Goal: Task Accomplishment & Management: Manage account settings

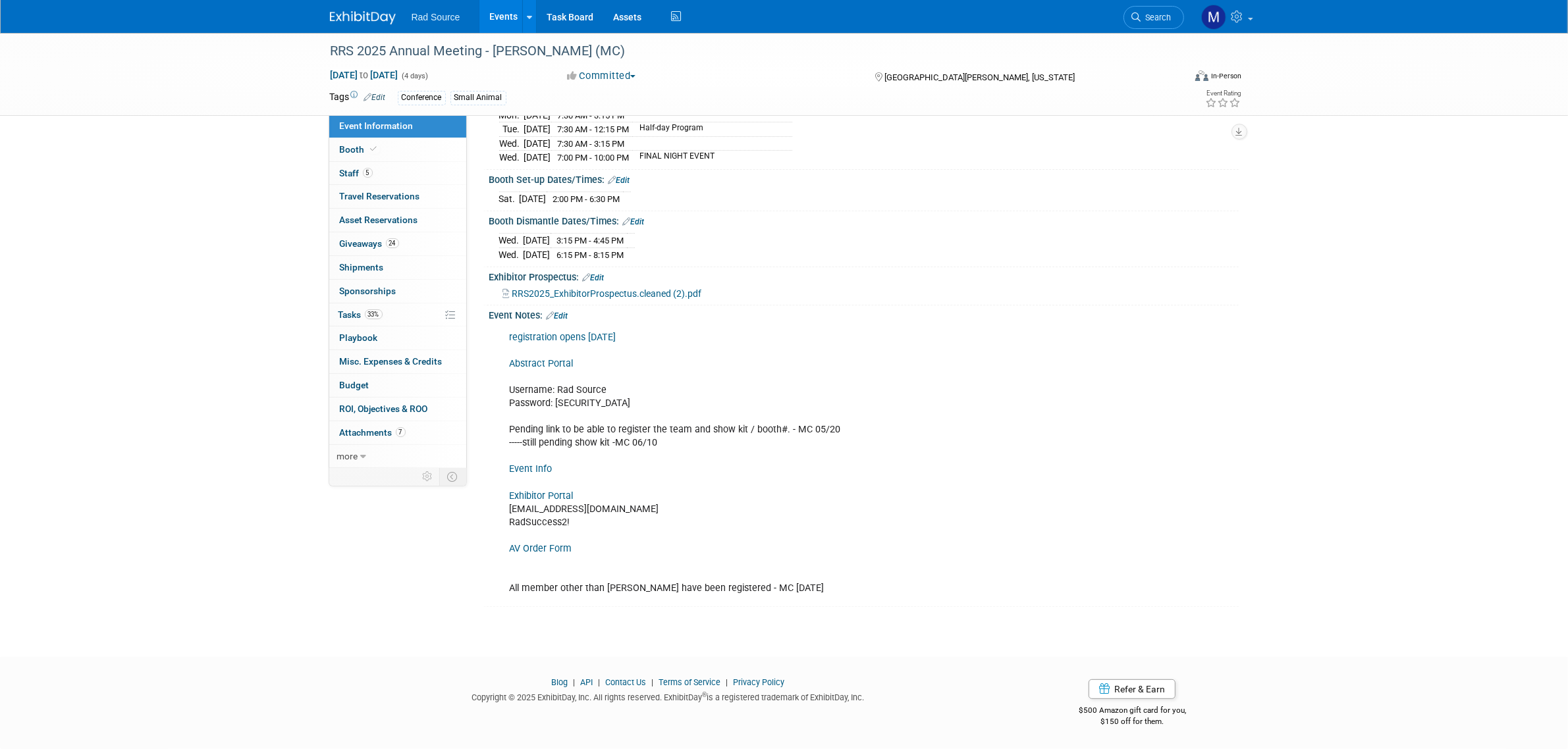
scroll to position [206, 0]
click at [383, 14] on img at bounding box center [362, 17] width 66 height 13
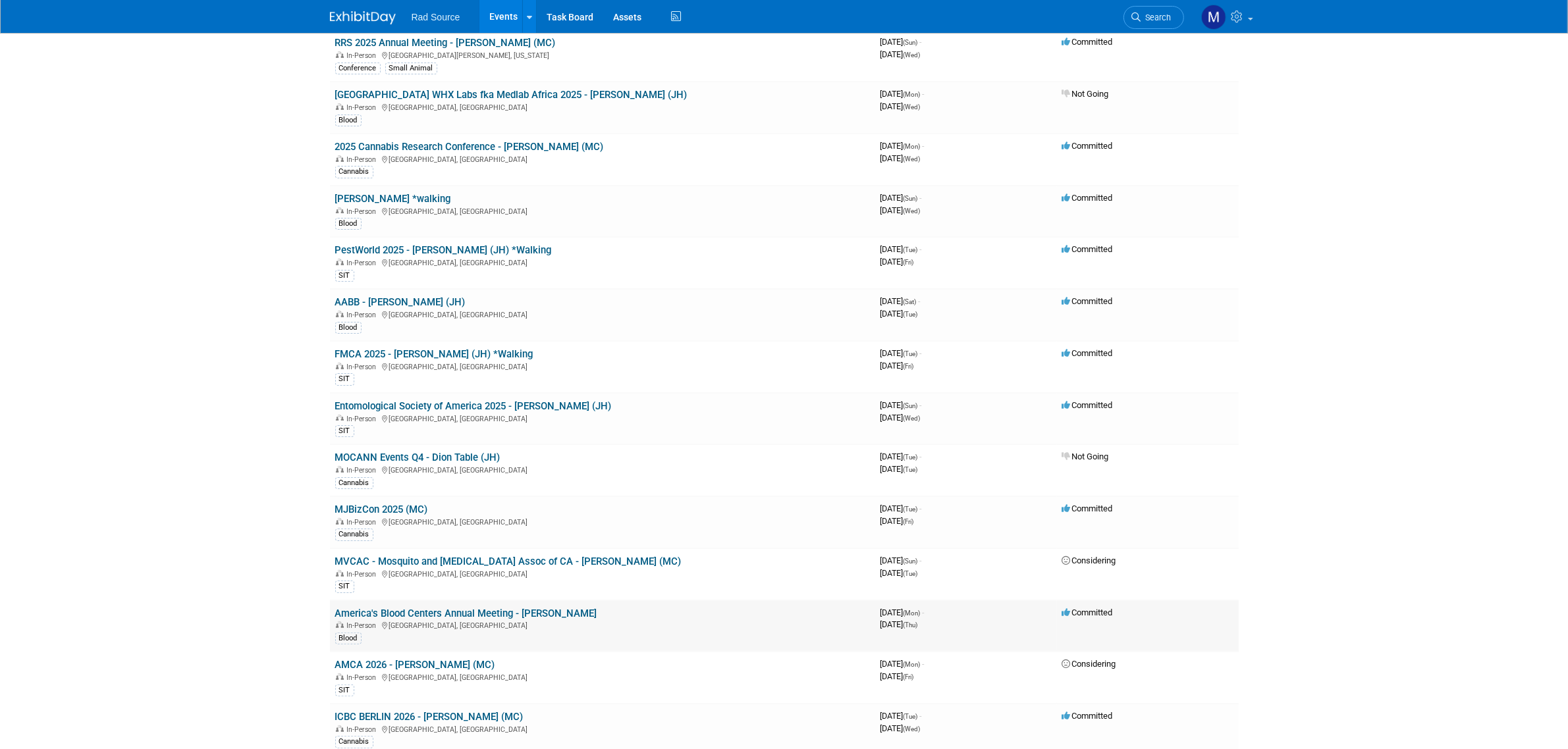
scroll to position [247, 0]
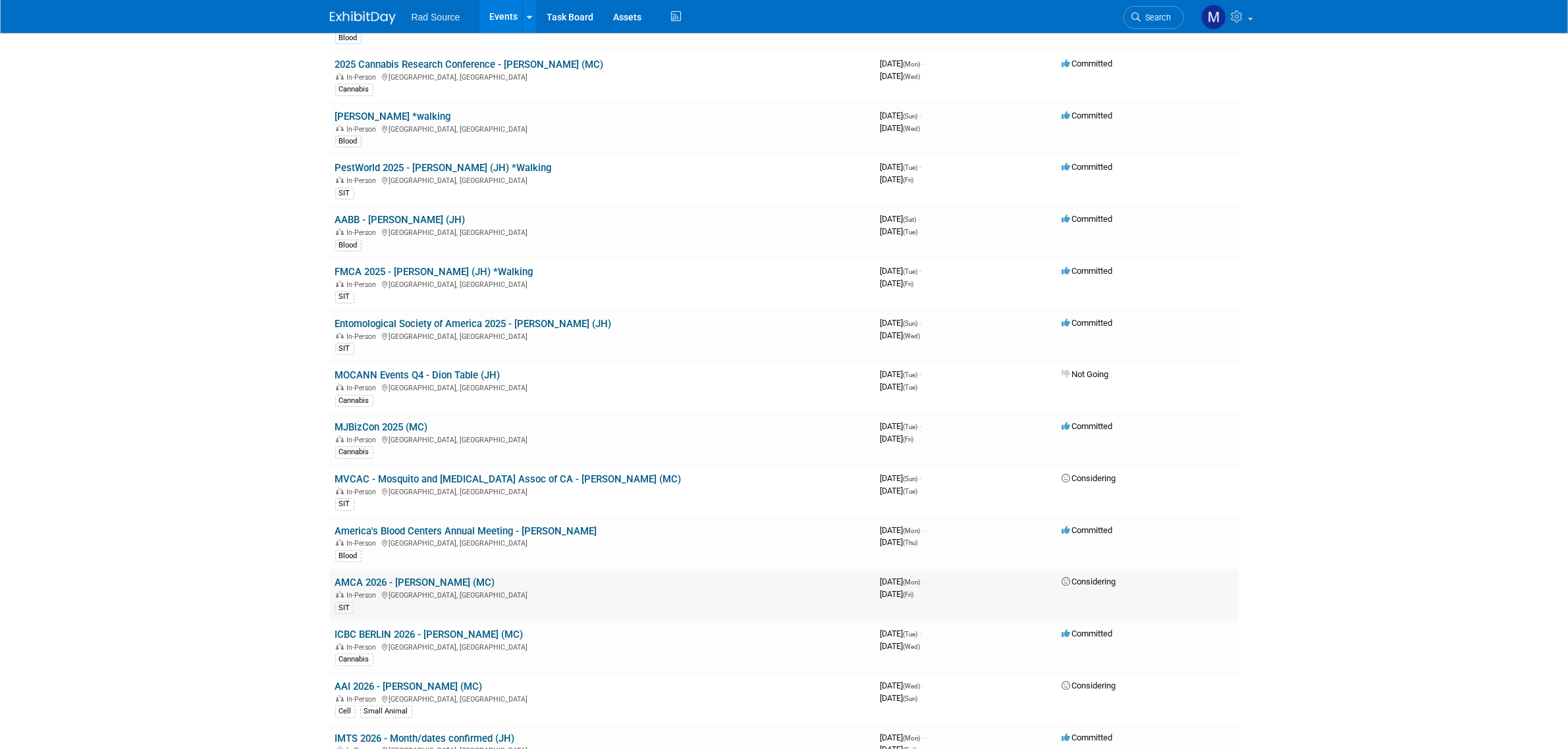
click at [415, 584] on link "AMCA 2026 - [PERSON_NAME] (MC)" at bounding box center [415, 582] width 160 height 12
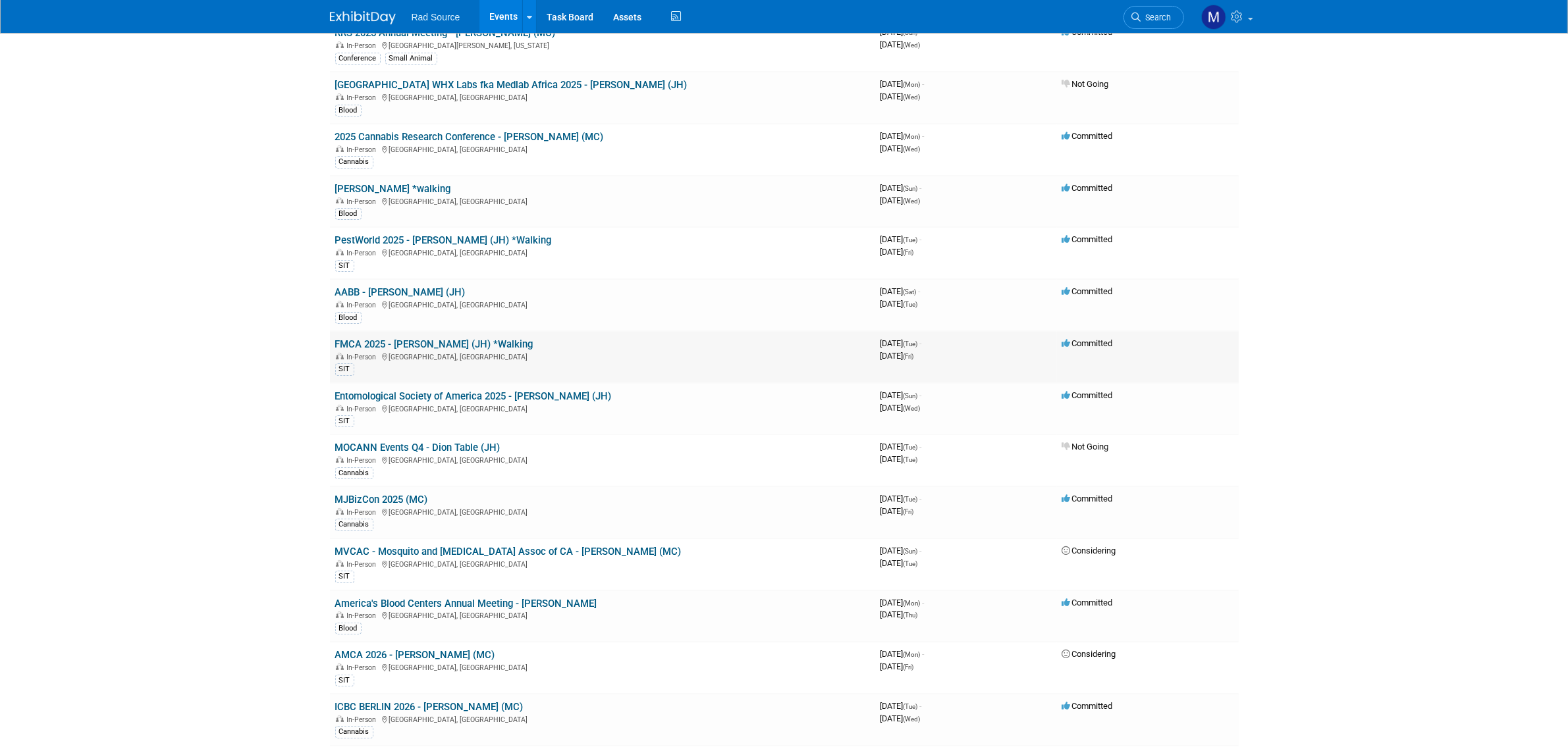
scroll to position [164, 0]
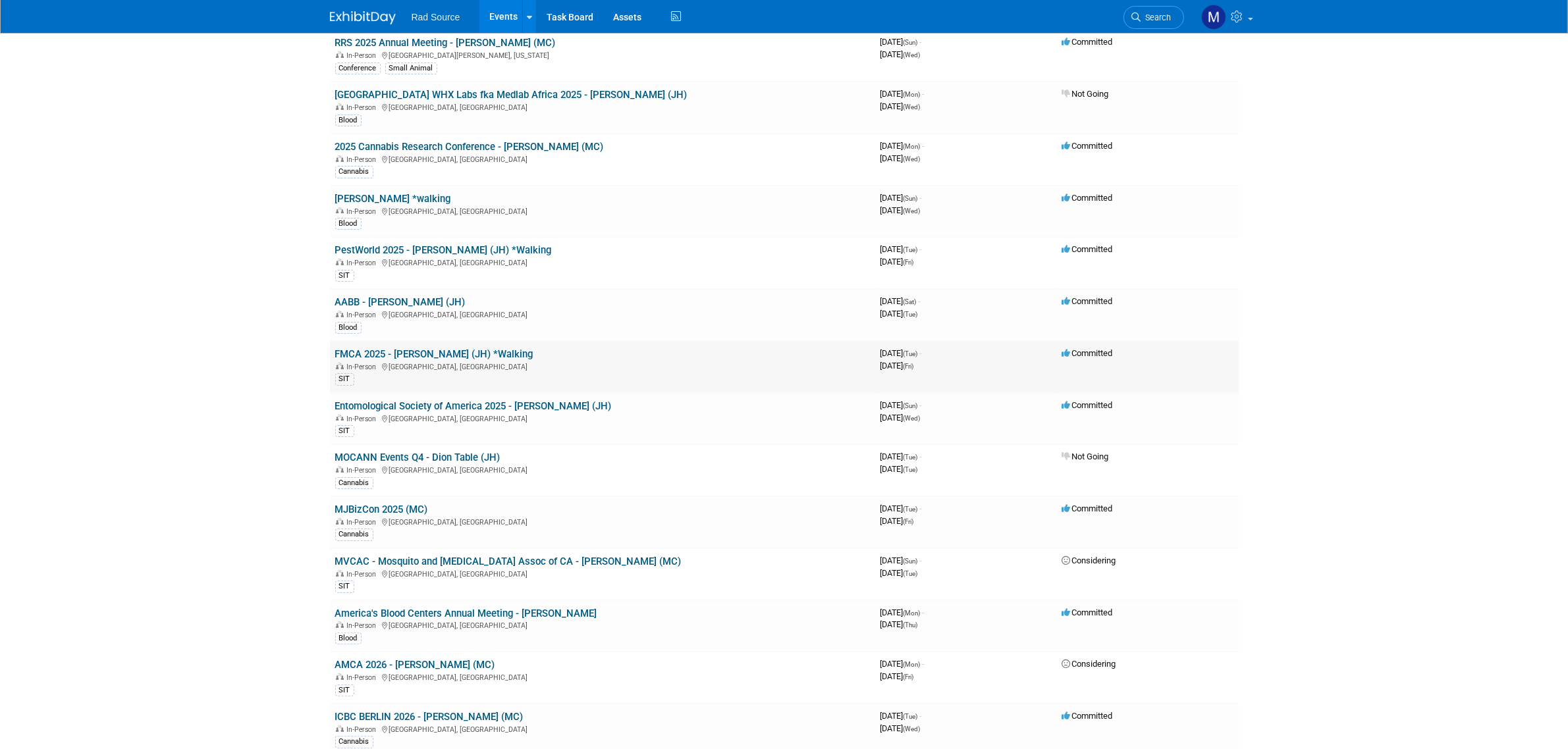
click at [441, 354] on link "FMCA 2025 - [PERSON_NAME] (JH) *Walking" at bounding box center [434, 353] width 199 height 12
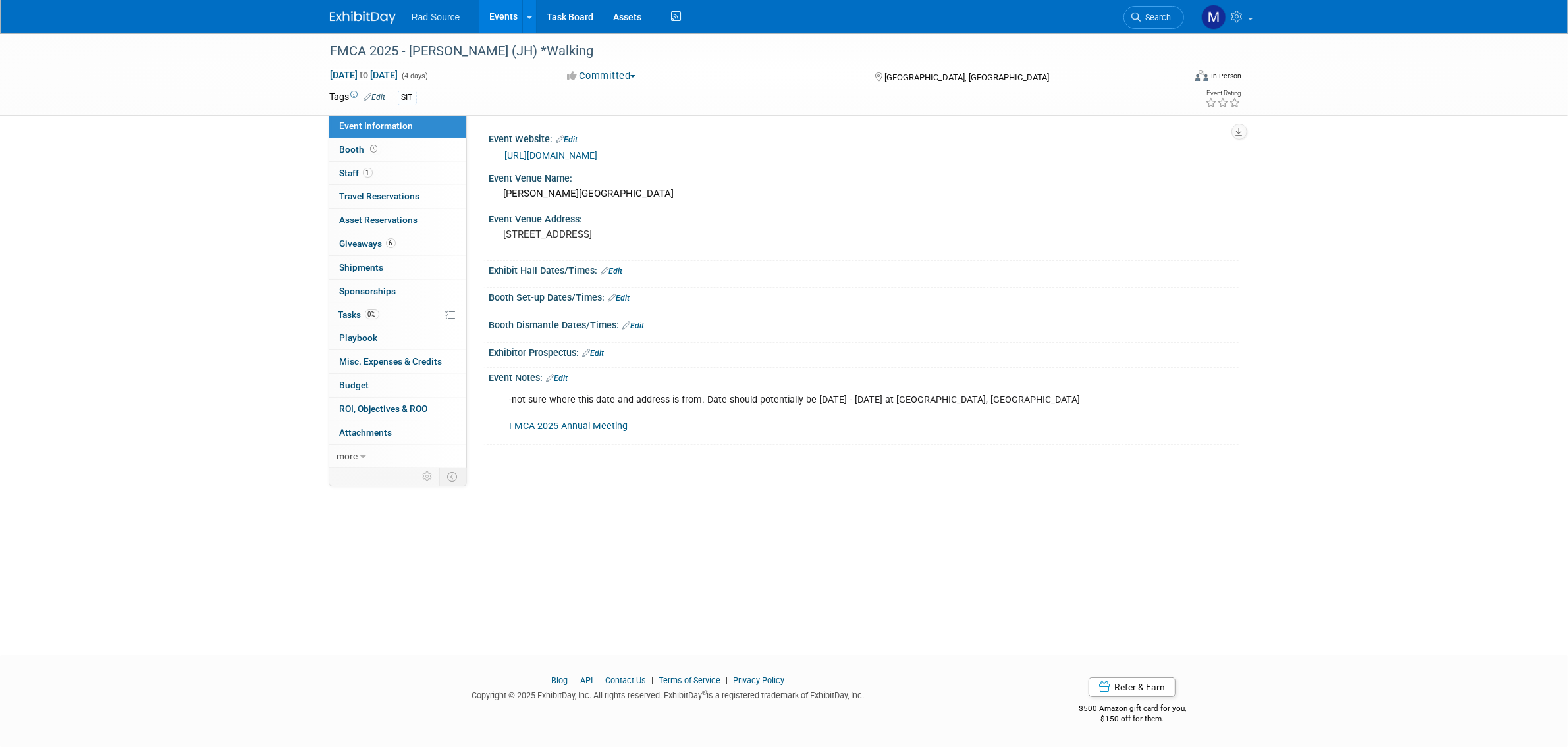
click at [382, 73] on span "Nov 4, 2025 to Nov 7, 2025" at bounding box center [364, 75] width 69 height 12
select select "10"
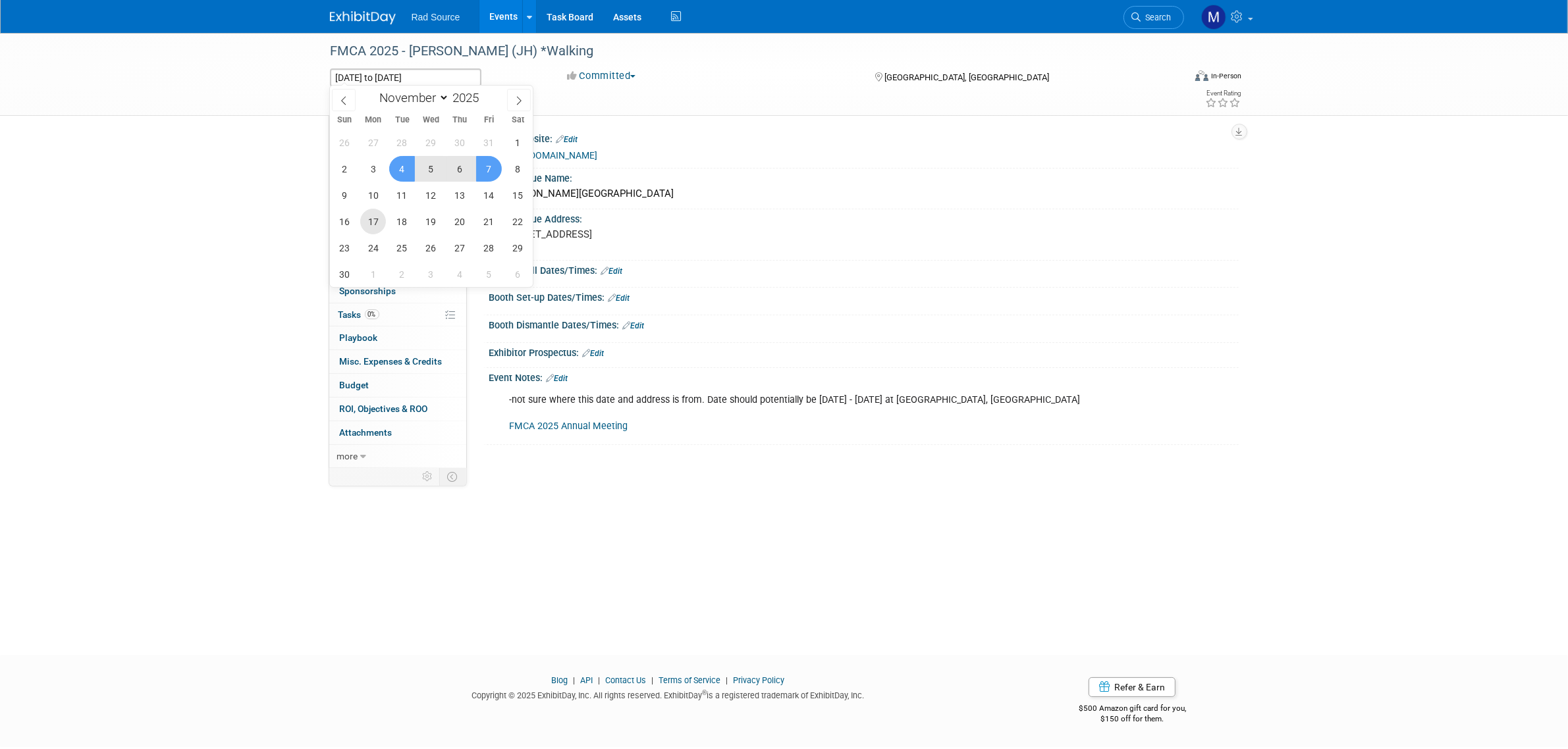
click at [374, 224] on span "17" at bounding box center [373, 222] width 26 height 26
type input "Nov 17, 2025"
click at [468, 225] on span "20" at bounding box center [460, 222] width 26 height 26
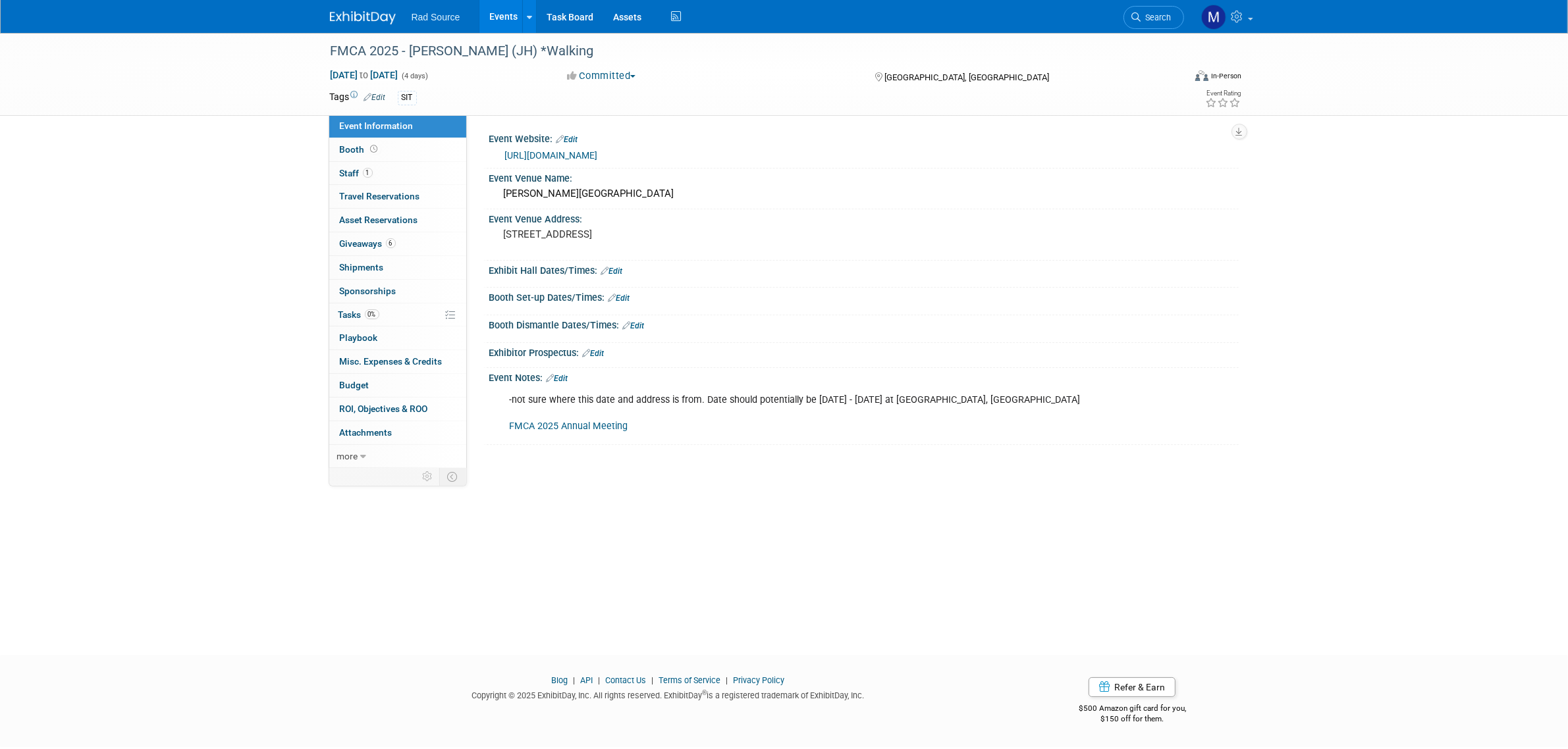
click at [367, 18] on img at bounding box center [362, 17] width 66 height 13
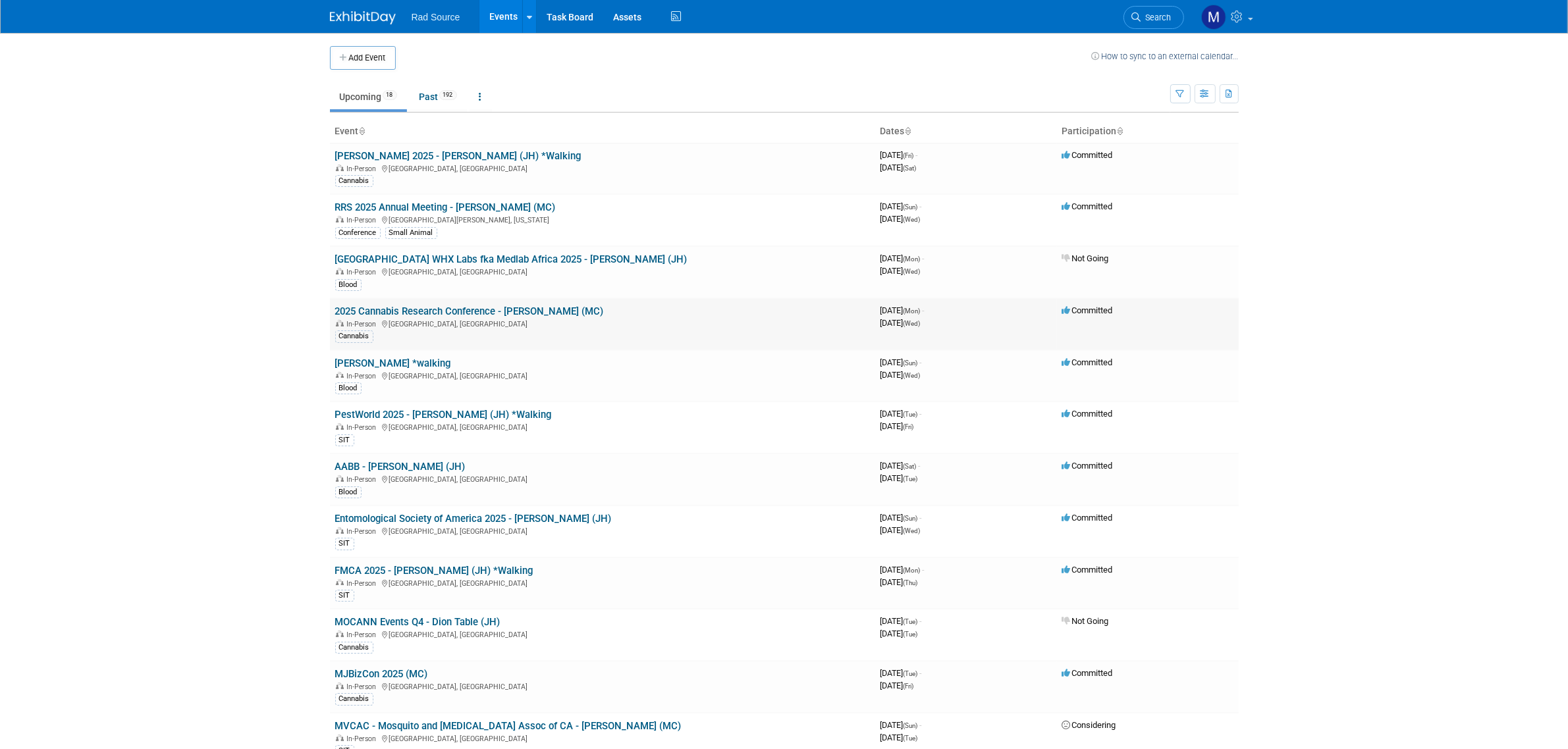
click at [521, 316] on link "2025 Cannabis Research Conference - [PERSON_NAME] (MC)" at bounding box center [469, 311] width 269 height 12
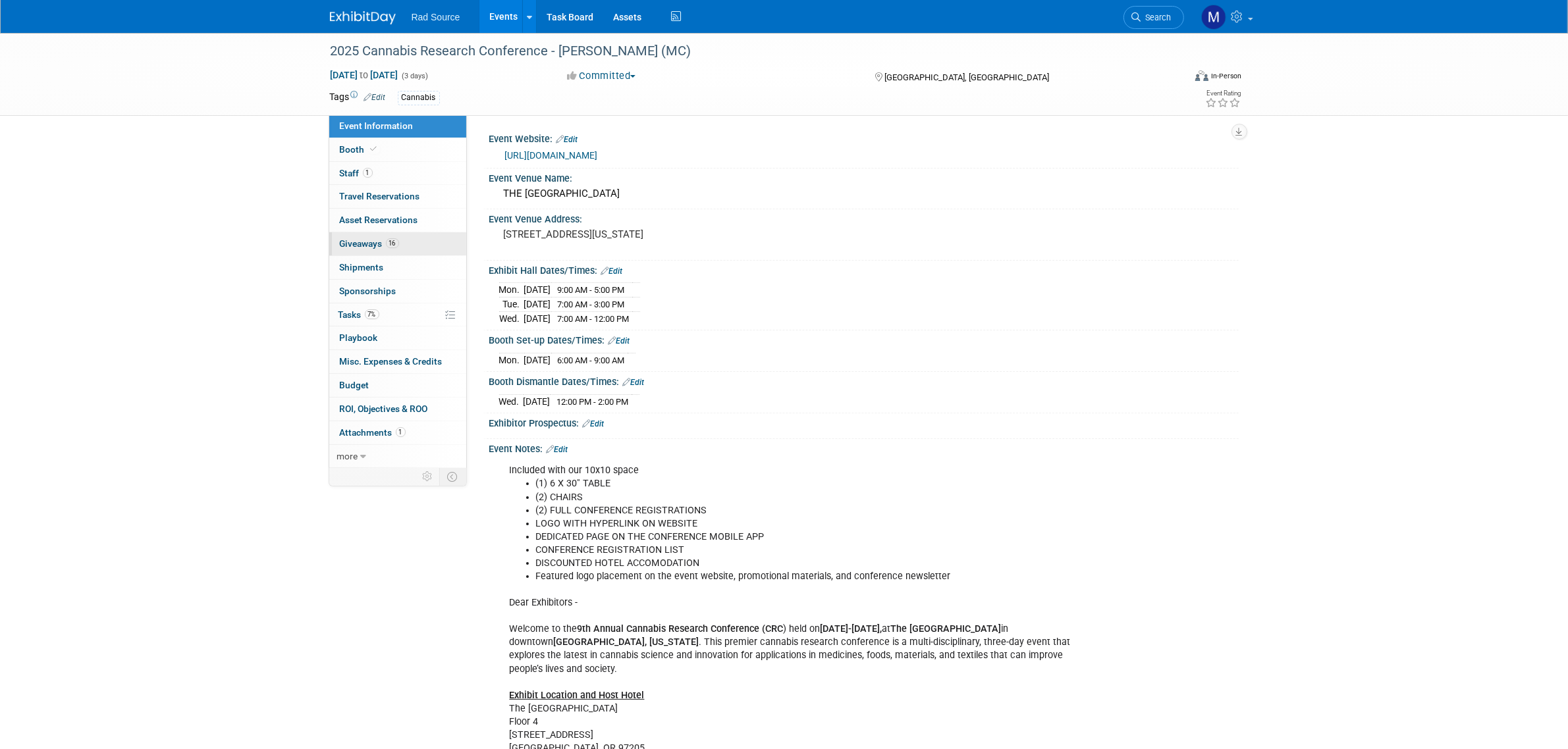
click at [424, 245] on link "16 Giveaways 16" at bounding box center [397, 244] width 137 height 23
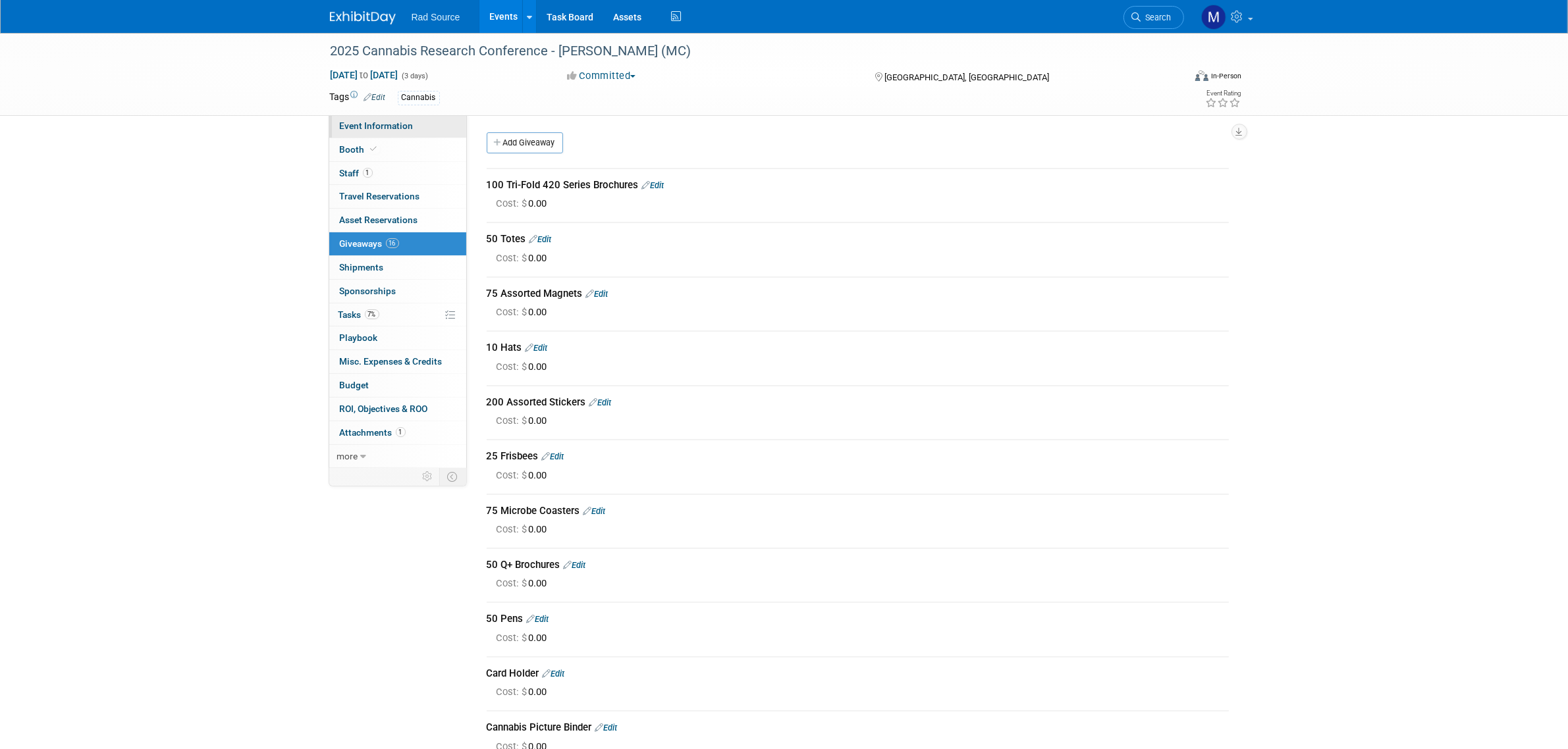
click at [384, 126] on span "Event Information" at bounding box center [377, 125] width 73 height 10
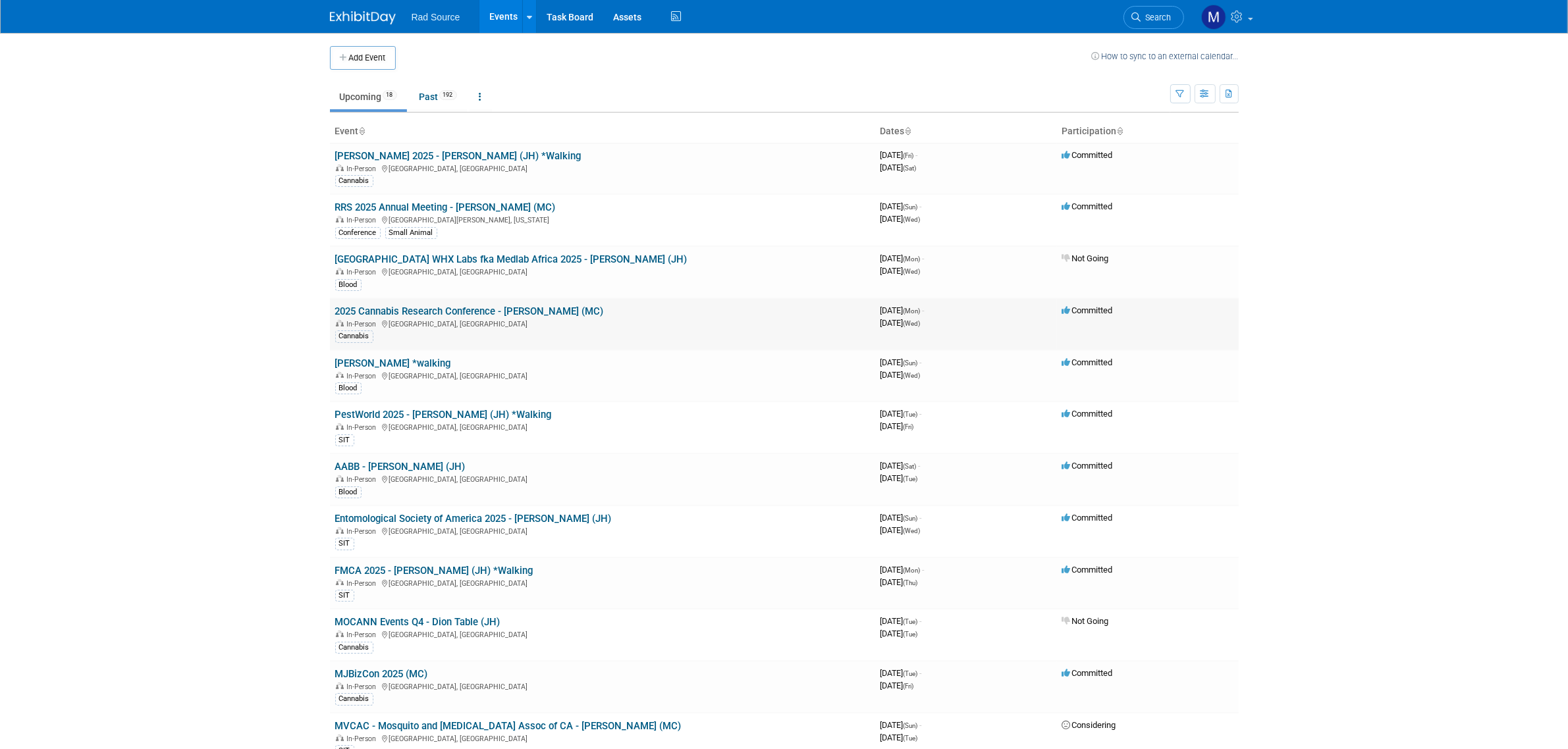
click at [417, 313] on link "2025 Cannabis Research Conference - [PERSON_NAME] (MC)" at bounding box center [469, 311] width 269 height 12
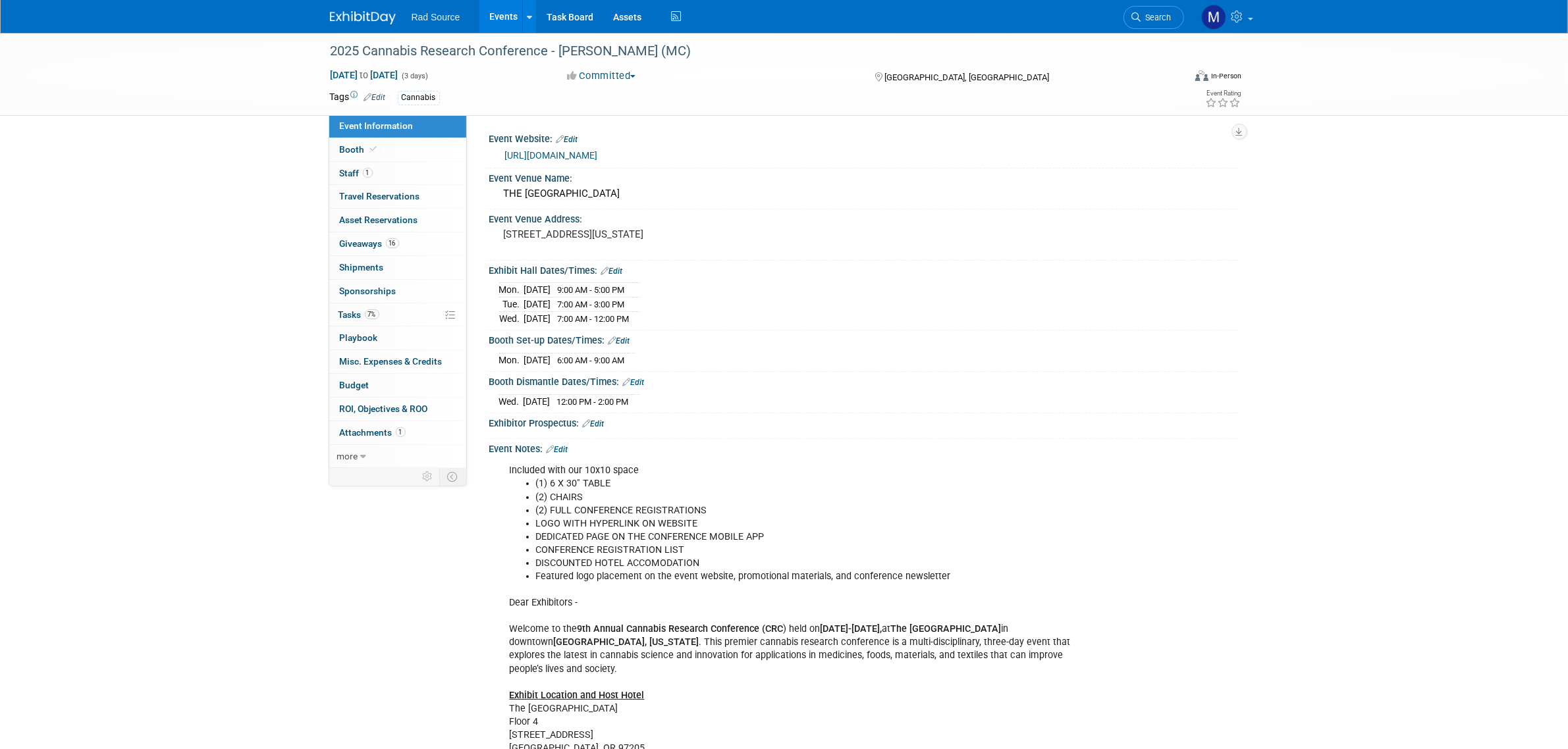
click at [585, 152] on link "[URL][DOMAIN_NAME]" at bounding box center [551, 155] width 93 height 10
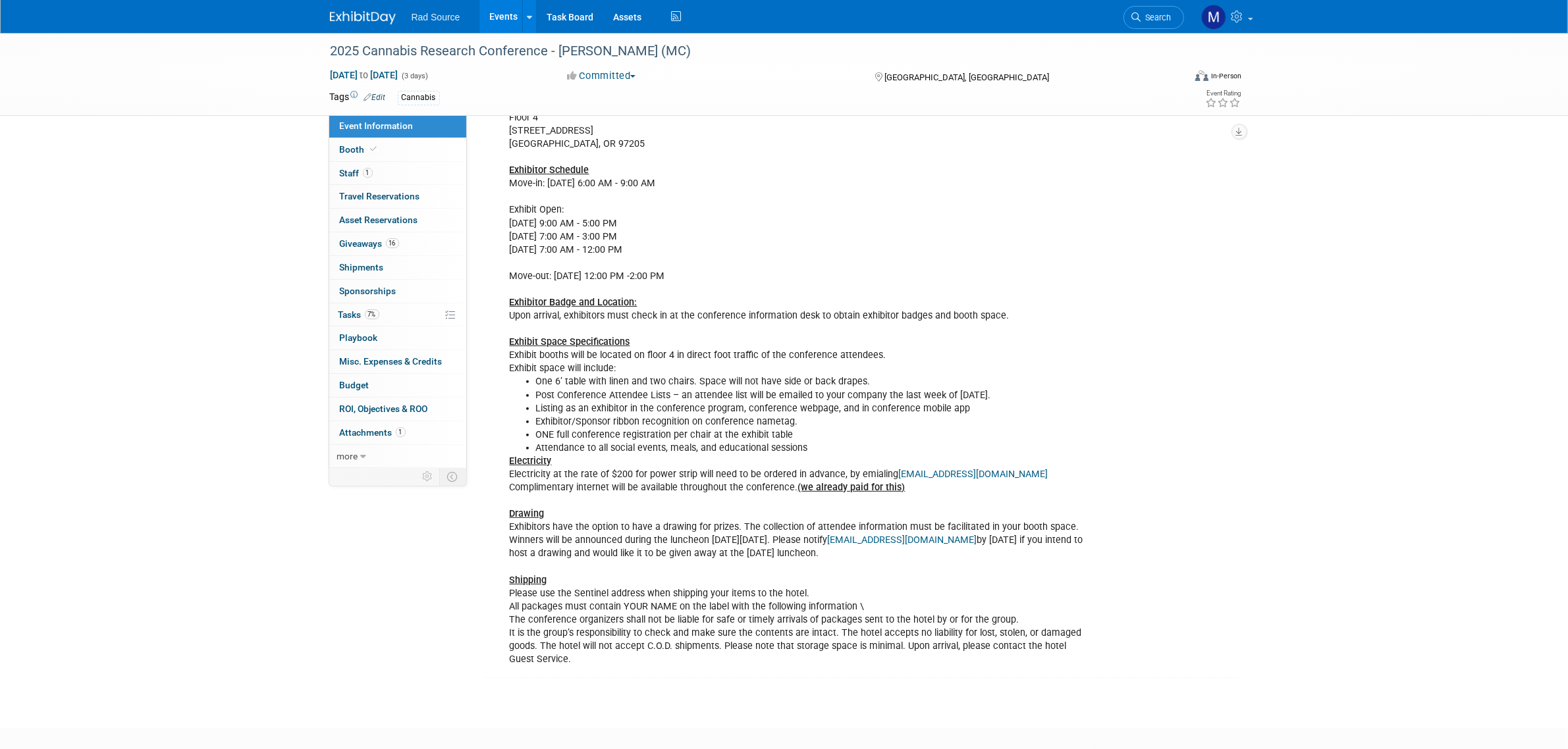
scroll to position [659, 0]
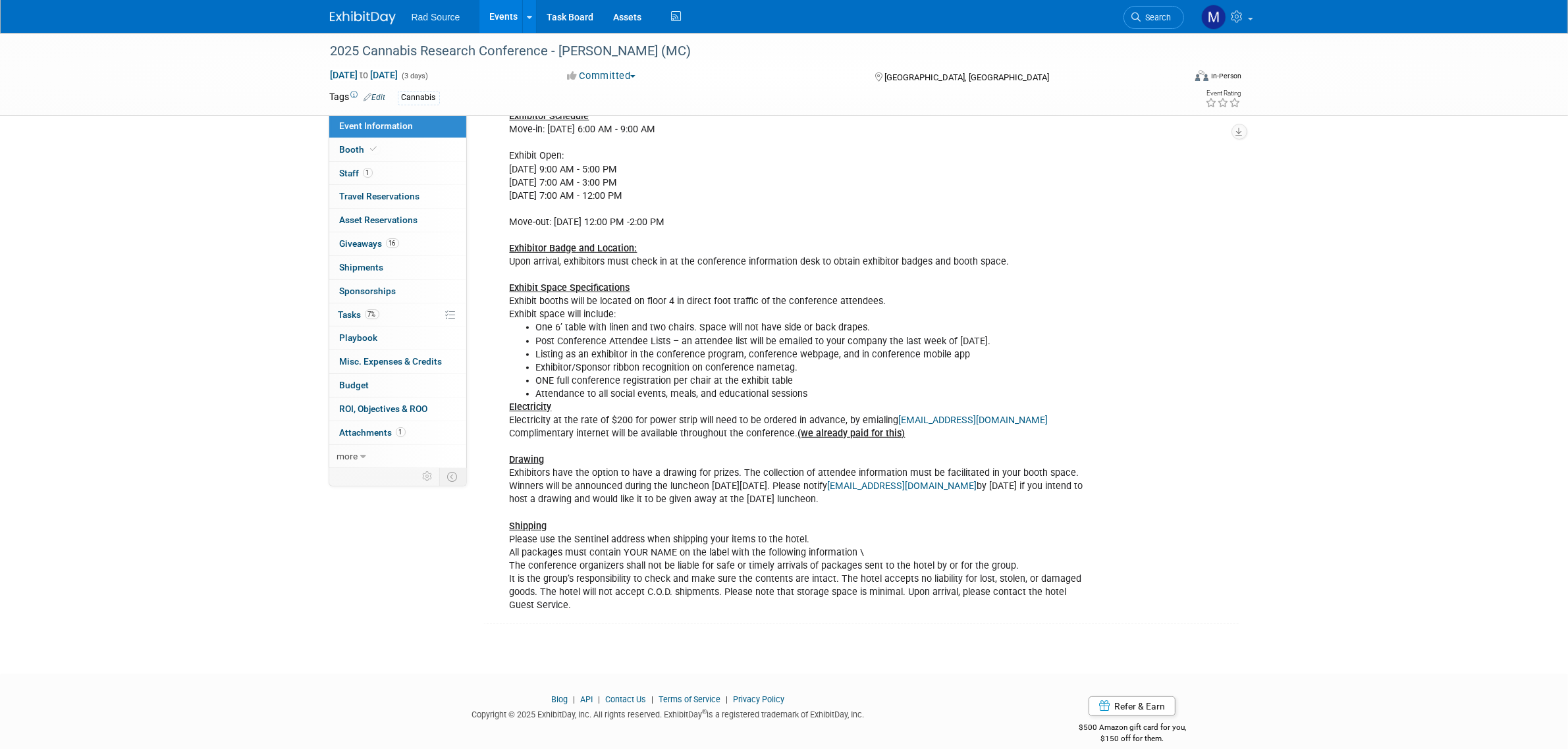
click at [632, 573] on div "Included with our 10x10 space (1) 6 X 30" TABLE (2) CHAIRS (2) FULL CONFERENCE …" at bounding box center [797, 209] width 594 height 820
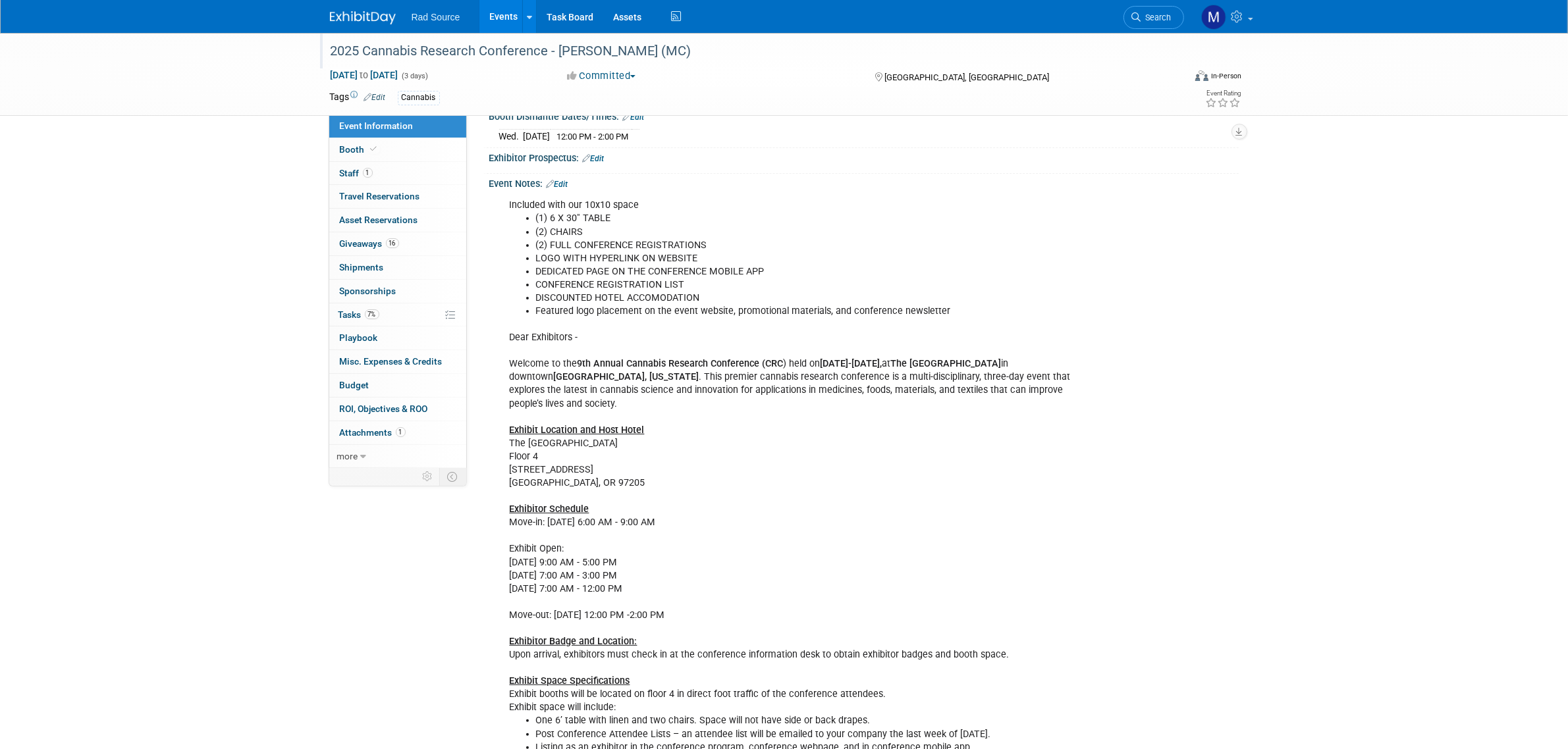
scroll to position [164, 0]
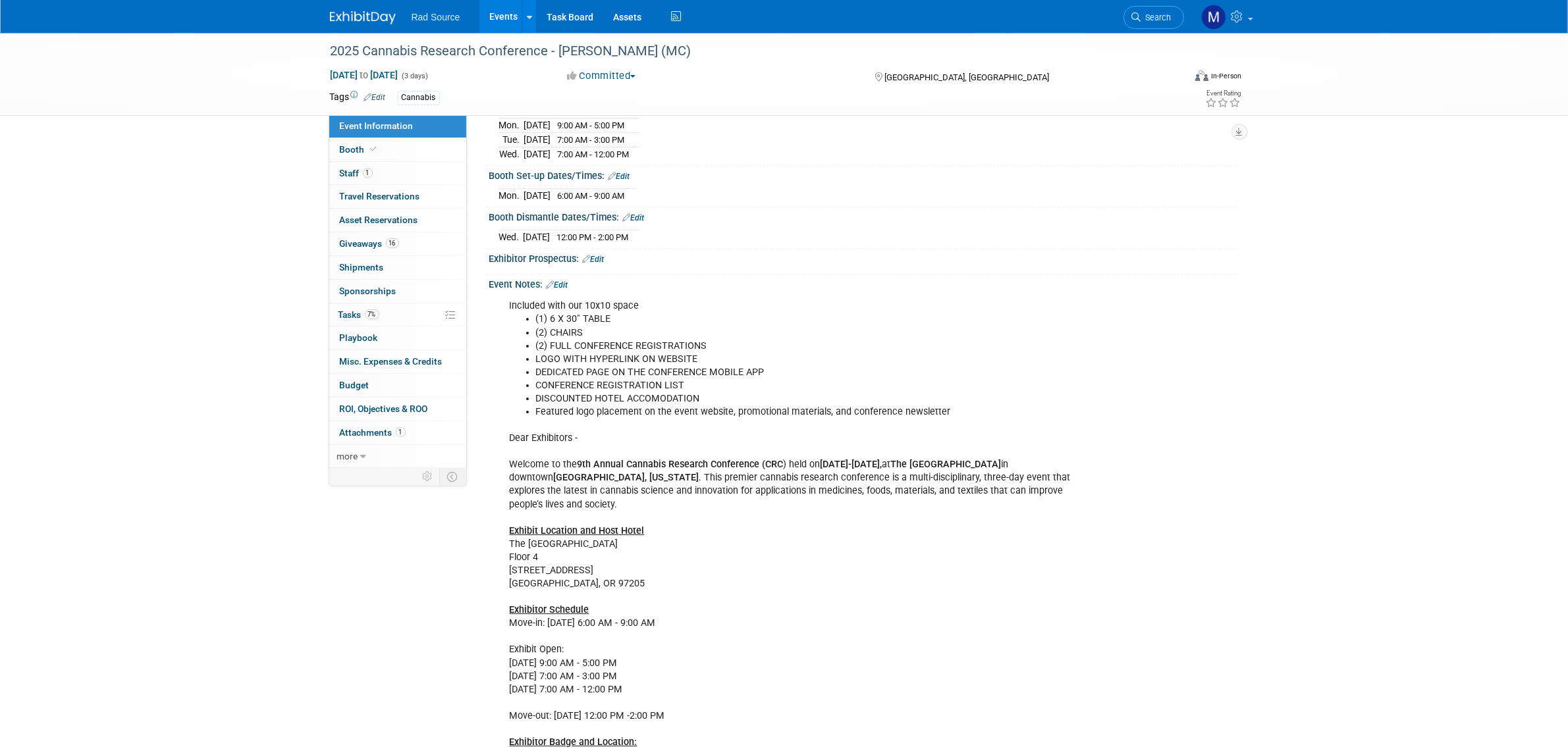
click at [347, 17] on img at bounding box center [362, 17] width 66 height 13
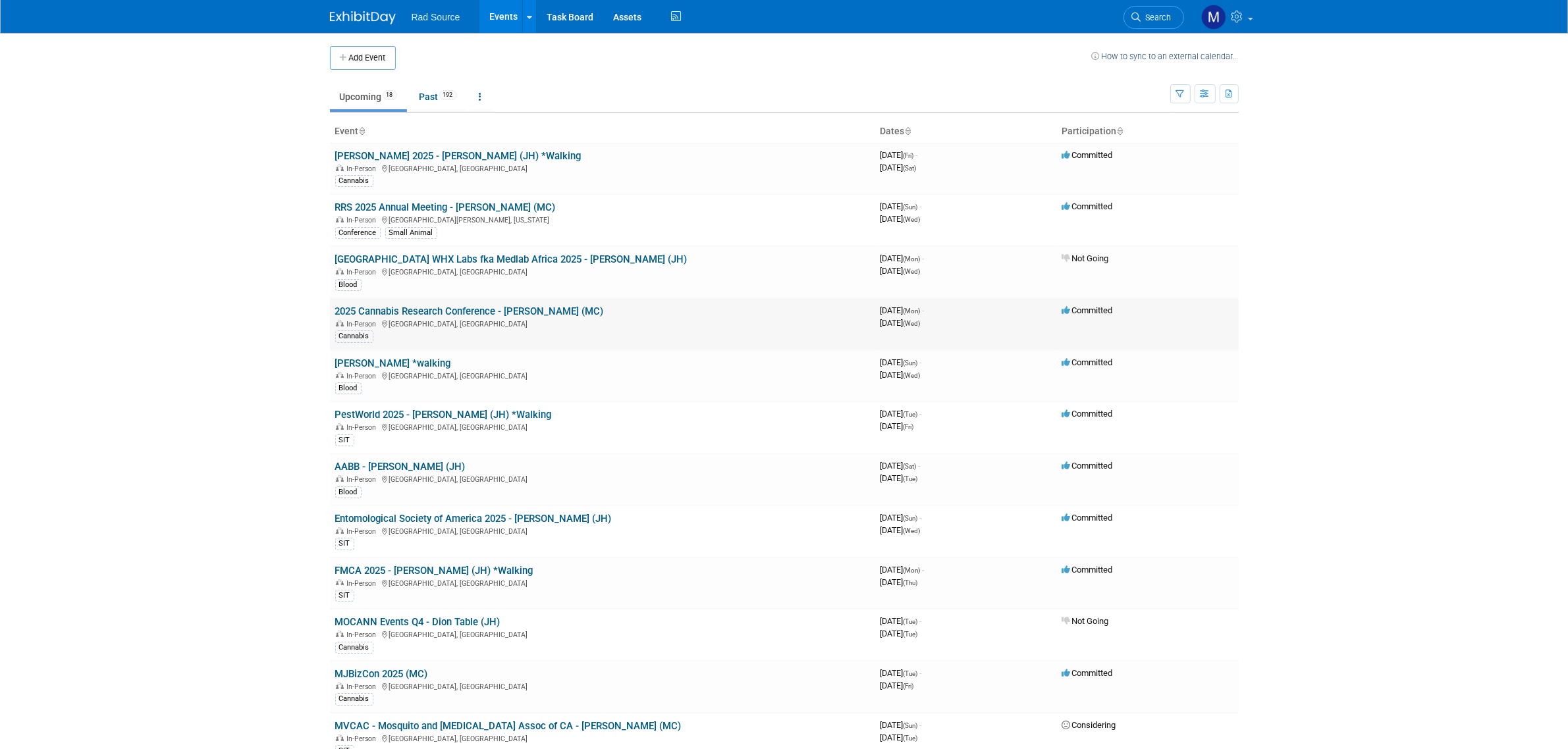
click at [445, 314] on link "2025 Cannabis Research Conference - [PERSON_NAME] (MC)" at bounding box center [469, 311] width 269 height 12
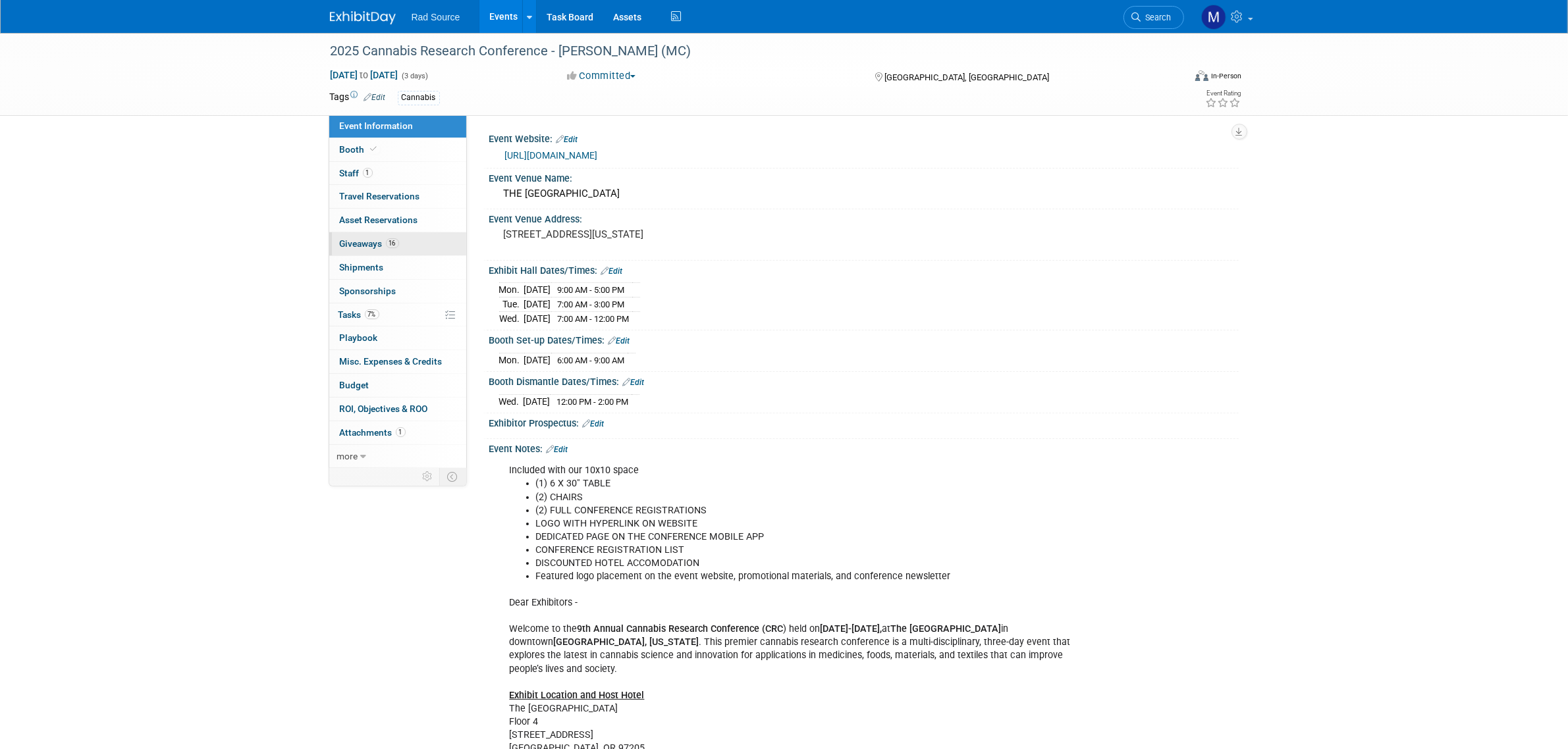
click at [403, 244] on link "16 Giveaways 16" at bounding box center [397, 244] width 137 height 23
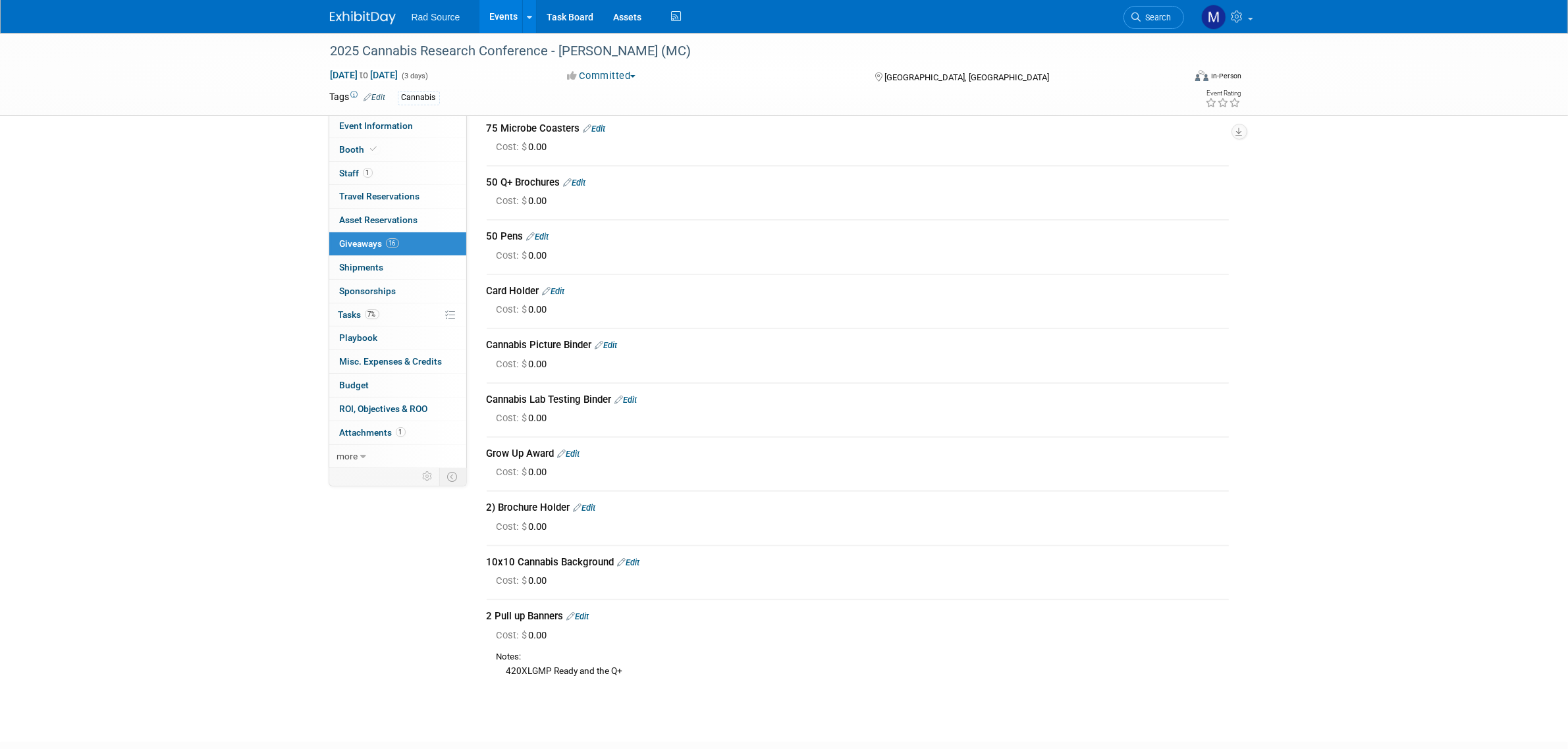
scroll to position [411, 0]
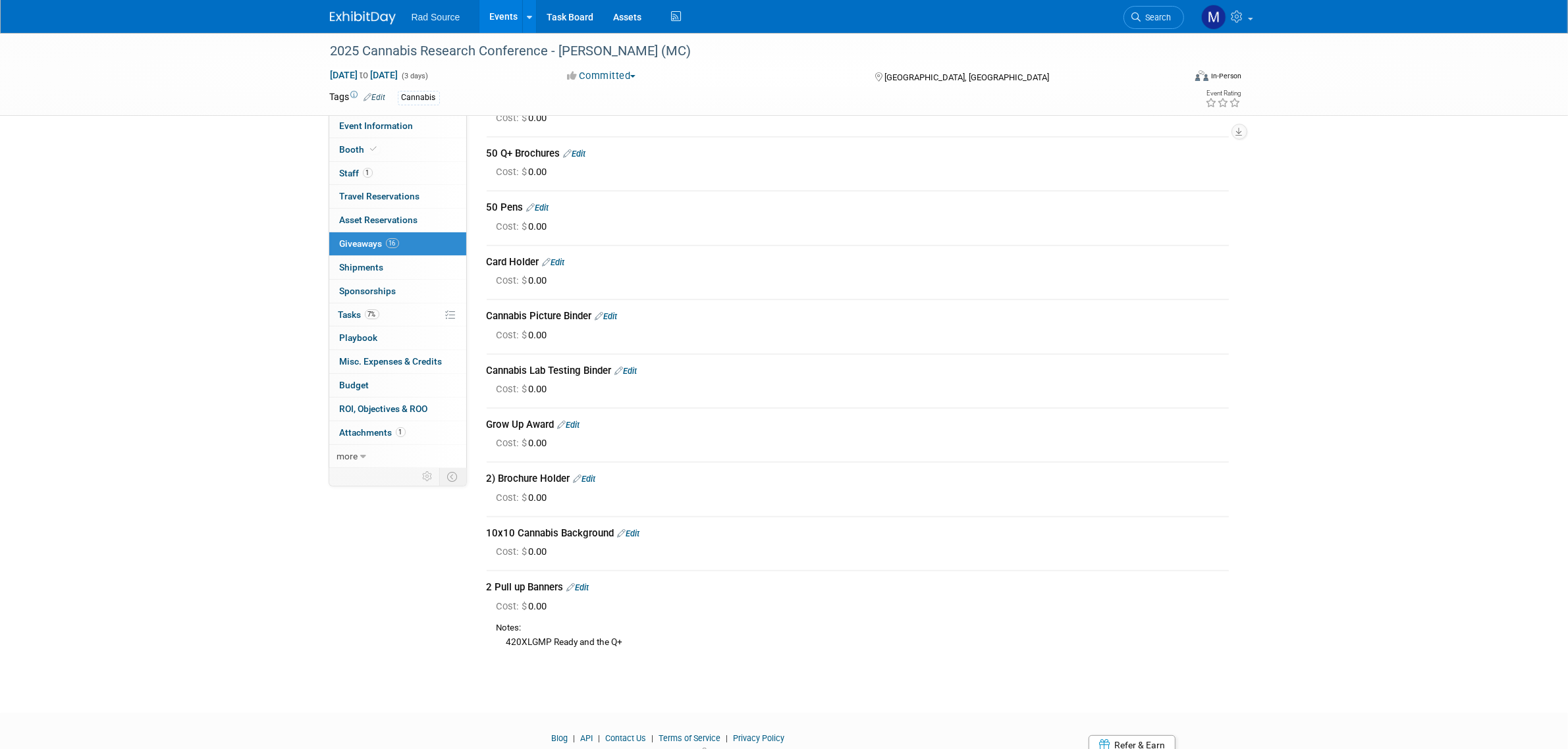
click at [586, 582] on link "Edit" at bounding box center [578, 587] width 22 height 10
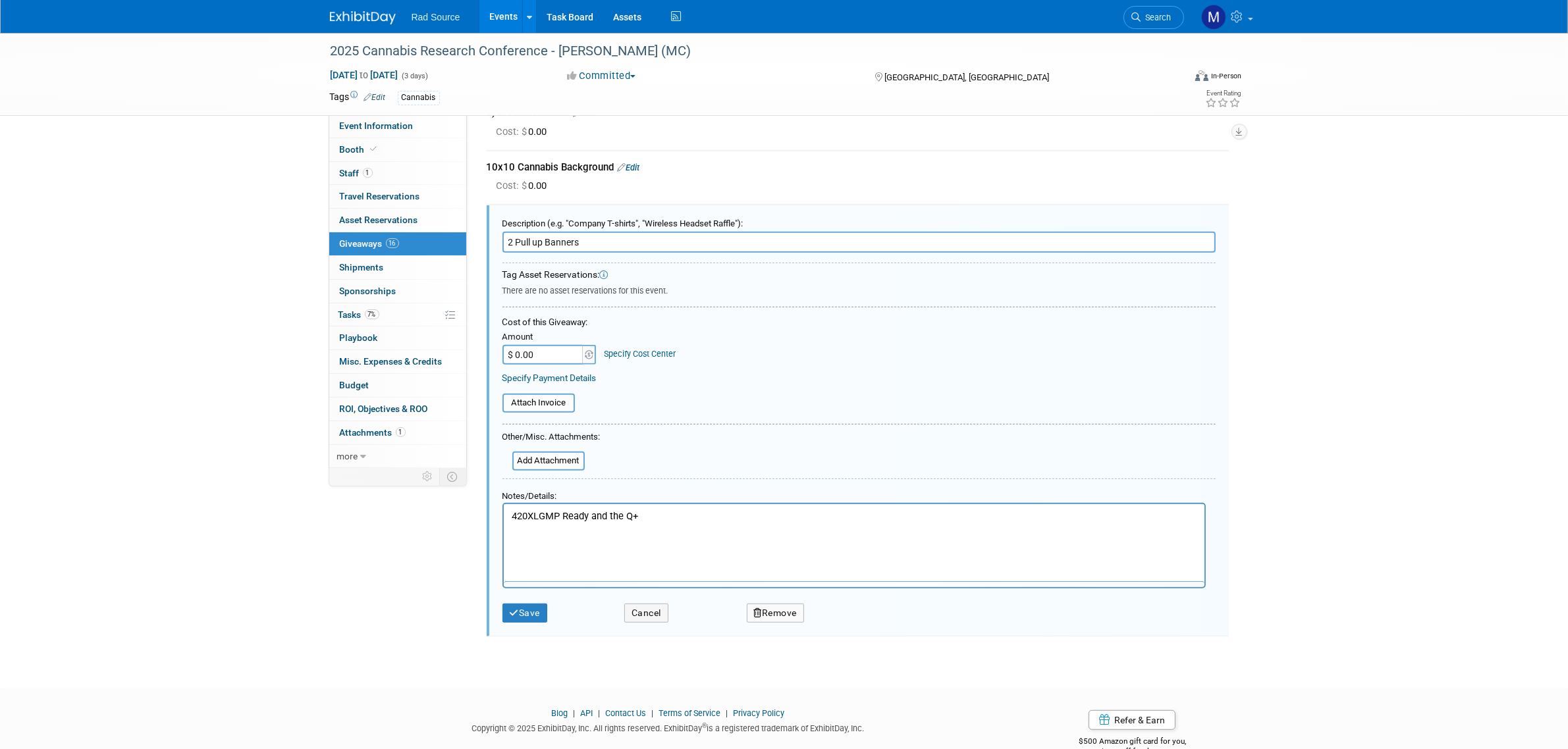
scroll to position [0, 0]
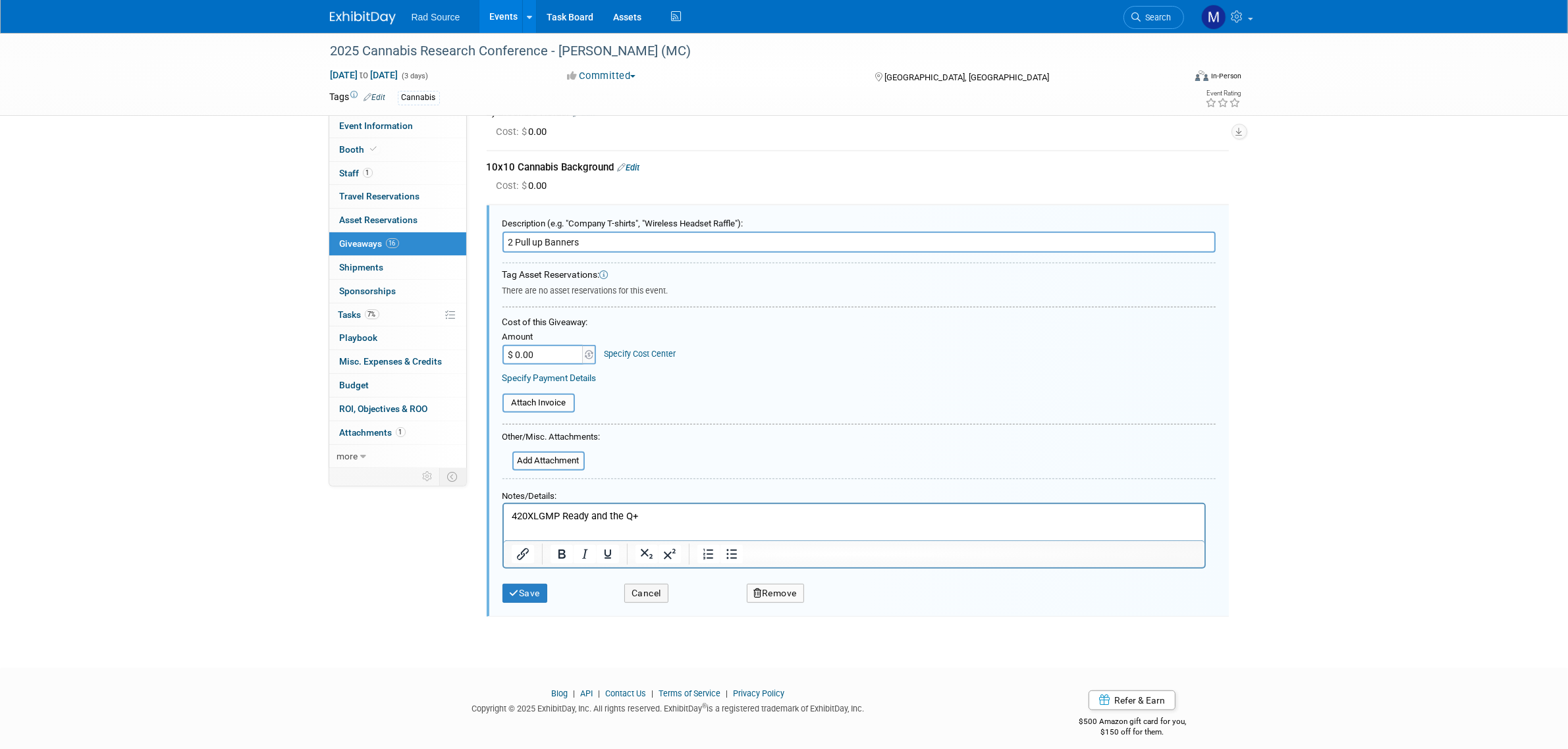
click at [537, 511] on p "420XLGMP Ready and the Q+" at bounding box center [854, 516] width 685 height 14
click at [526, 584] on button "Save" at bounding box center [525, 593] width 46 height 19
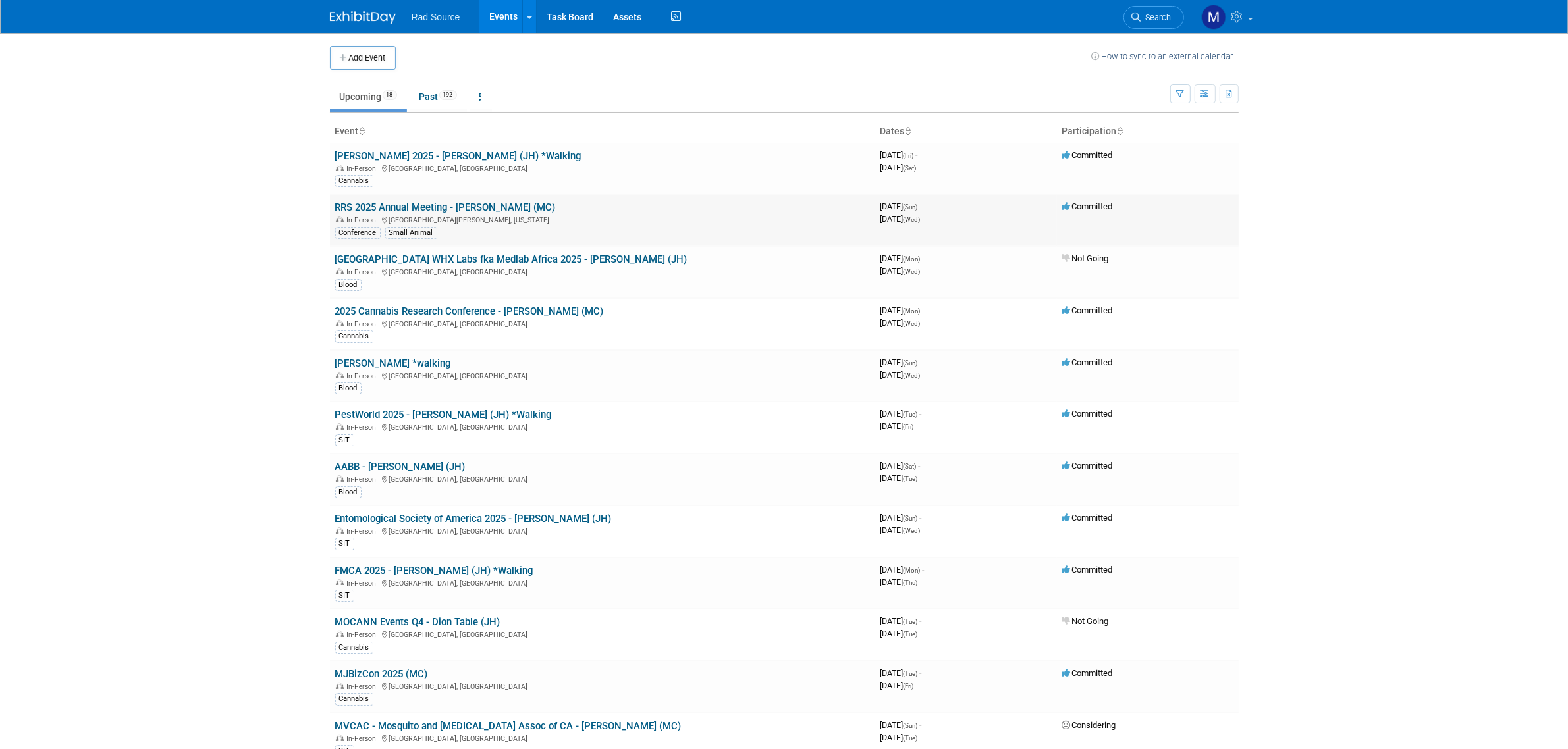
click at [459, 211] on link "RRS 2025 Annual Meeting - [PERSON_NAME] (MC)" at bounding box center [445, 207] width 220 height 12
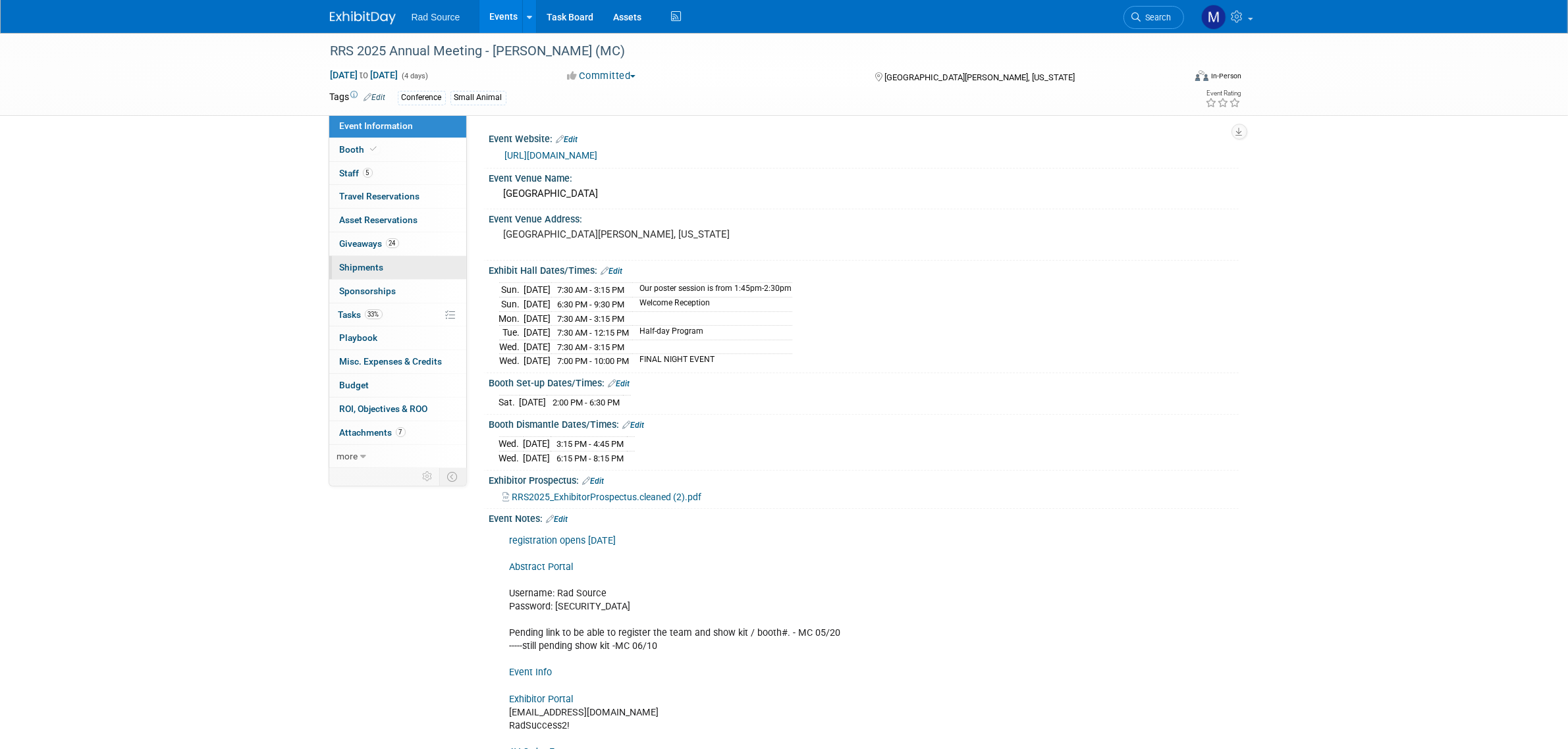
click at [422, 265] on link "0 Shipments 0" at bounding box center [397, 268] width 137 height 23
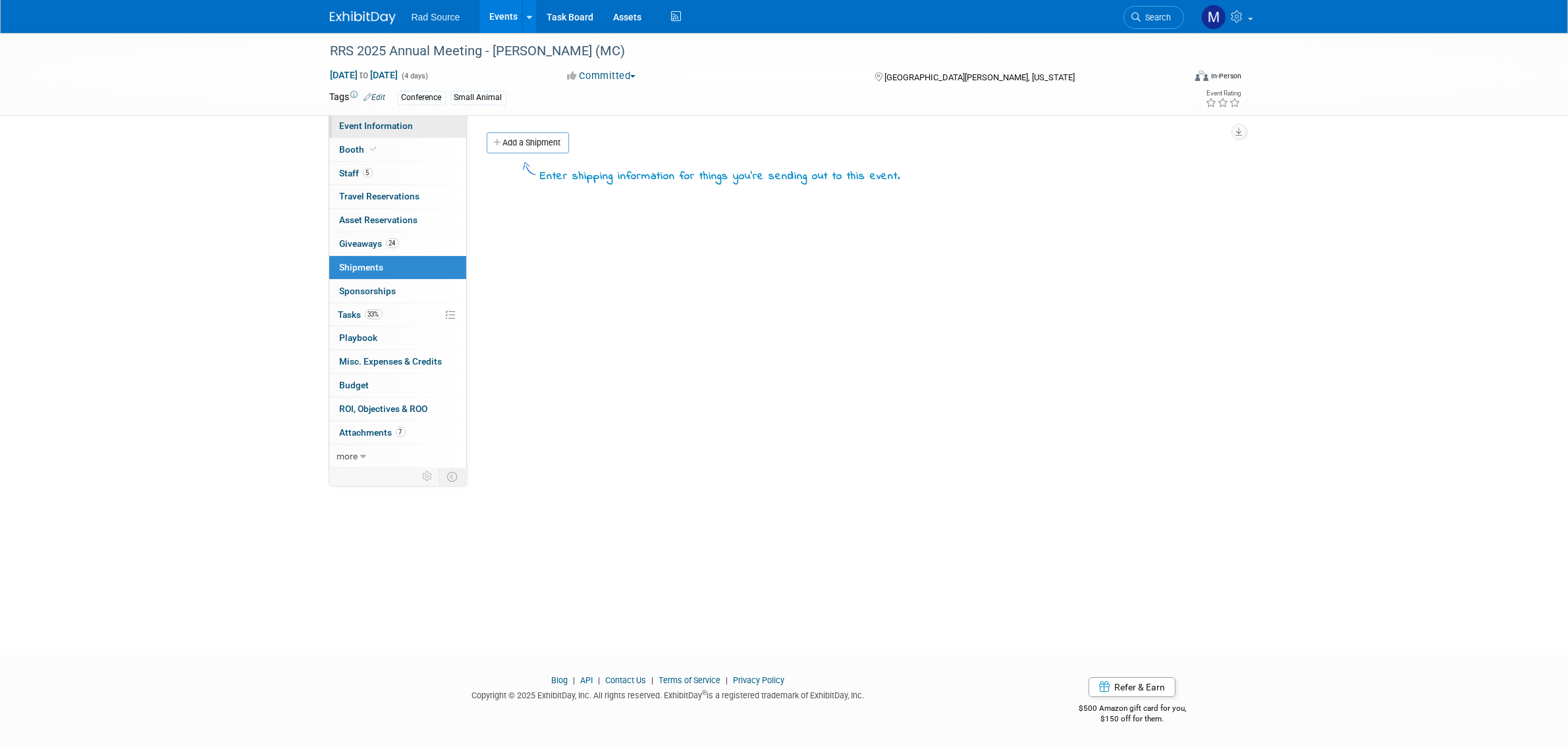
click at [411, 126] on link "Event Information" at bounding box center [397, 126] width 137 height 23
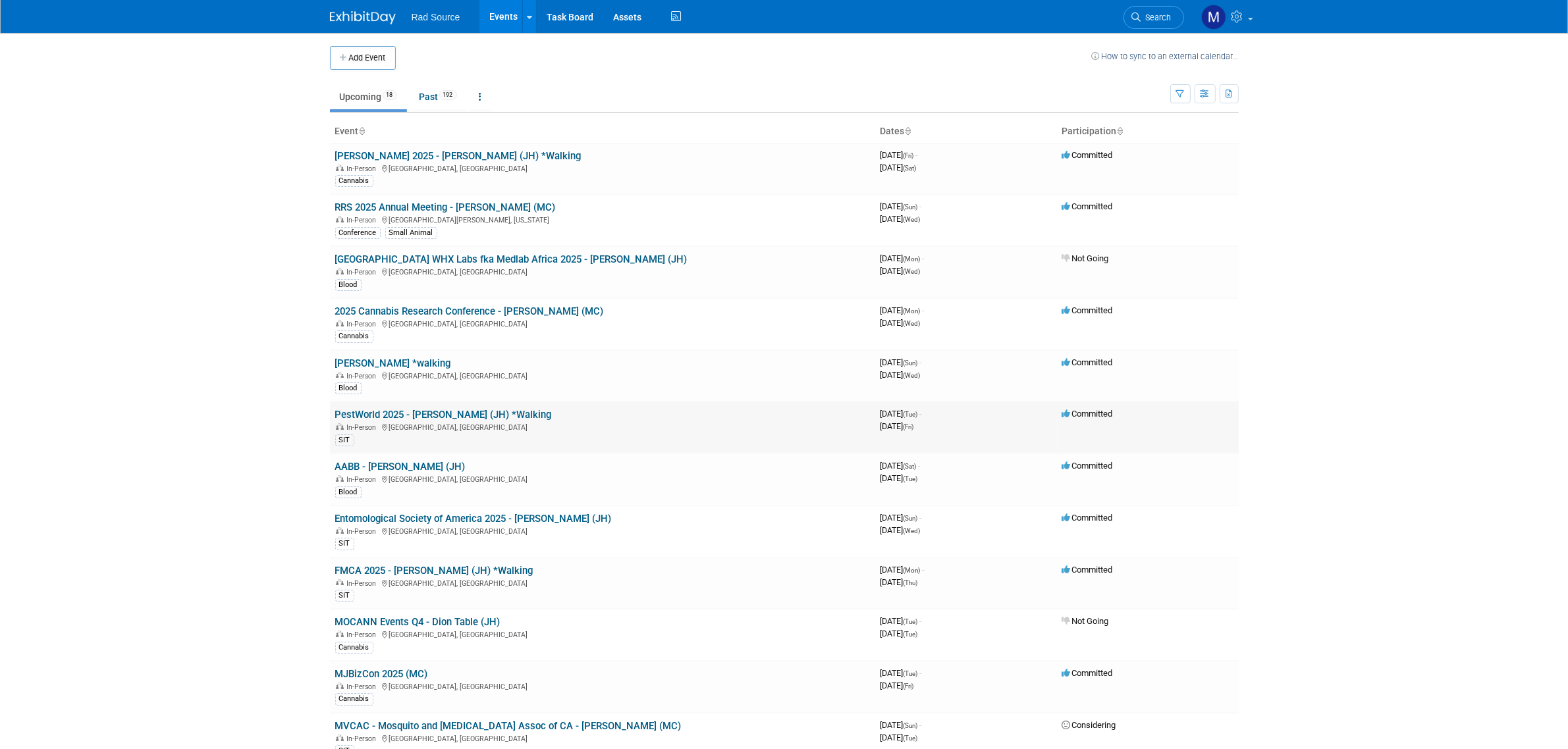
click at [483, 413] on link "PestWorld 2025 - [PERSON_NAME] (JH) *Walking" at bounding box center [443, 414] width 217 height 12
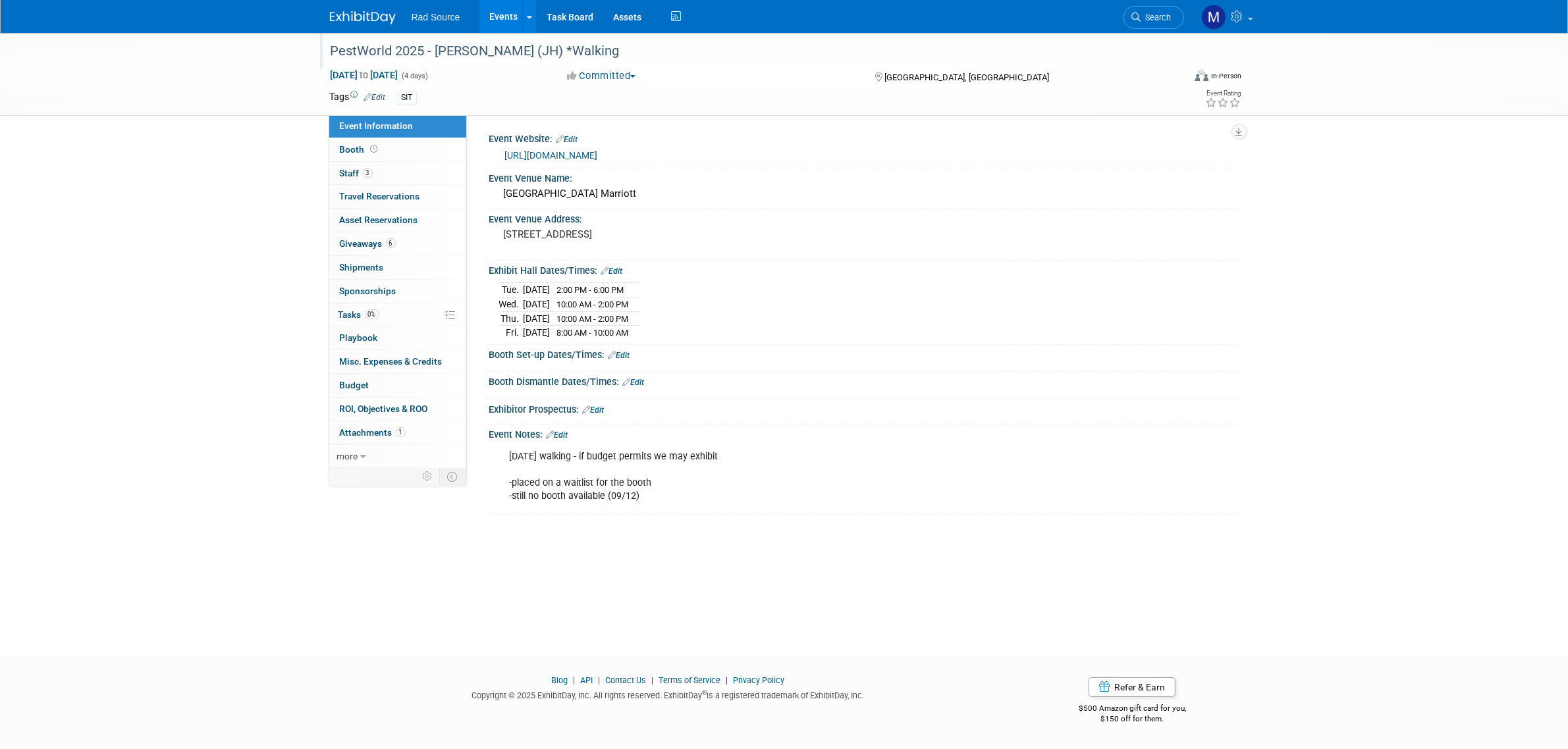
click at [458, 54] on div "PestWorld 2025 - [PERSON_NAME] (JH) *Walking" at bounding box center [745, 51] width 838 height 24
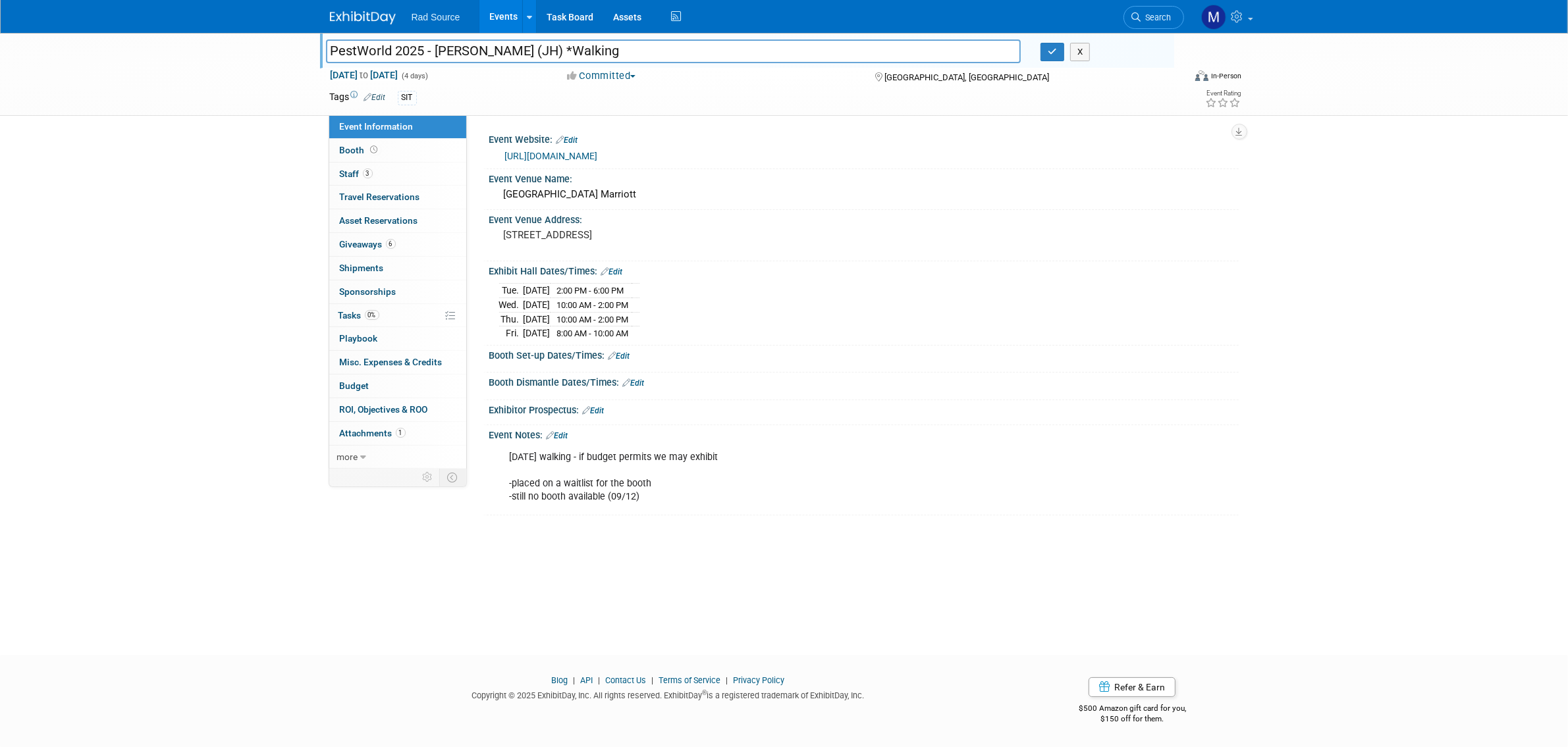
drag, startPoint x: 462, startPoint y: 50, endPoint x: 434, endPoint y: 56, distance: 28.6
click at [434, 56] on input "PestWorld 2025 - [PERSON_NAME] (JH) *Walking" at bounding box center [673, 51] width 696 height 23
type input "PestWorld 2025 - [PERSON_NAME] (JH) *Walking"
click at [1049, 43] on button "button" at bounding box center [1052, 52] width 24 height 18
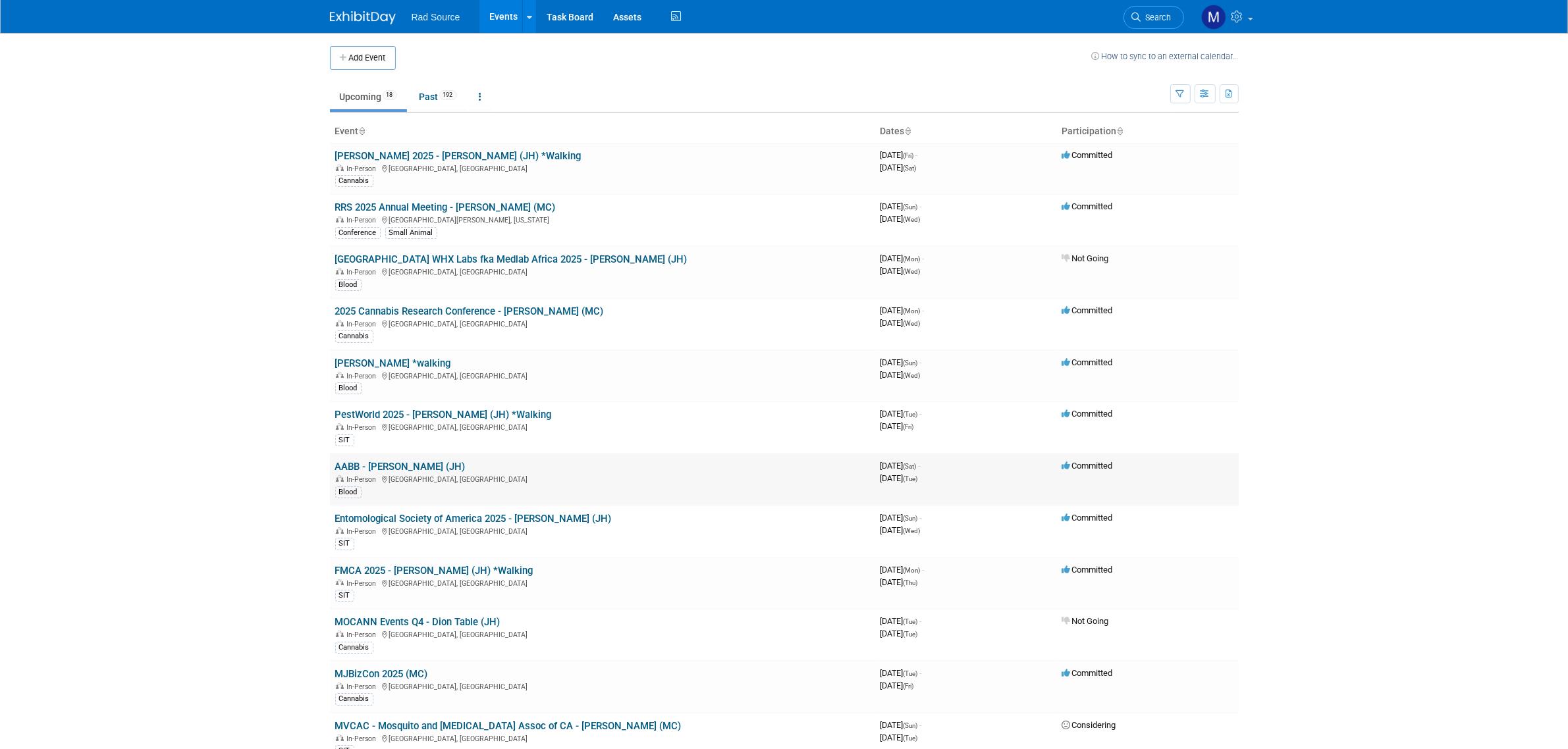
click at [422, 483] on div "In-Person San Diego, CA" at bounding box center [602, 478] width 534 height 10
click at [392, 474] on div "In-Person San Diego, CA" at bounding box center [602, 478] width 534 height 10
click at [390, 464] on link "AABB - [PERSON_NAME] (JH)" at bounding box center [400, 466] width 131 height 12
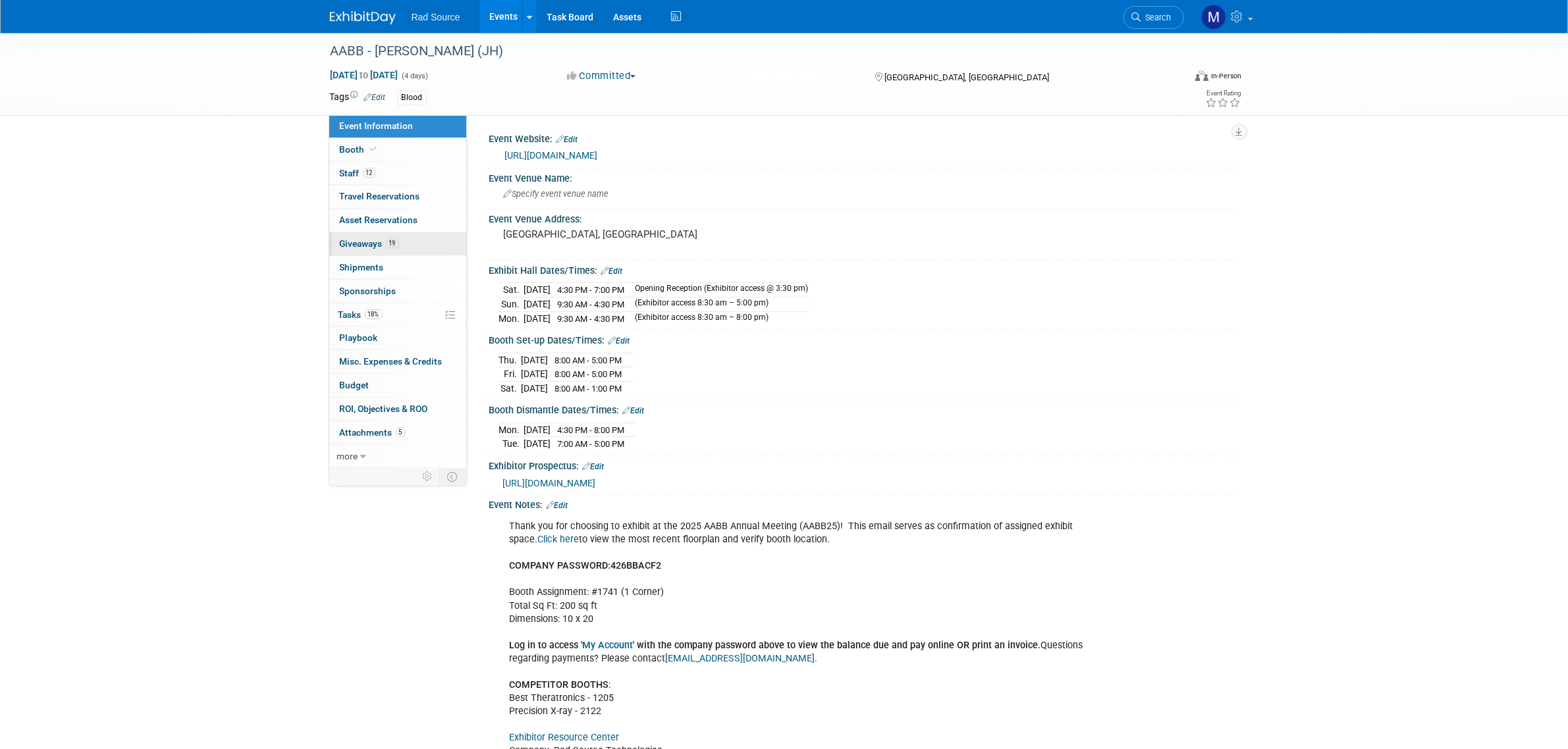
click at [426, 255] on link "19 Giveaways 19" at bounding box center [397, 244] width 137 height 23
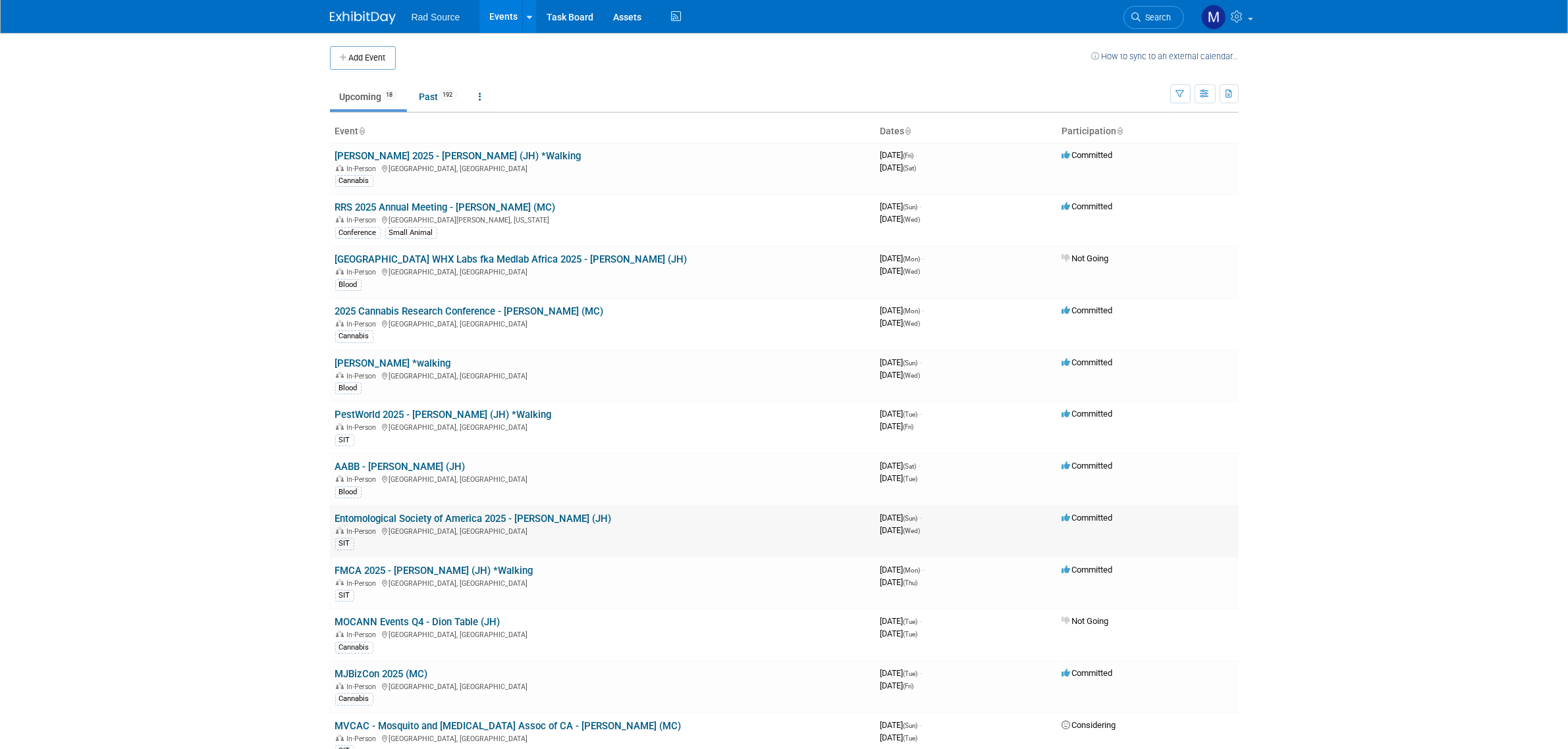
click at [525, 521] on link "Entomological Society of America 2025 - [PERSON_NAME] (JH)" at bounding box center [473, 518] width 277 height 12
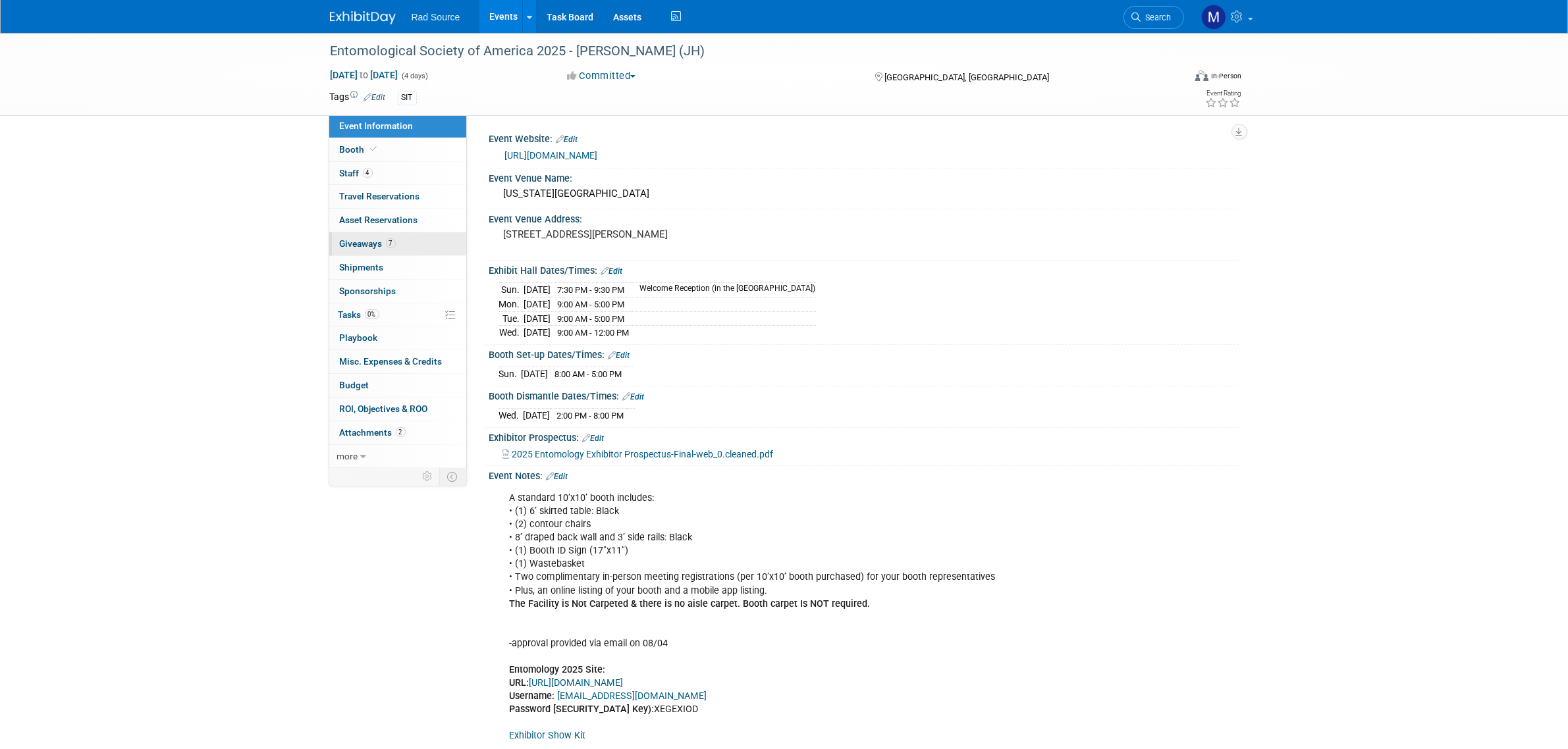
click at [445, 245] on link "7 Giveaways 7" at bounding box center [397, 244] width 137 height 23
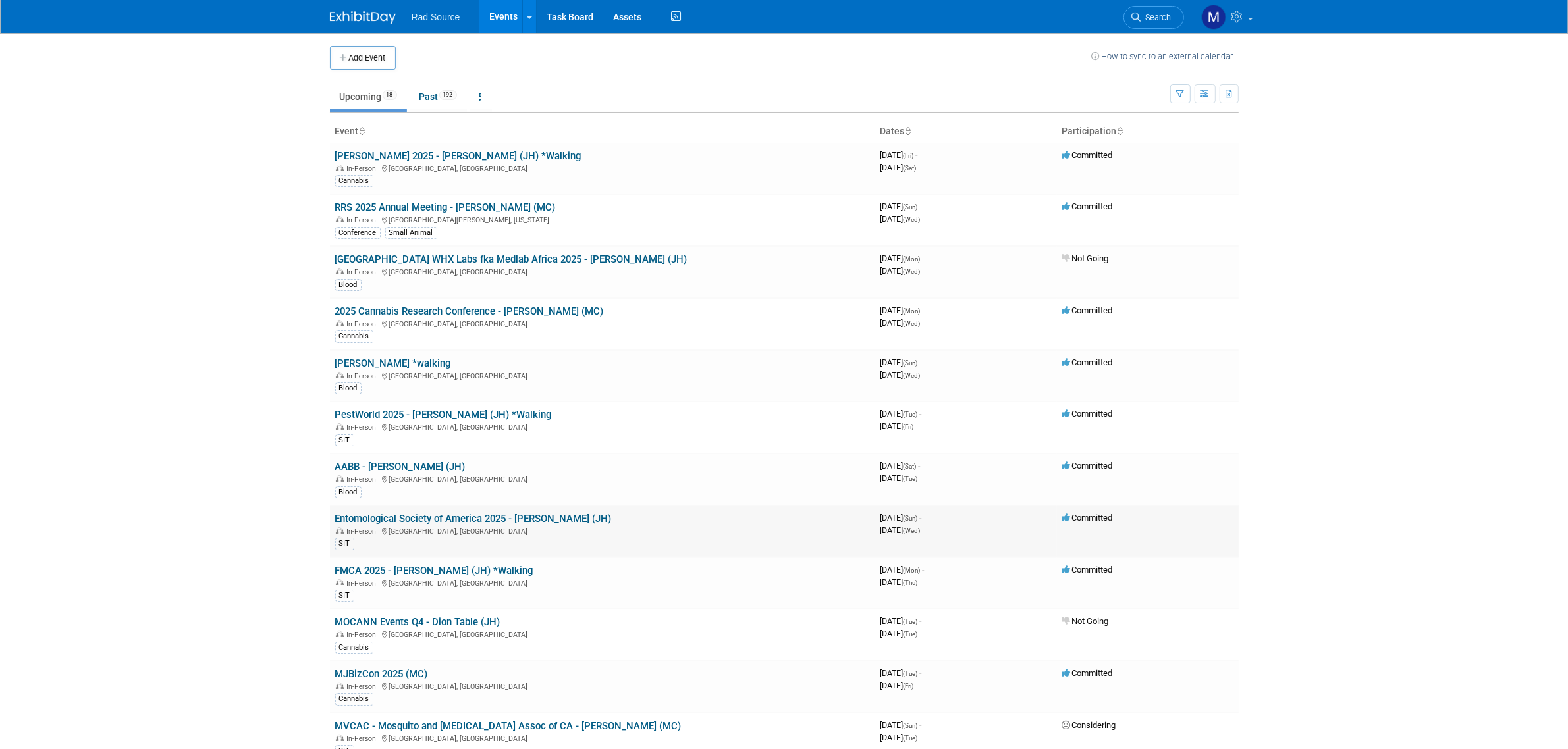
click at [449, 519] on link "Entomological Society of America 2025 - [PERSON_NAME] (JH)" at bounding box center [473, 518] width 277 height 12
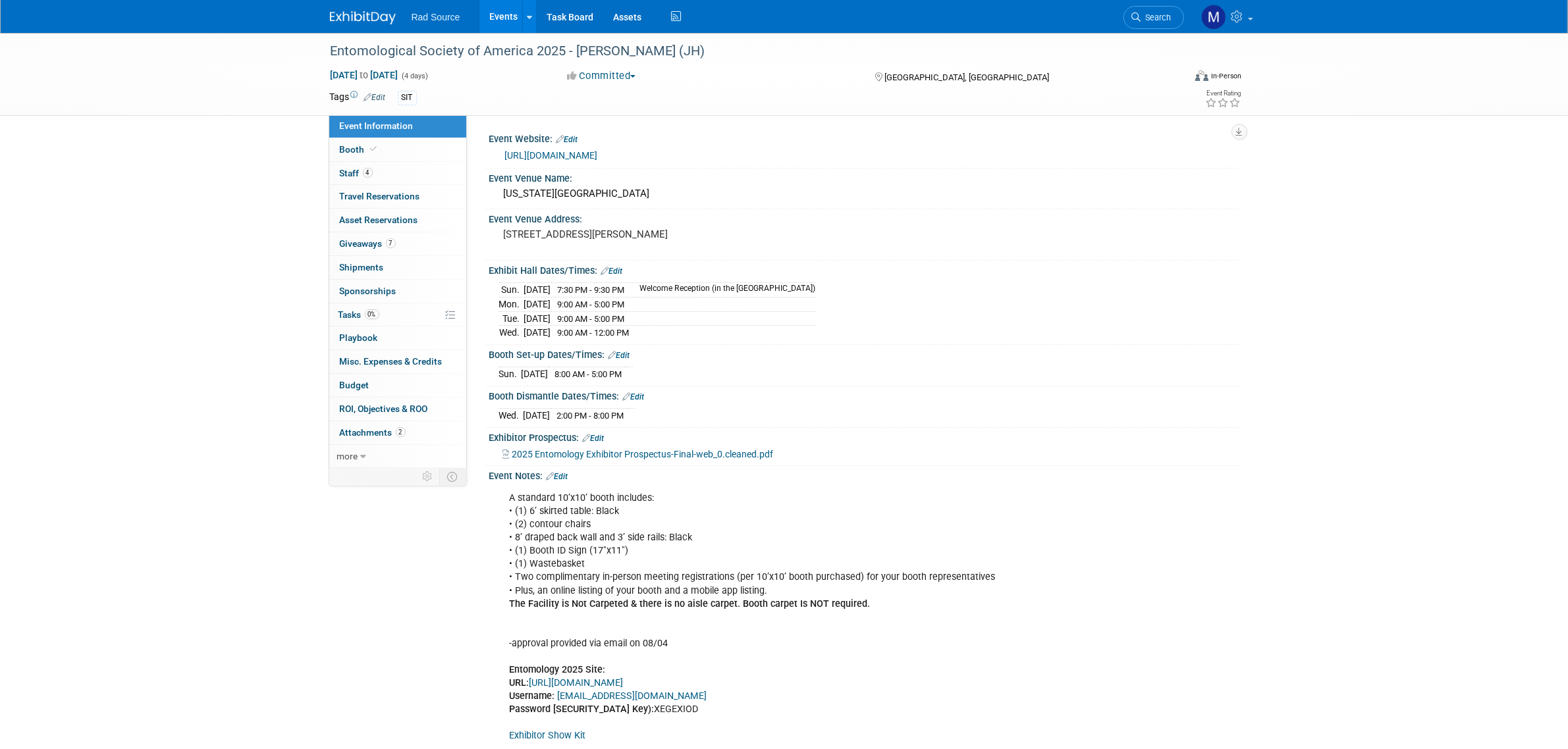
scroll to position [82, 0]
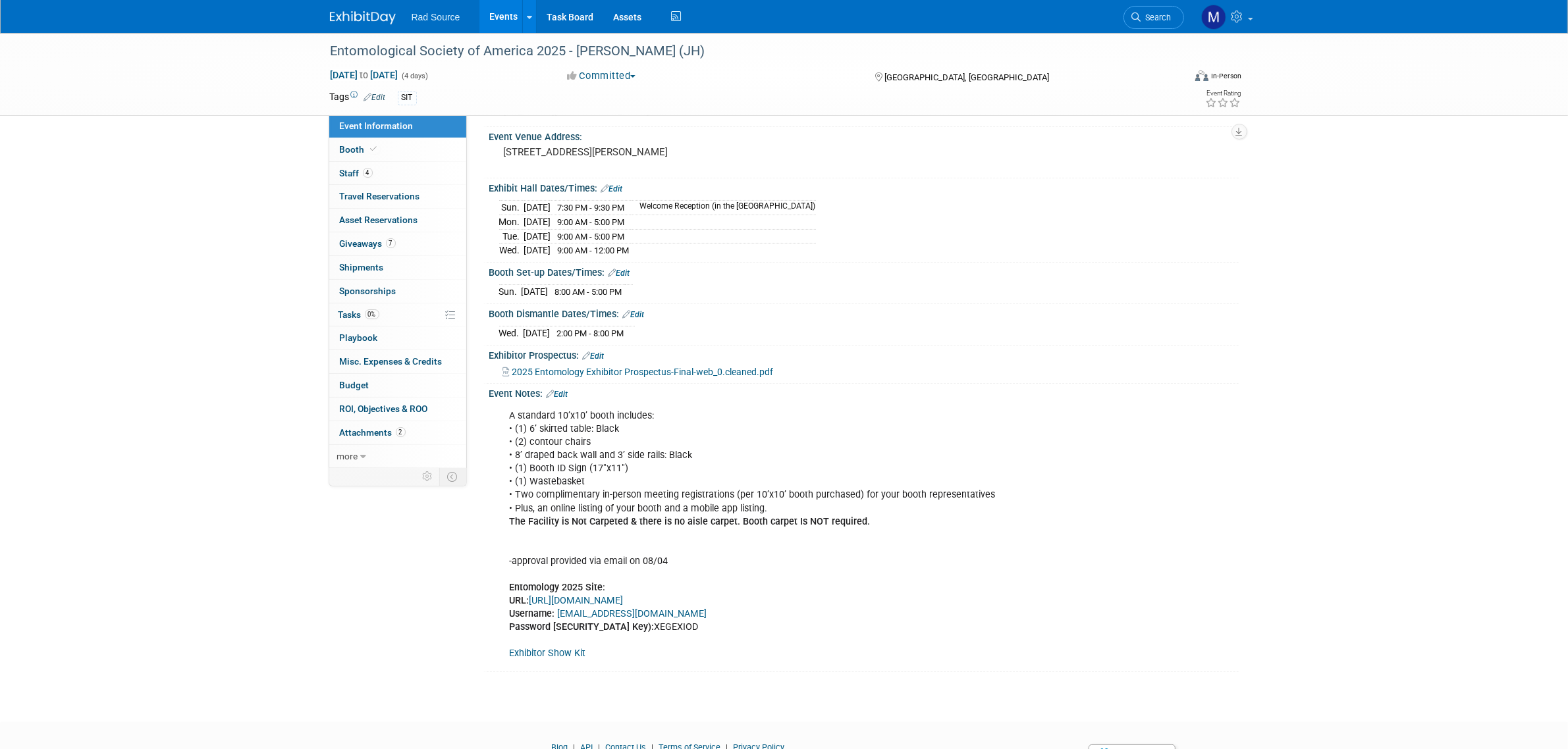
click at [364, 14] on img at bounding box center [362, 17] width 66 height 13
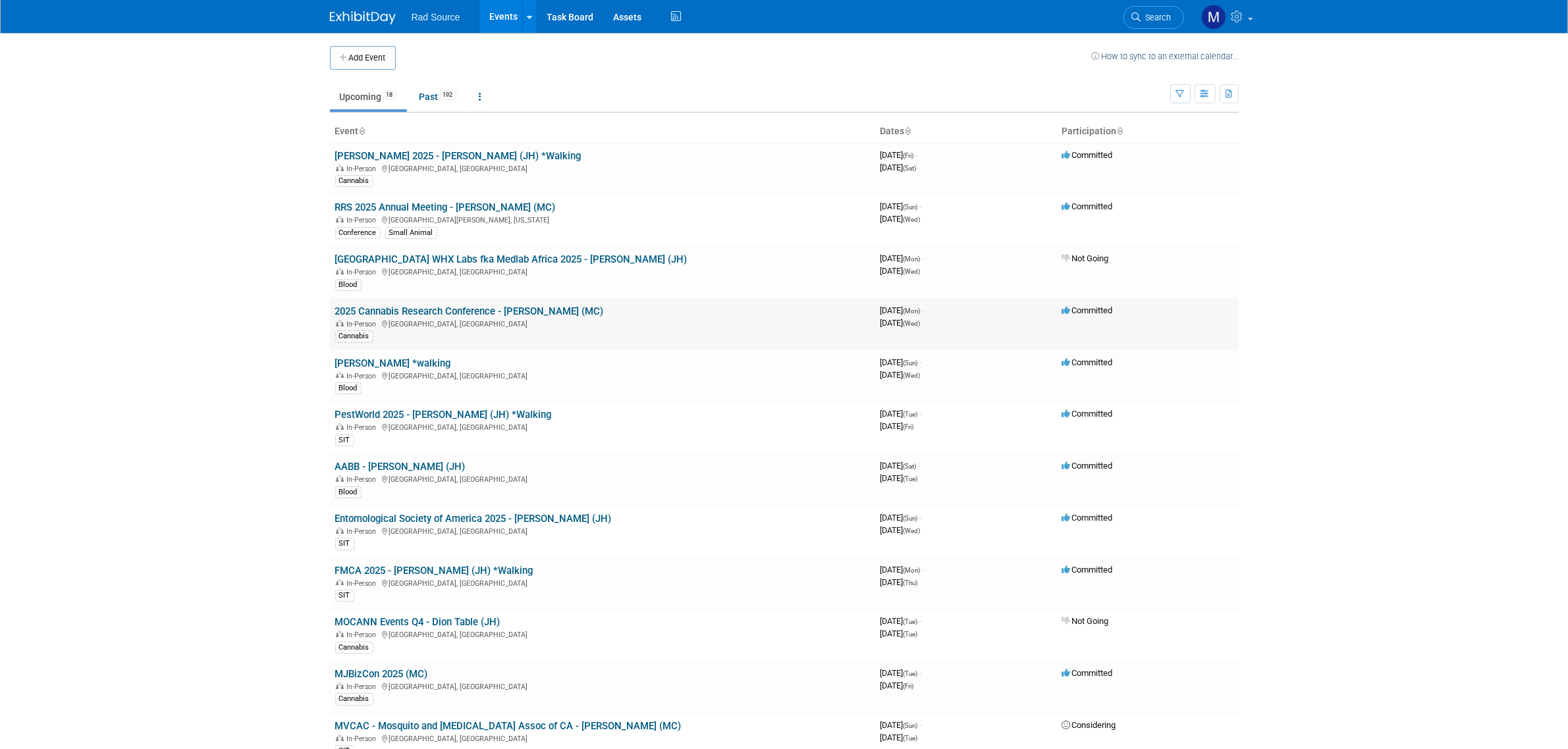
click at [448, 311] on link "2025 Cannabis Research Conference - [PERSON_NAME] (MC)" at bounding box center [469, 311] width 269 height 12
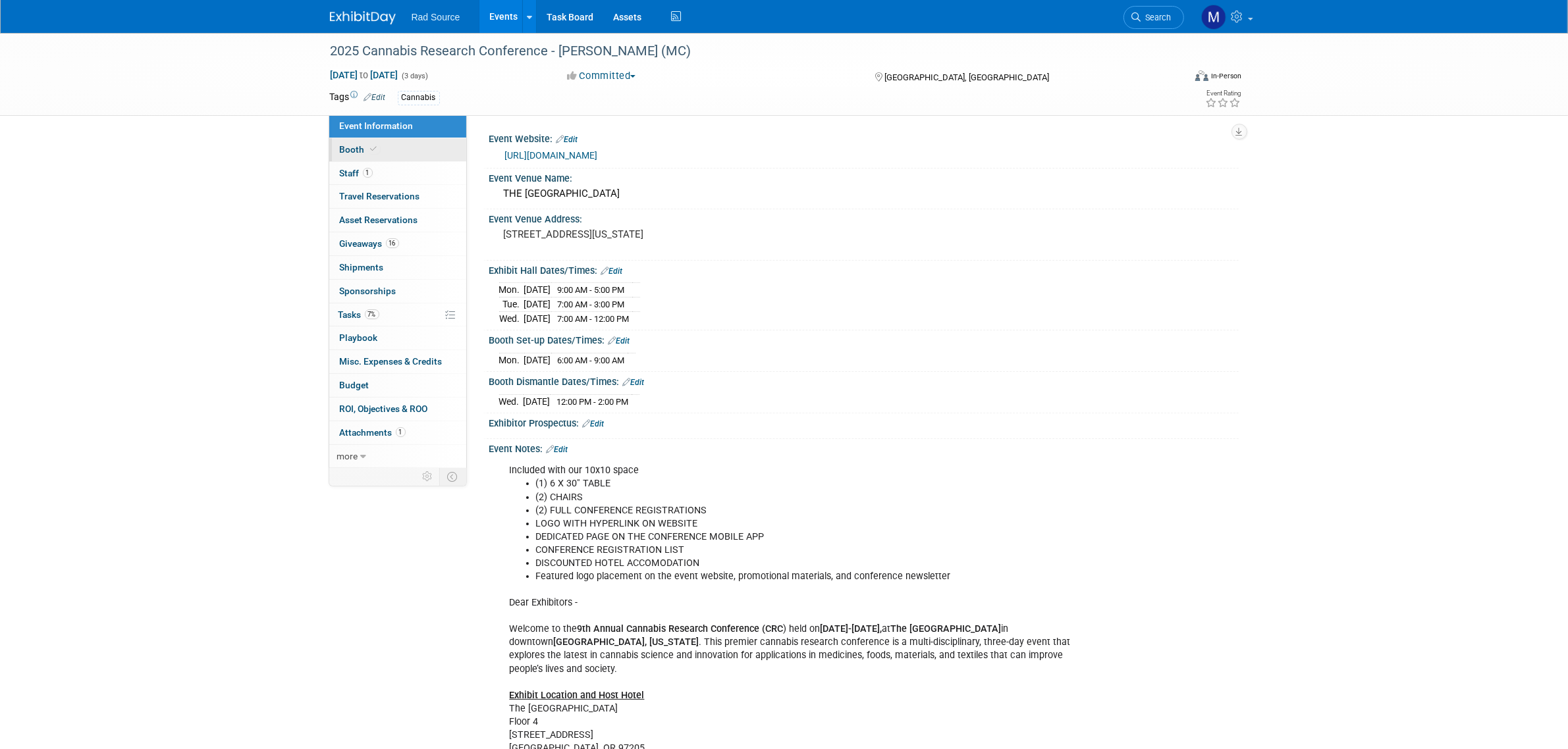
click at [413, 154] on link "Booth" at bounding box center [397, 150] width 137 height 23
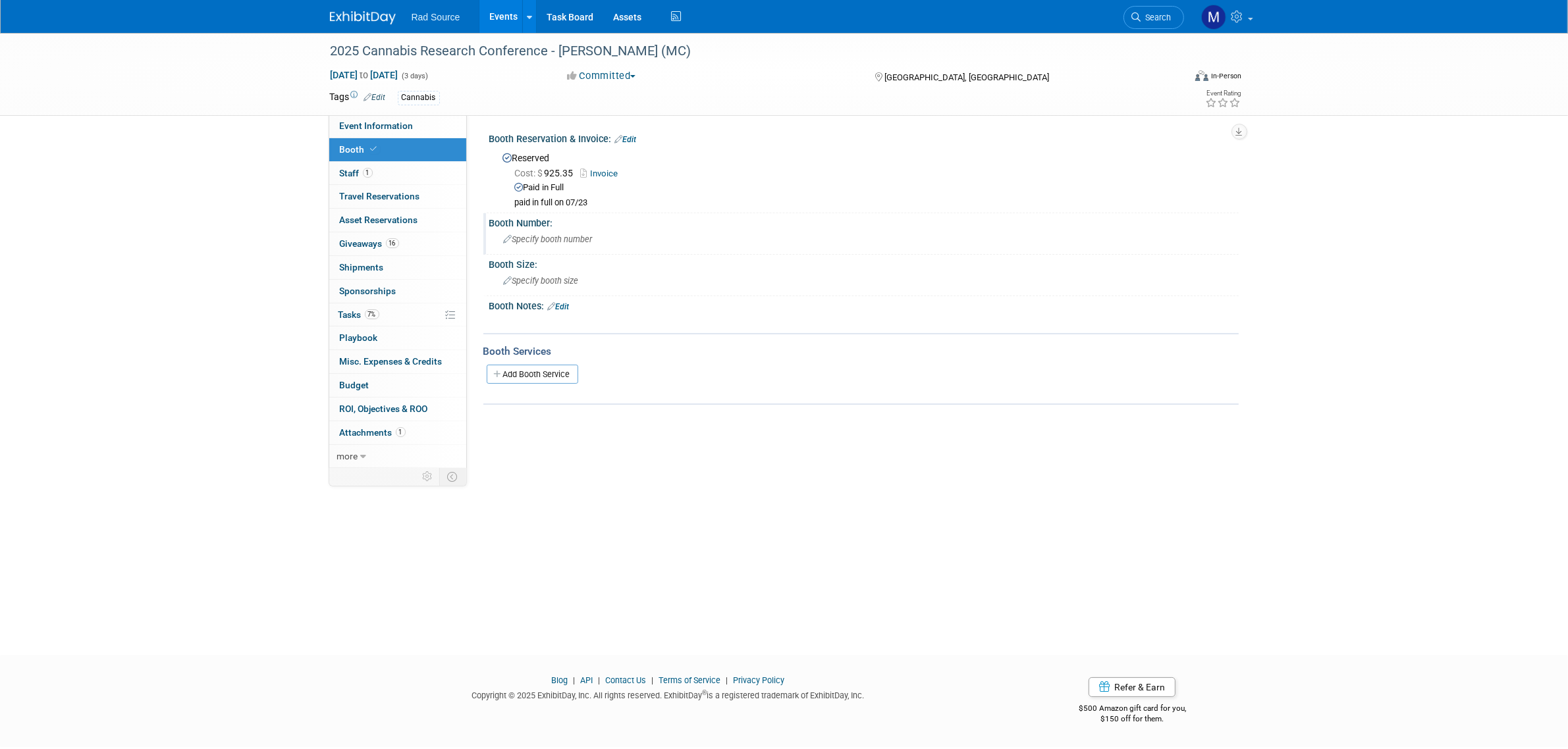
click at [568, 238] on span "Specify booth number" at bounding box center [548, 239] width 89 height 10
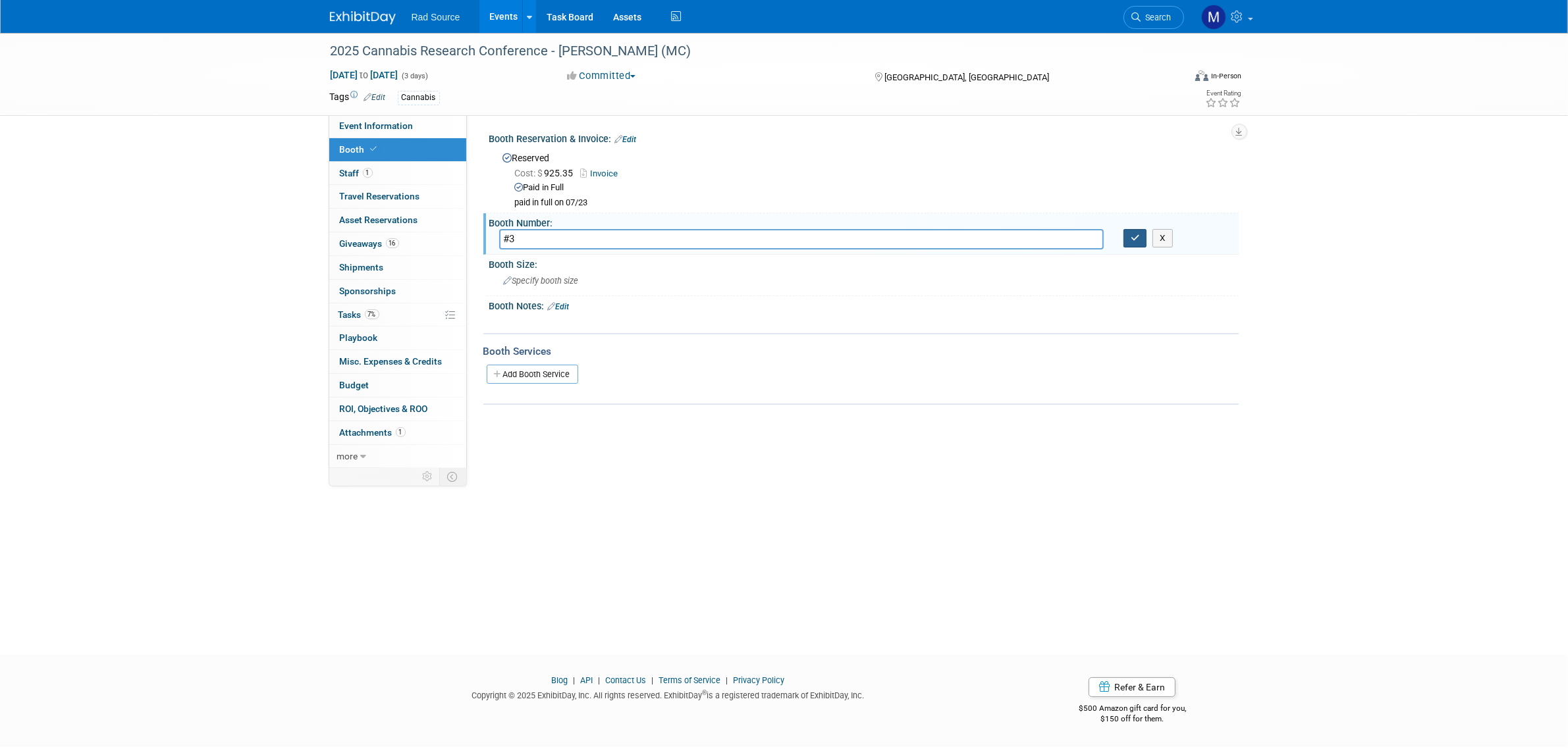
type input "#3"
click at [1131, 245] on button "button" at bounding box center [1135, 238] width 24 height 18
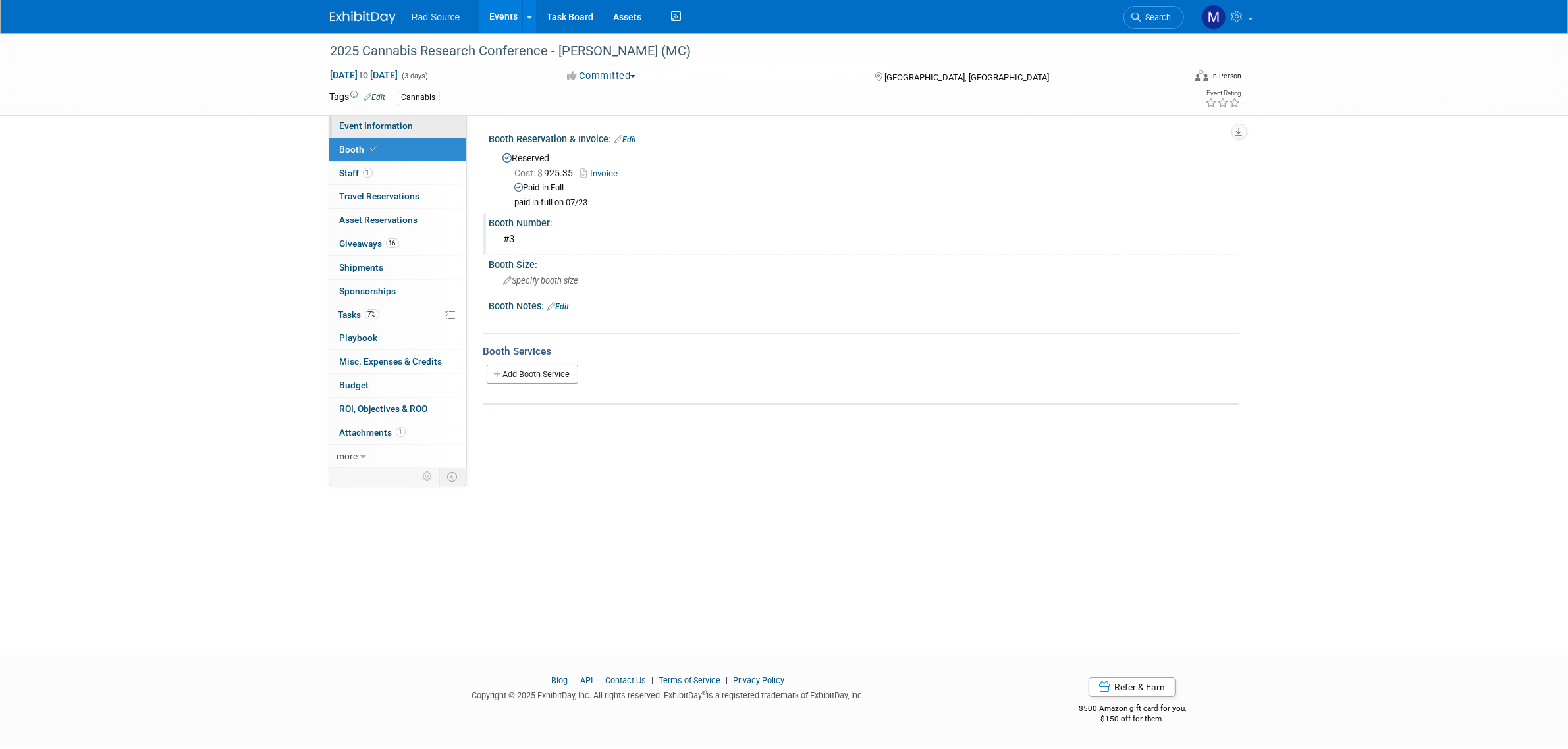
click at [407, 128] on span "Event Information" at bounding box center [377, 125] width 73 height 10
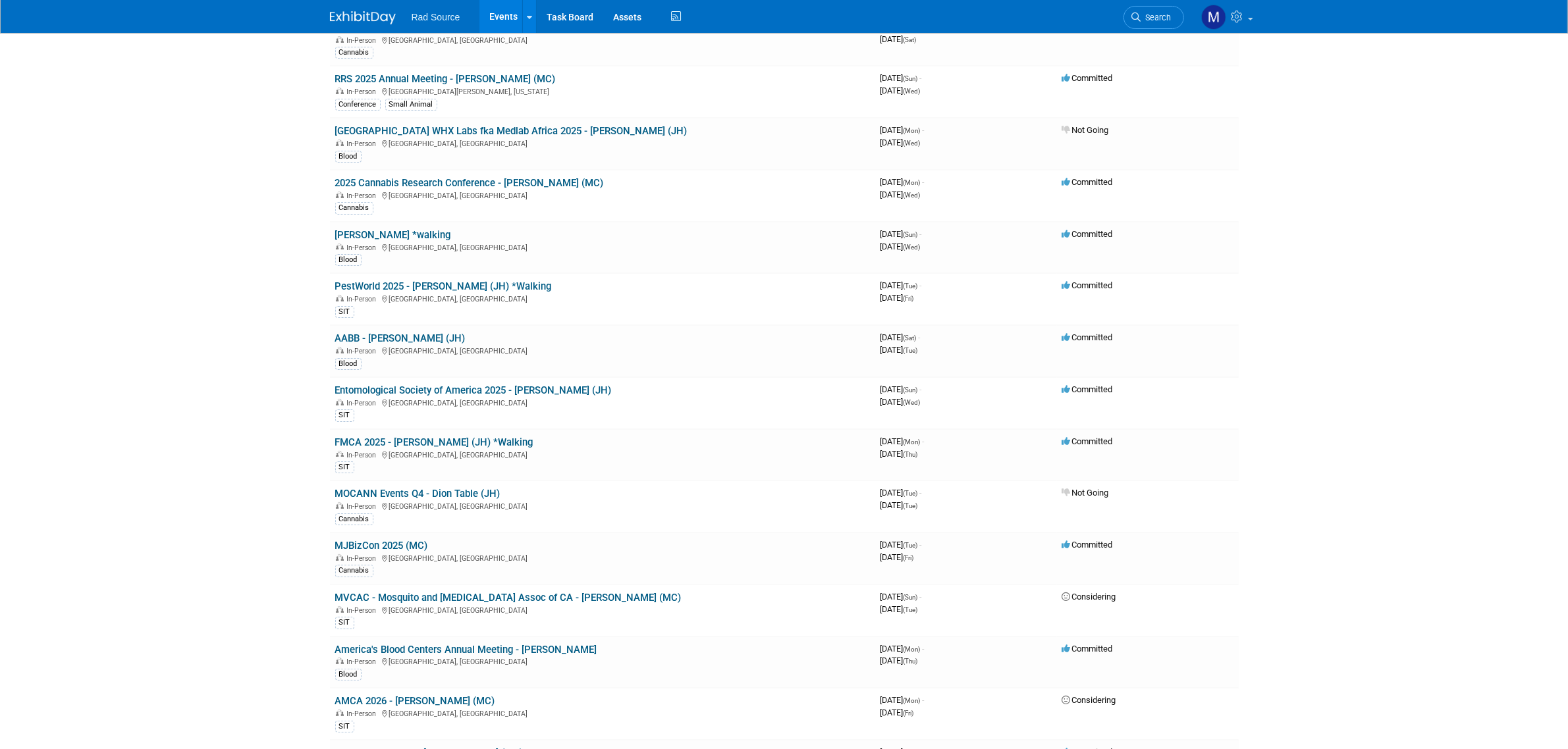
scroll to position [164, 0]
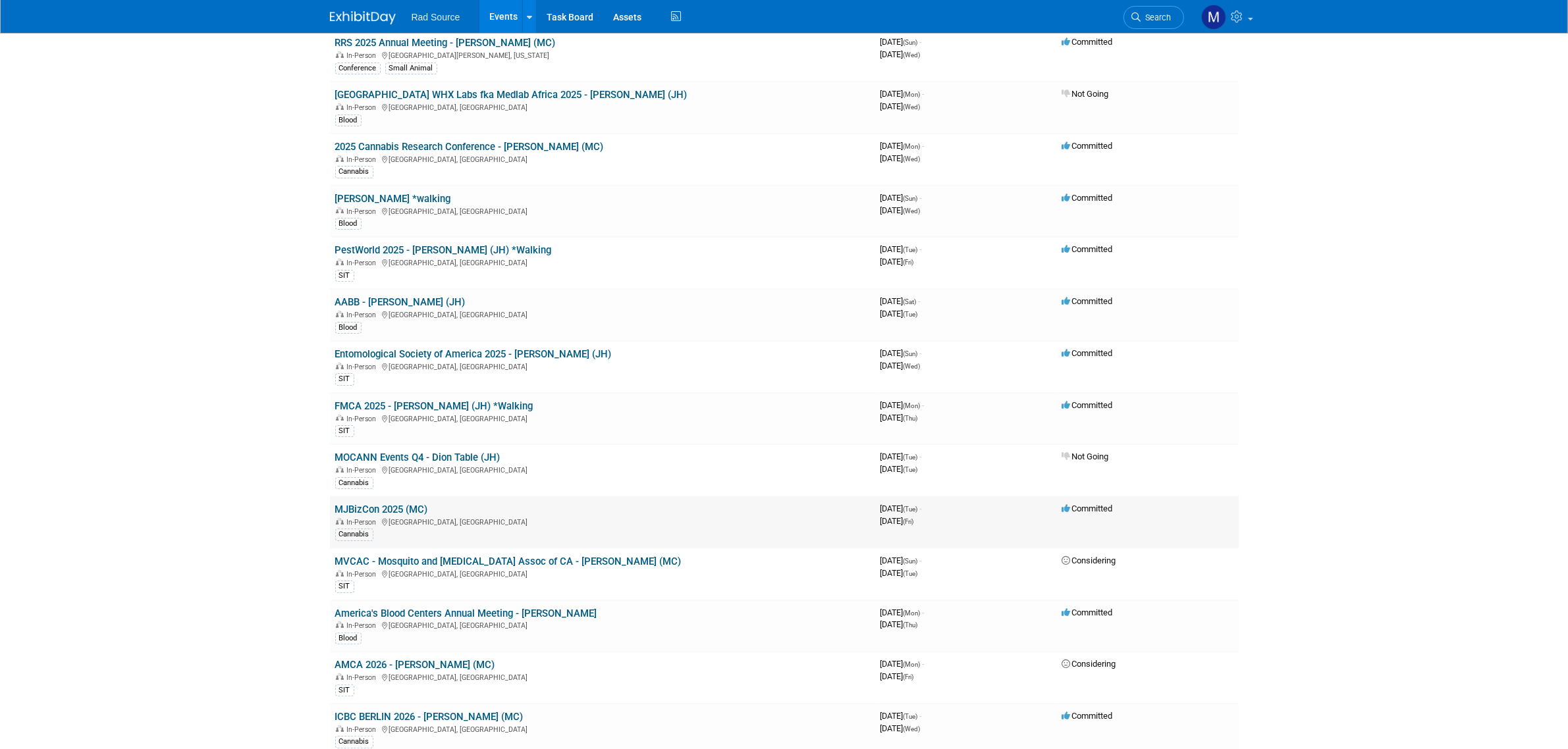
click at [425, 511] on link "MJBizCon 2025 (MC)" at bounding box center [381, 509] width 93 height 12
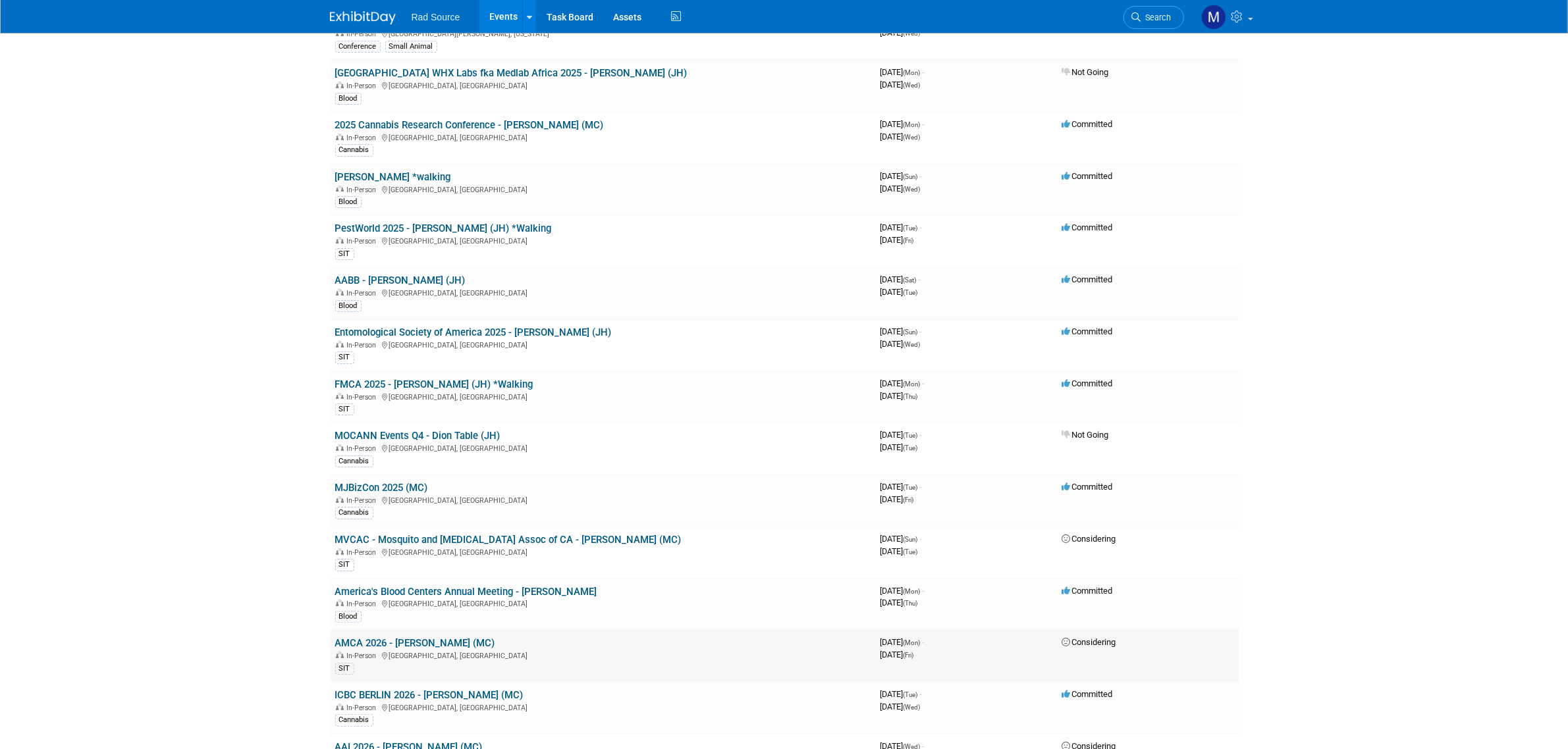
scroll to position [150, 0]
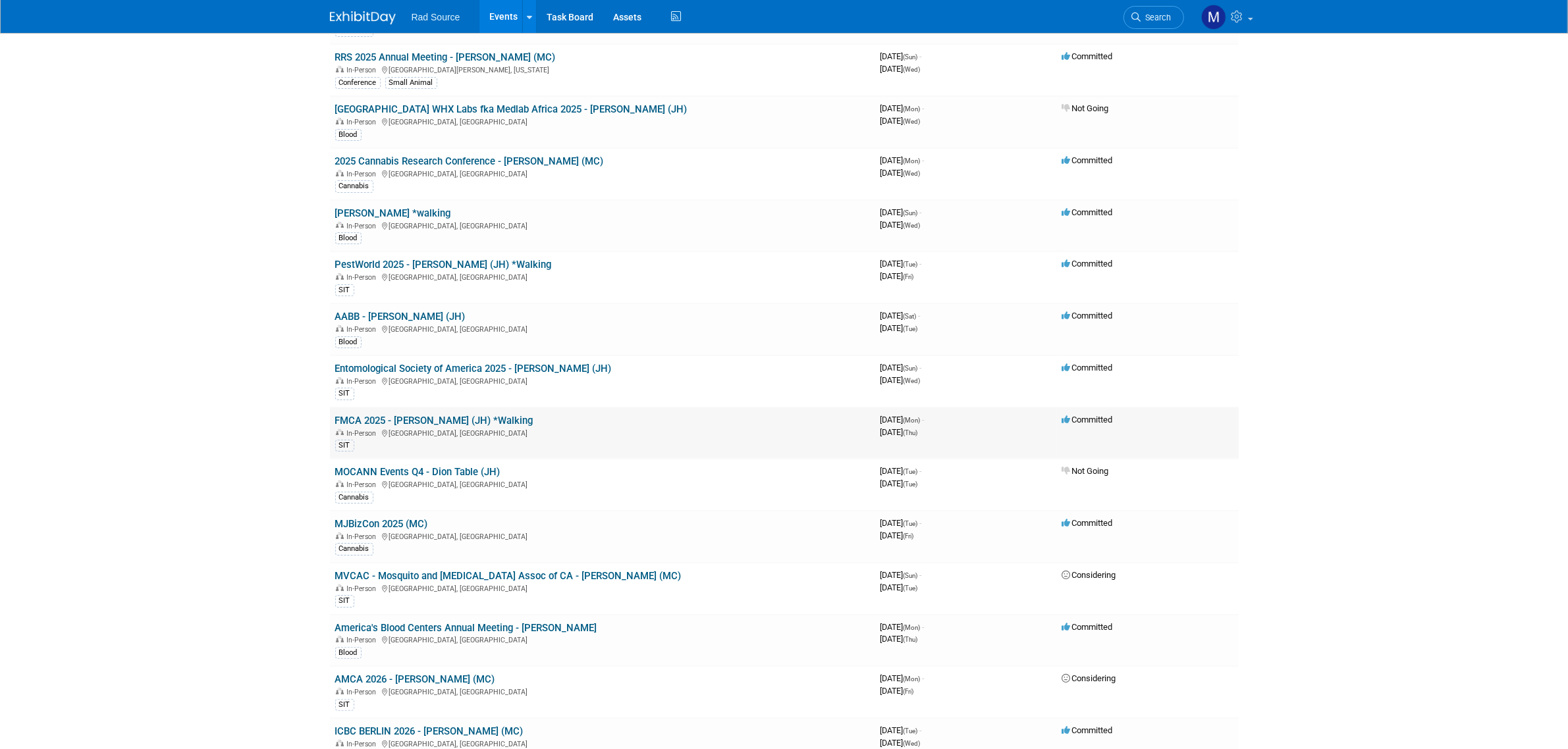
click at [449, 417] on link "FMCA 2025 - [PERSON_NAME] (JH) *Walking" at bounding box center [434, 420] width 199 height 12
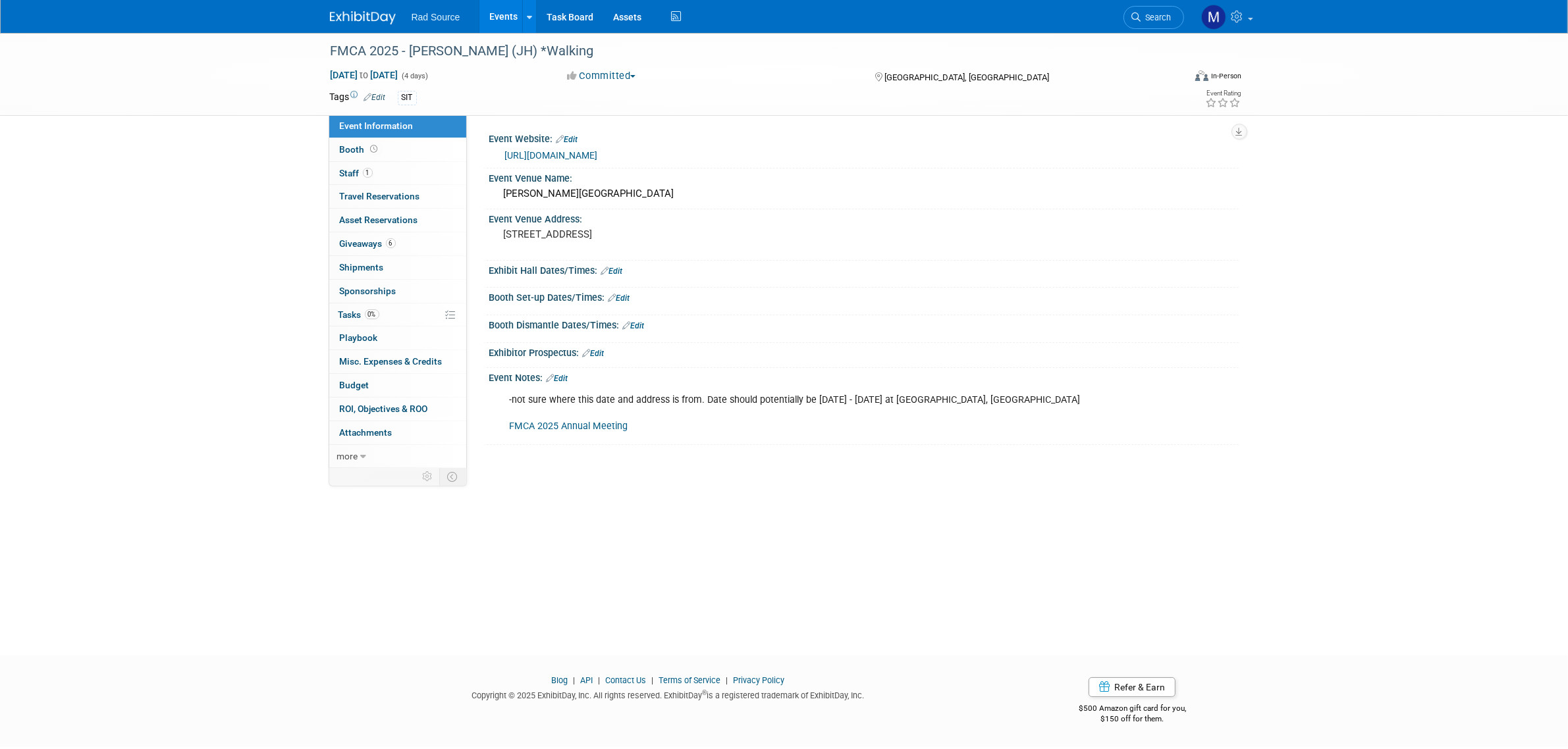
click at [586, 154] on link "[URL][DOMAIN_NAME]" at bounding box center [551, 155] width 93 height 10
click at [574, 241] on div "[STREET_ADDRESS]" at bounding box center [645, 240] width 292 height 31
drag, startPoint x: 711, startPoint y: 234, endPoint x: 479, endPoint y: 249, distance: 232.5
click at [479, 249] on div "Event Website: Edit [URL][DOMAIN_NAME] Event Venue Name: [PERSON_NAME][GEOGRAPH…" at bounding box center [853, 293] width 772 height 356
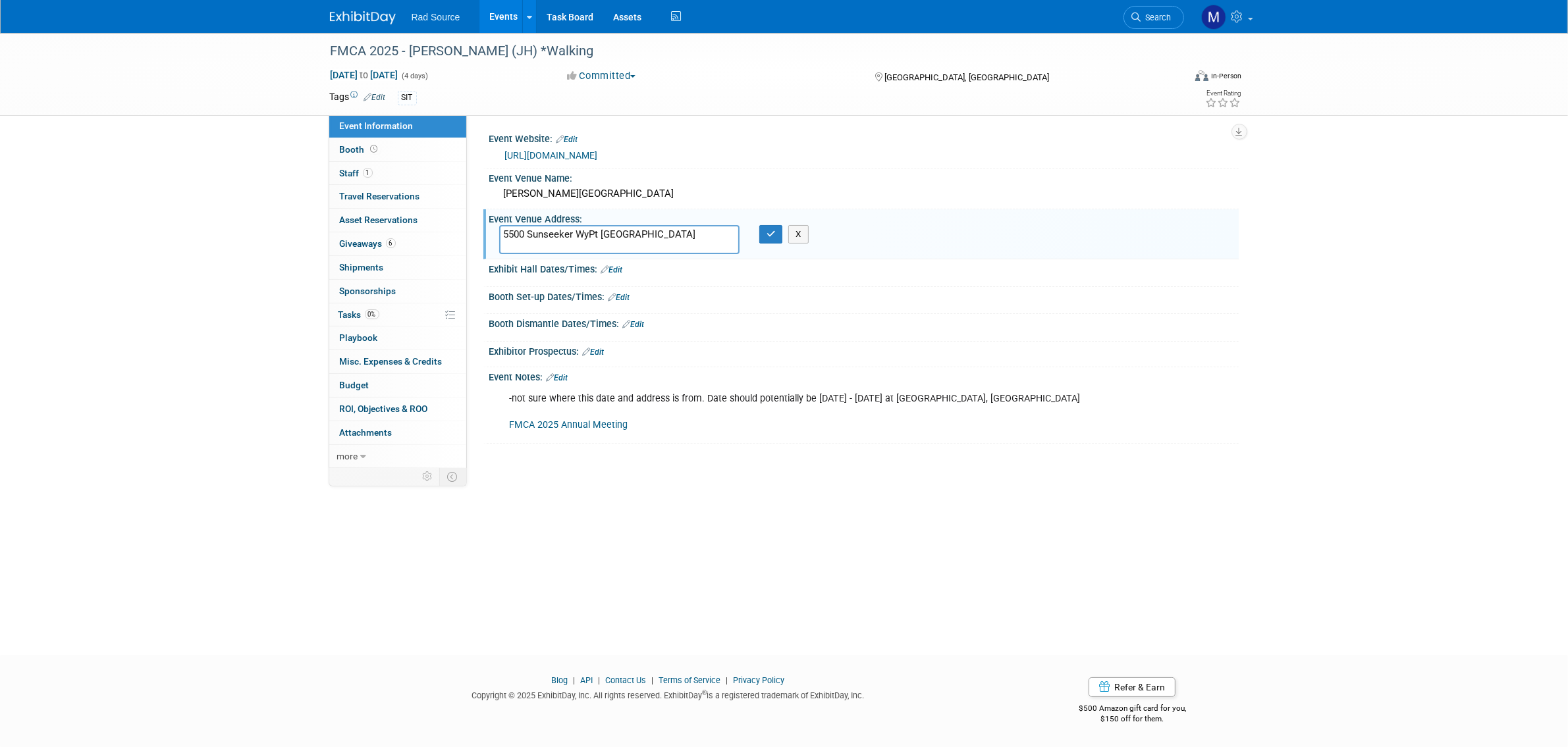
click at [590, 235] on textarea "5500 Sunseeker WyPt [GEOGRAPHIC_DATA]" at bounding box center [619, 240] width 241 height 30
type textarea "5500 Sunseeker Wy [GEOGRAPHIC_DATA]"
drag, startPoint x: 767, startPoint y: 238, endPoint x: 747, endPoint y: 232, distance: 20.9
click at [767, 238] on button "button" at bounding box center [771, 234] width 24 height 18
click at [572, 186] on div "[PERSON_NAME][GEOGRAPHIC_DATA]" at bounding box center [864, 194] width 730 height 20
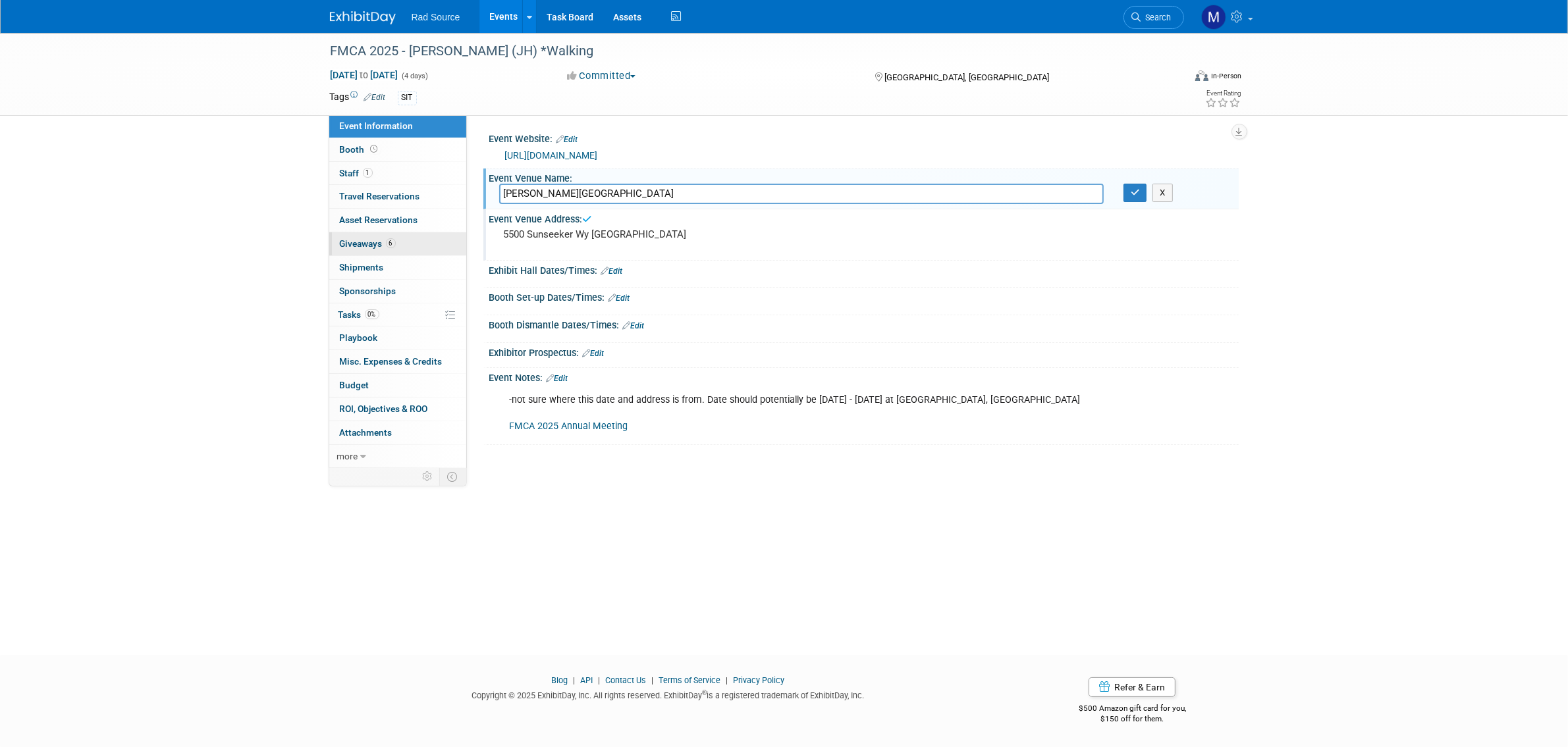
drag, startPoint x: 576, startPoint y: 196, endPoint x: 422, endPoint y: 234, distance: 158.6
click at [422, 234] on div "Event Information Event Info Booth Booth 1 Staff 1 Staff 0 Travel Reservations …" at bounding box center [785, 251] width 929 height 438
type input "Sunseeker Resort [GEOGRAPHIC_DATA]"
click at [1142, 195] on button "button" at bounding box center [1135, 192] width 24 height 18
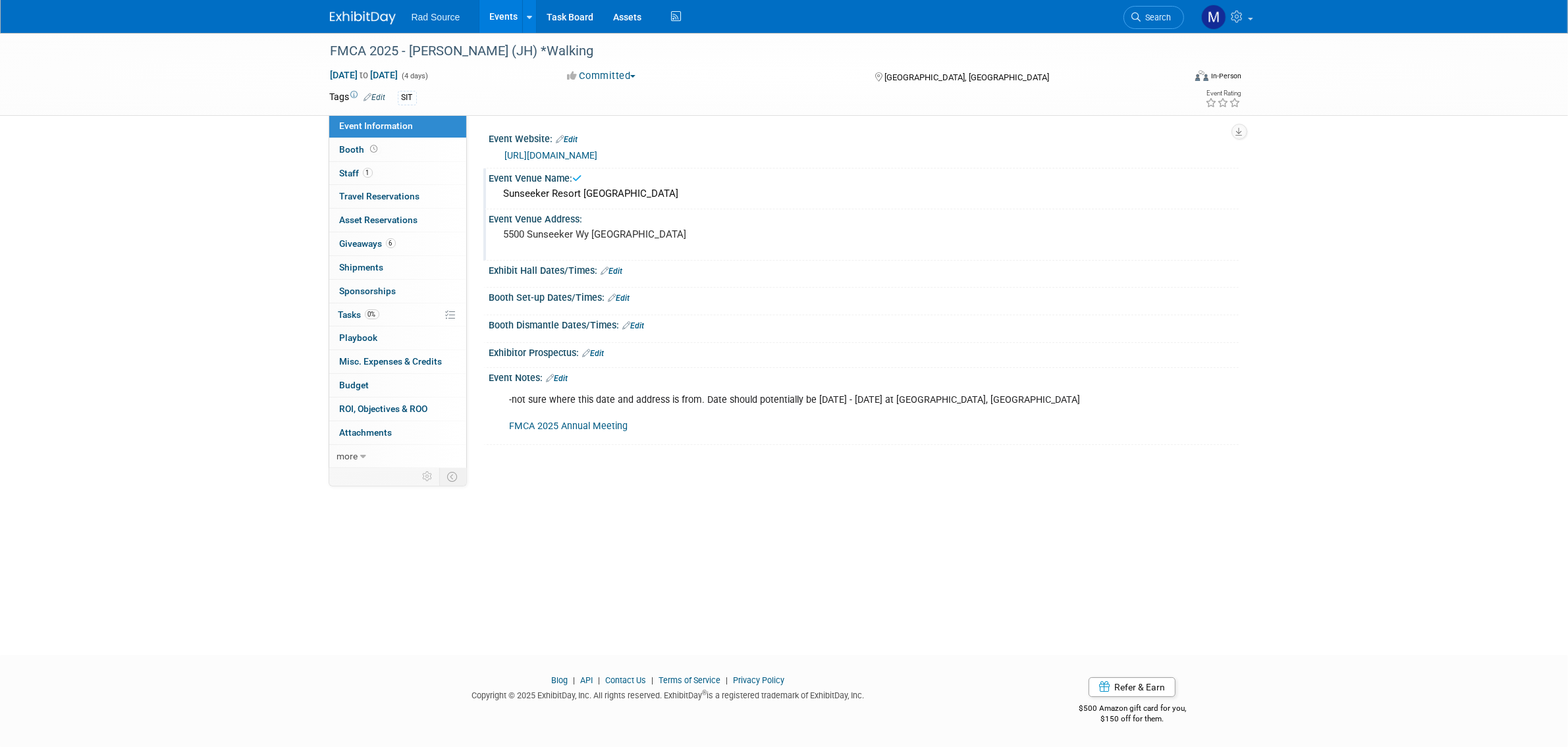
click at [565, 381] on link "Edit" at bounding box center [558, 379] width 22 height 10
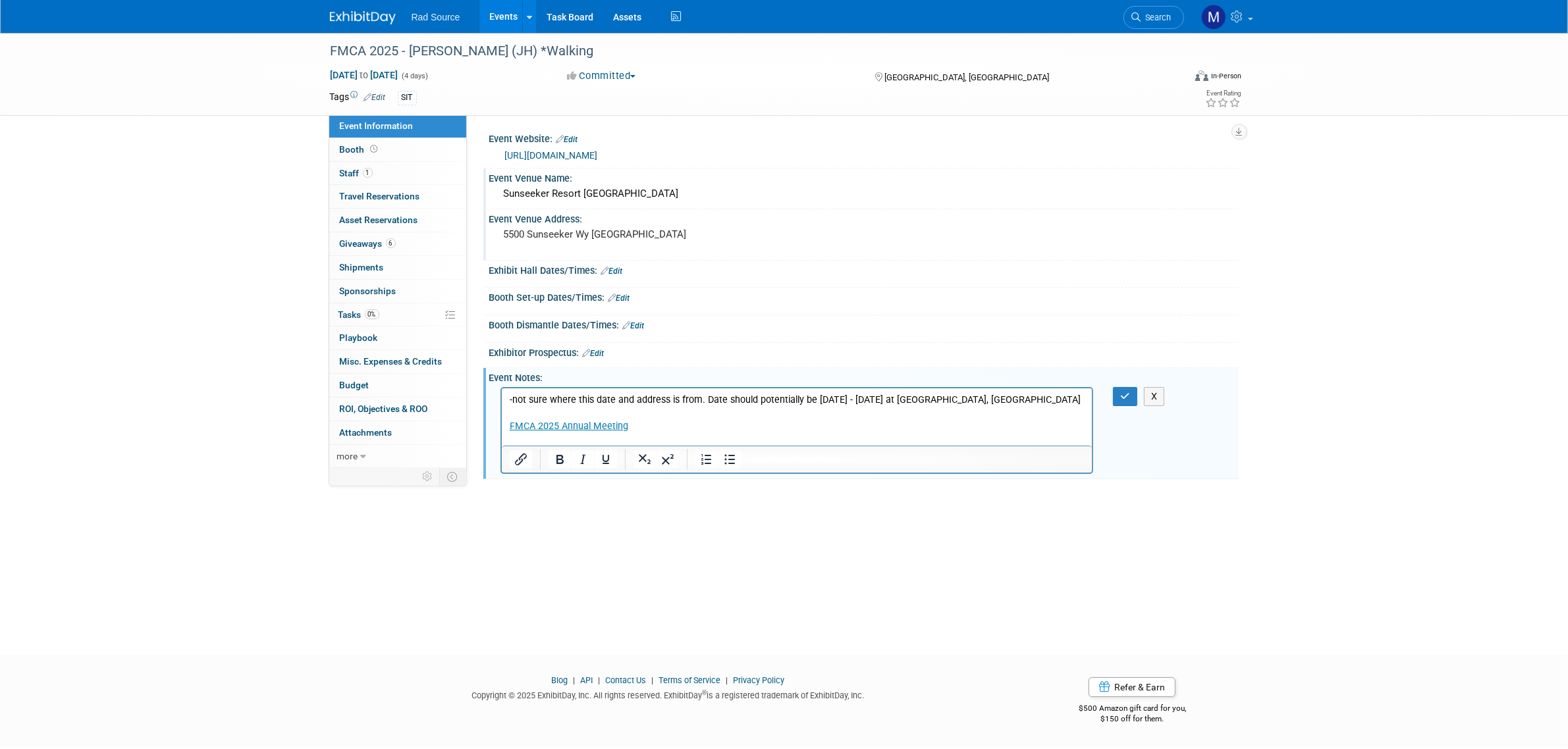
click at [557, 415] on p "-not sure where this date and address is from. Date should potentially be [DATE…" at bounding box center [797, 413] width 575 height 39
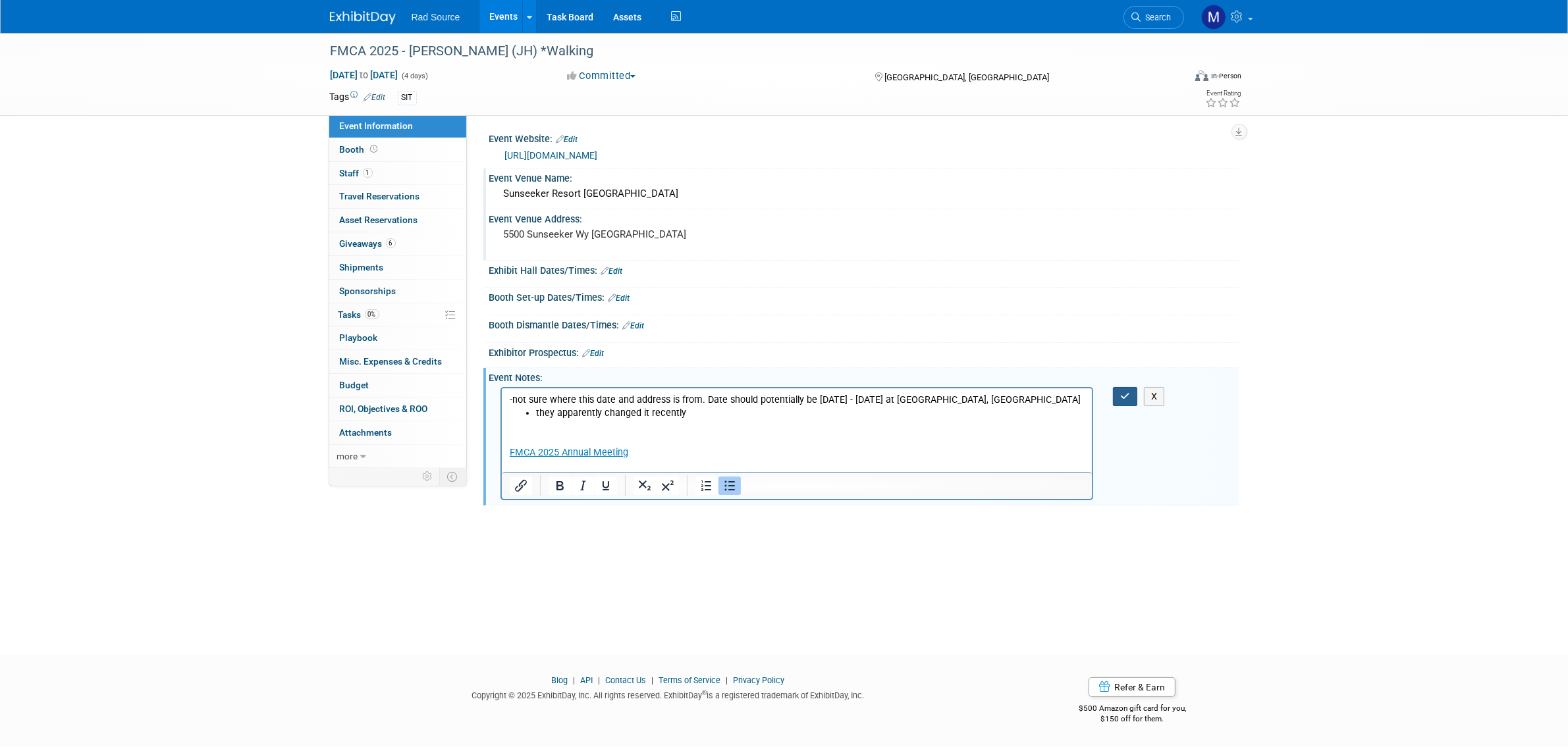
click at [1126, 387] on button "button" at bounding box center [1125, 396] width 24 height 19
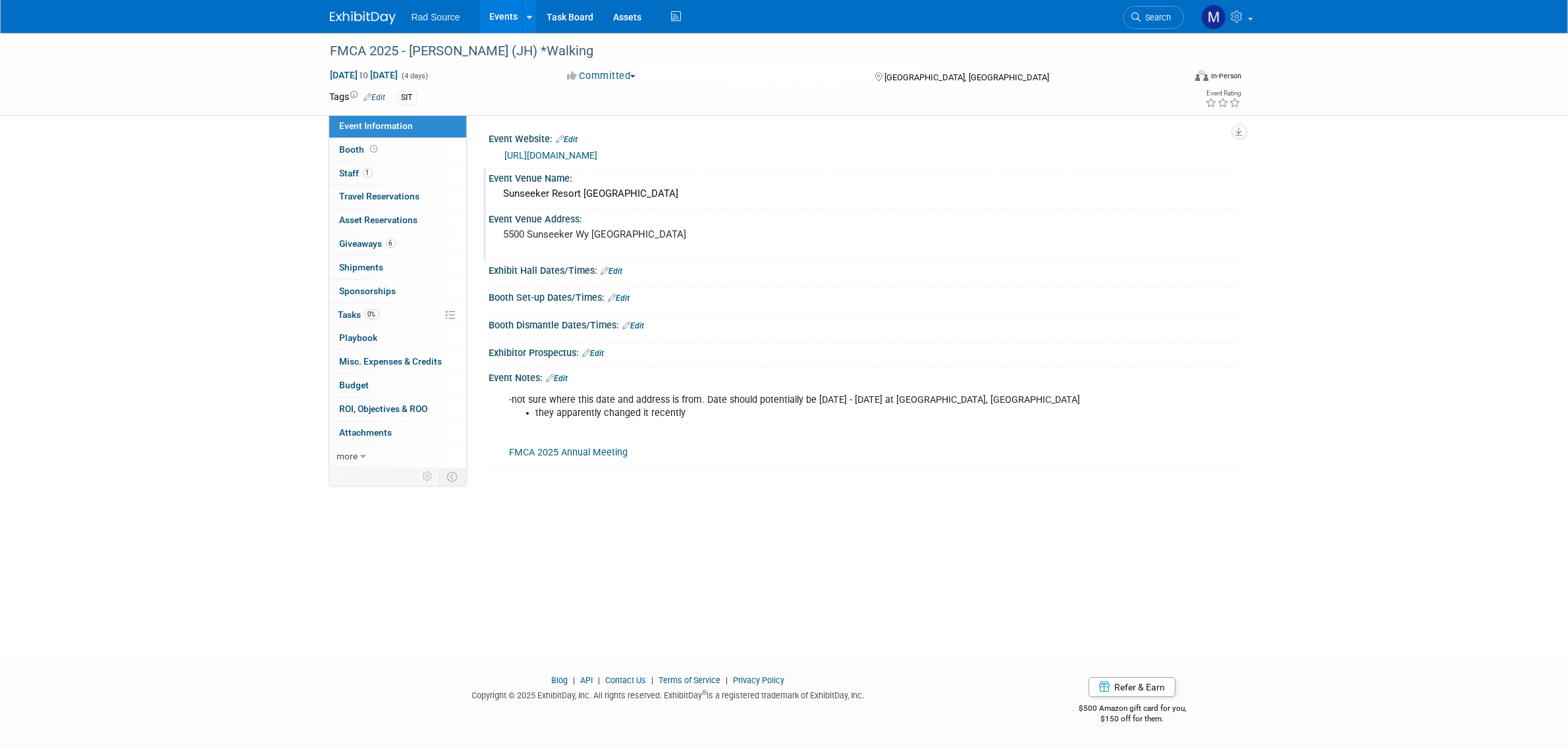
click at [623, 270] on link "Edit" at bounding box center [612, 271] width 22 height 10
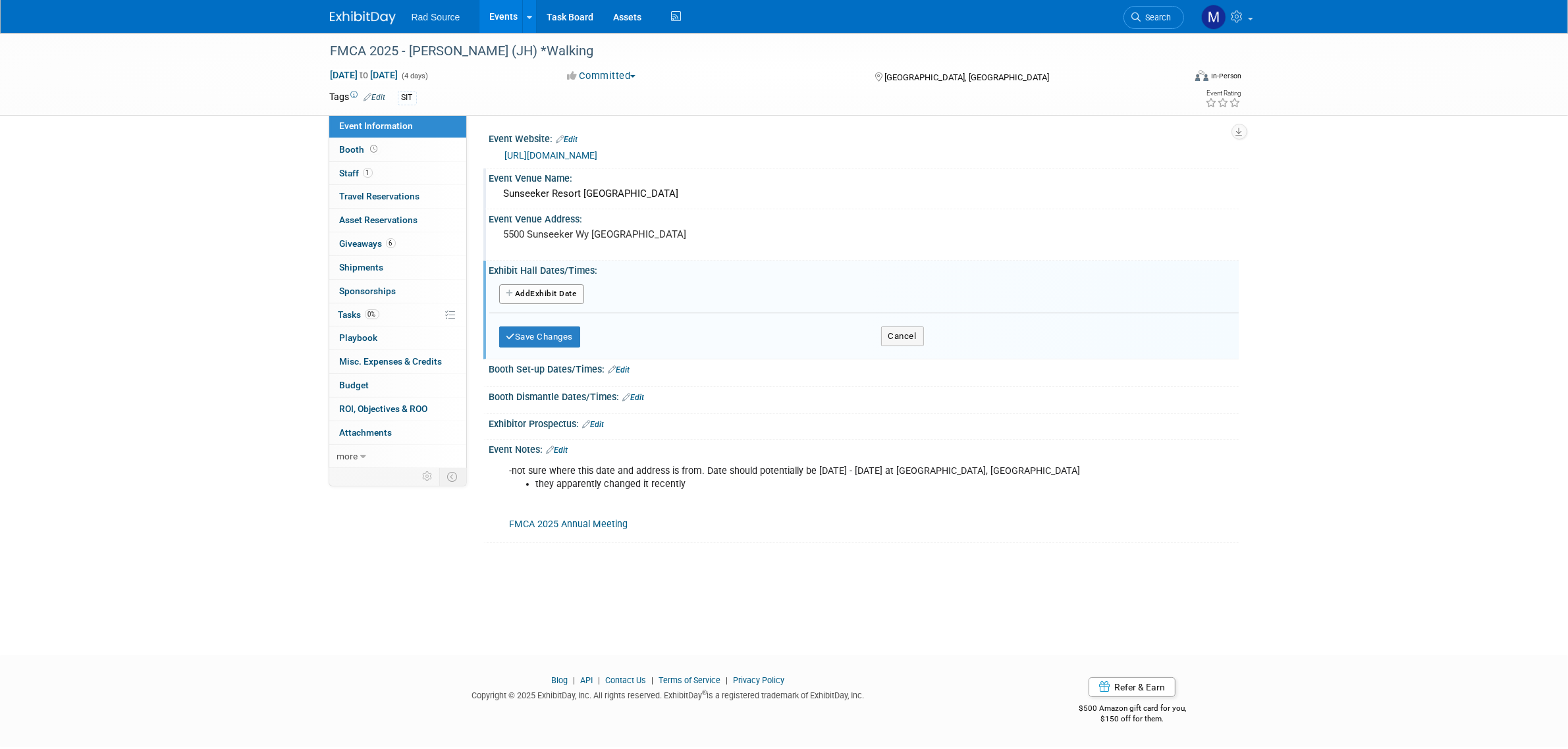
click at [570, 290] on button "Add Another Exhibit Date" at bounding box center [541, 294] width 85 height 20
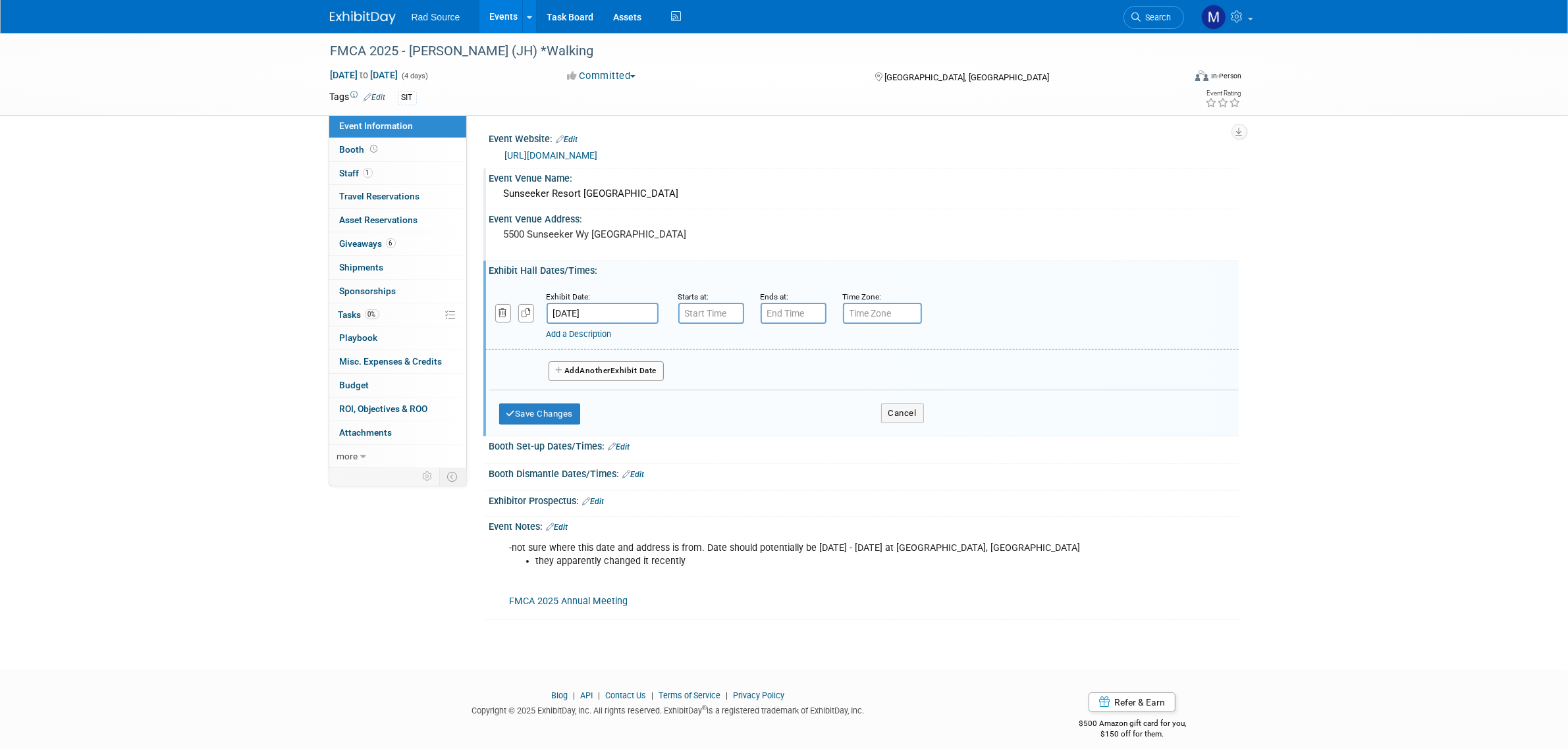
click at [716, 324] on div "Add a Description Description:" at bounding box center [828, 332] width 563 height 16
click at [718, 315] on input "7:00 AM" at bounding box center [711, 313] width 66 height 21
click at [713, 345] on span at bounding box center [709, 345] width 23 height 23
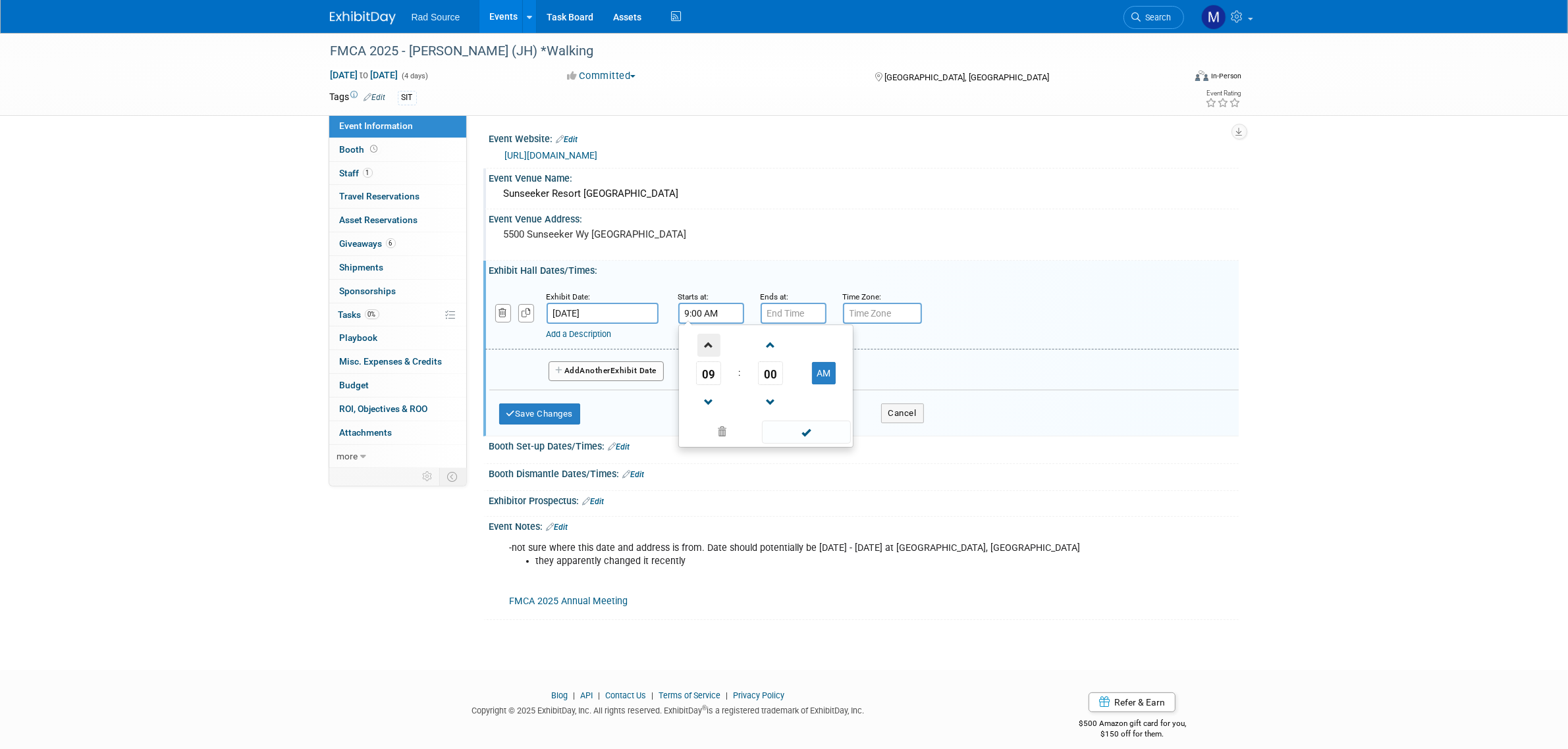
type input "10:00 AM"
click at [791, 310] on input "7:00 PM" at bounding box center [794, 313] width 66 height 21
click at [785, 398] on span at bounding box center [791, 402] width 23 height 23
type input "6:00 PM"
click at [612, 329] on link "Add a Description" at bounding box center [579, 334] width 65 height 10
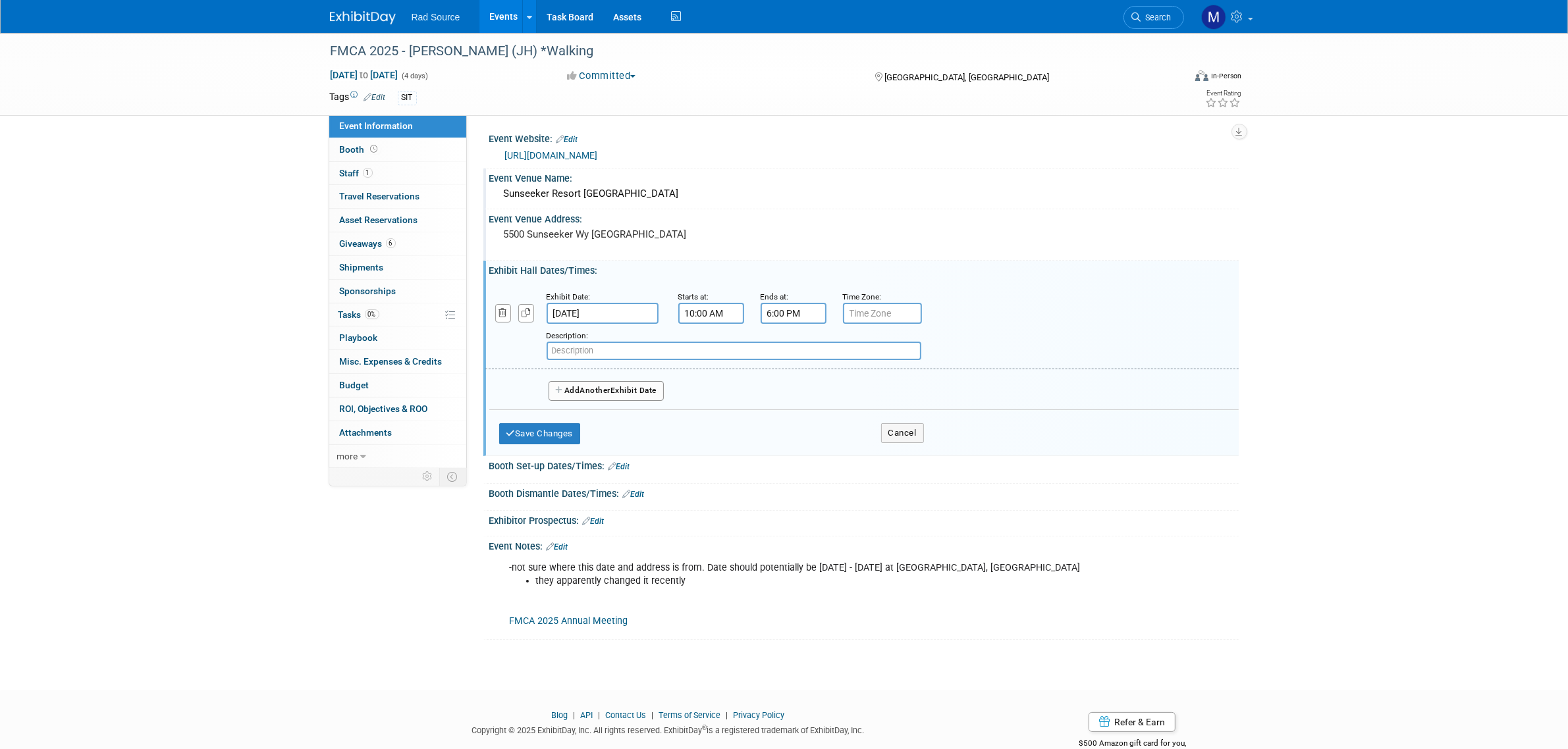
click at [657, 349] on input "text" at bounding box center [734, 351] width 375 height 18
type input "Registration"
click at [639, 391] on button "Add Another Exhibit Date" at bounding box center [607, 391] width 116 height 20
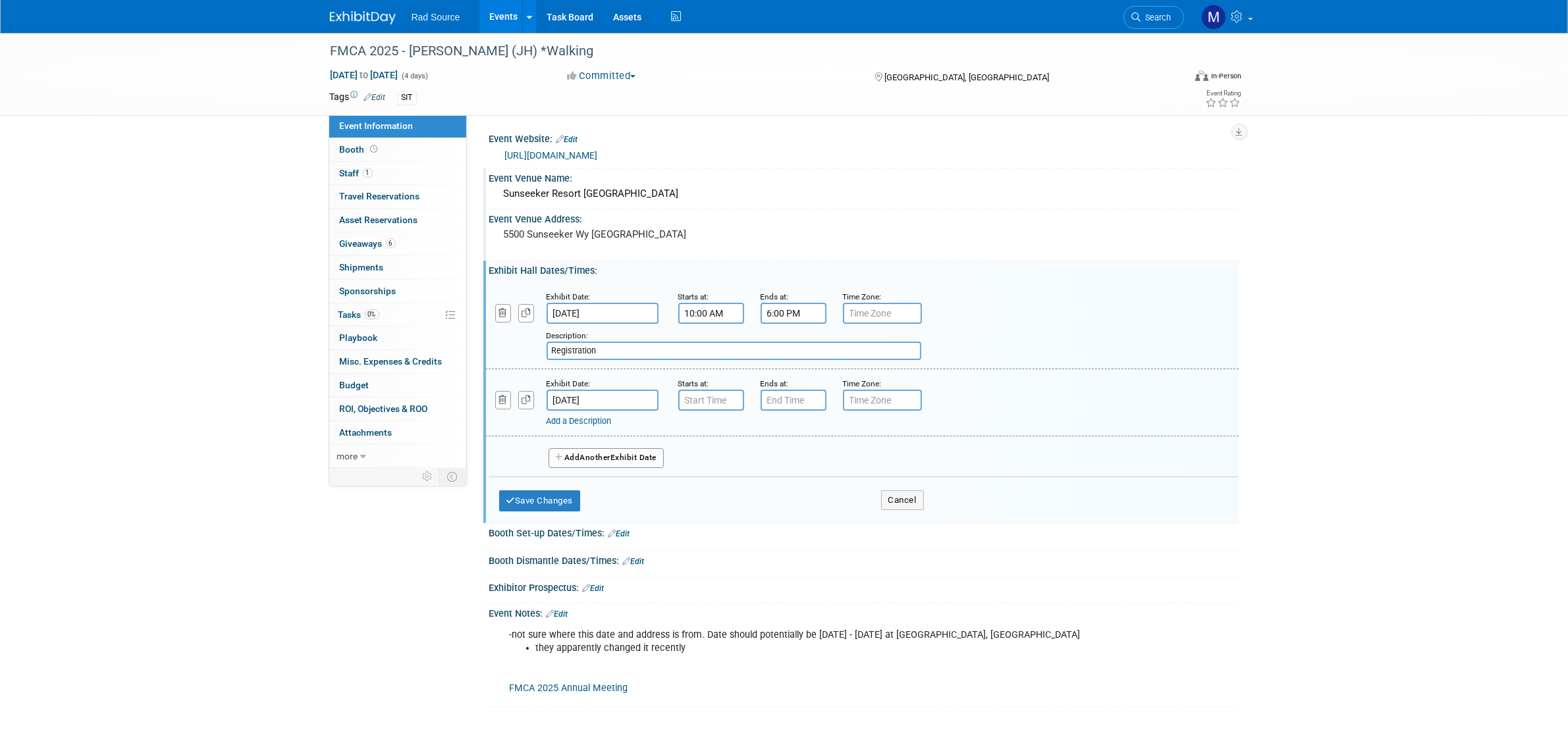
type input "7:00 AM"
click at [712, 393] on input "7:00 AM" at bounding box center [711, 400] width 66 height 21
click at [789, 391] on input "7:00 PM" at bounding box center [794, 400] width 66 height 21
click at [790, 488] on span at bounding box center [791, 489] width 23 height 23
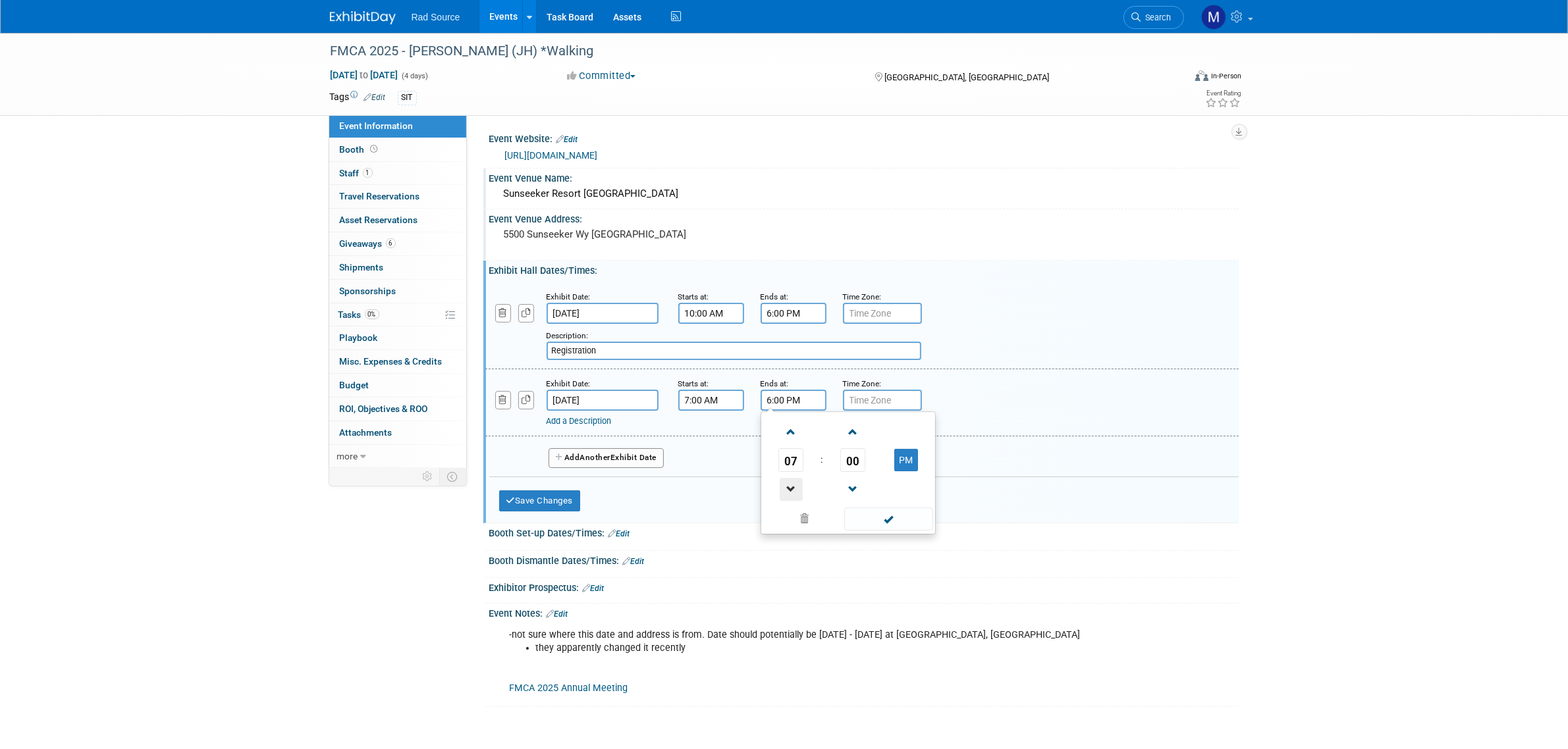
type input "5:00 PM"
drag, startPoint x: 665, startPoint y: 350, endPoint x: 600, endPoint y: 347, distance: 65.1
click at [600, 347] on div "Add a Description Description: Registration" at bounding box center [797, 342] width 644 height 36
click at [612, 416] on link "Add a Description" at bounding box center [579, 421] width 65 height 10
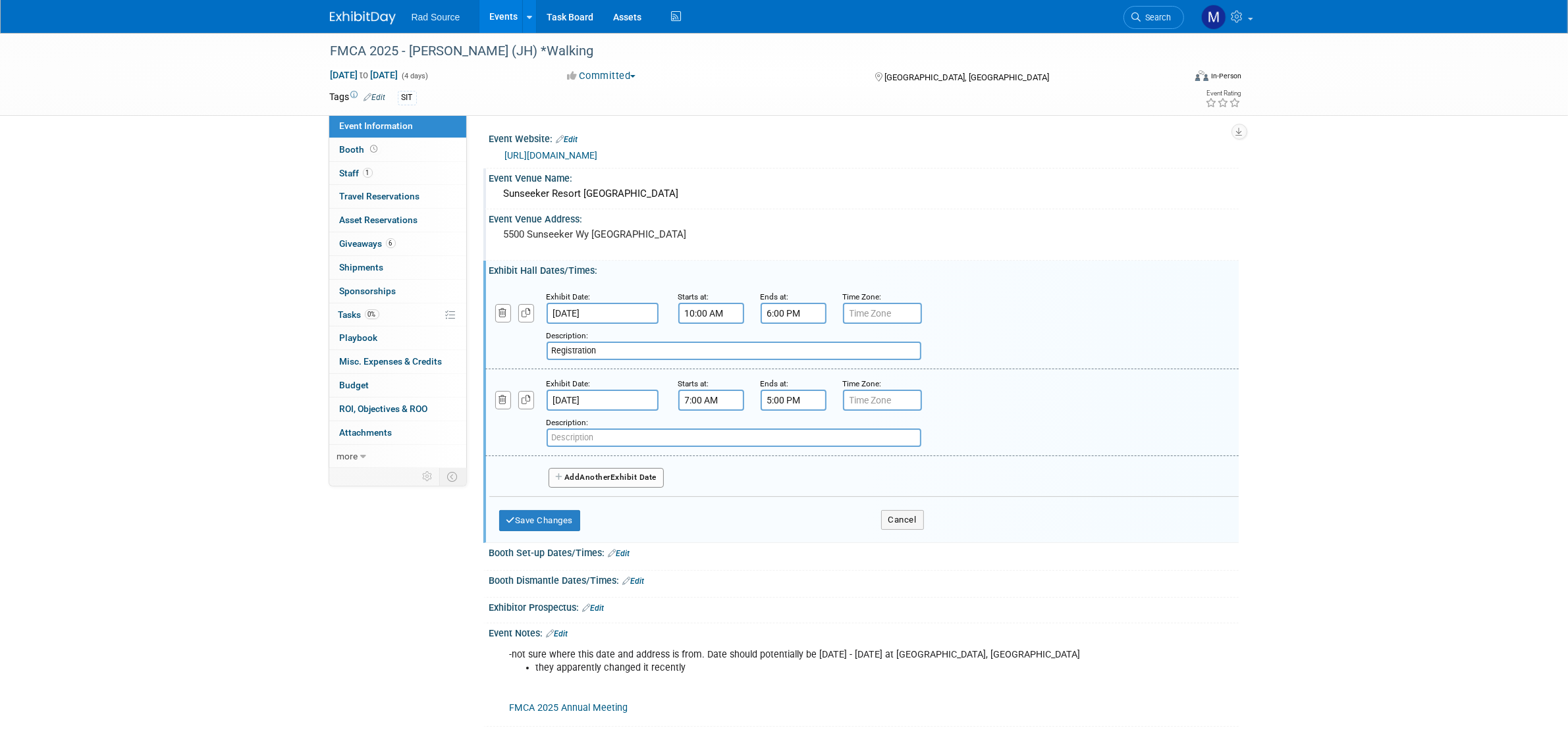
click at [662, 436] on input "text" at bounding box center [734, 438] width 375 height 18
paste input "Registration"
type input "Registration"
click at [629, 475] on button "Add Another Exhibit Date" at bounding box center [607, 478] width 116 height 20
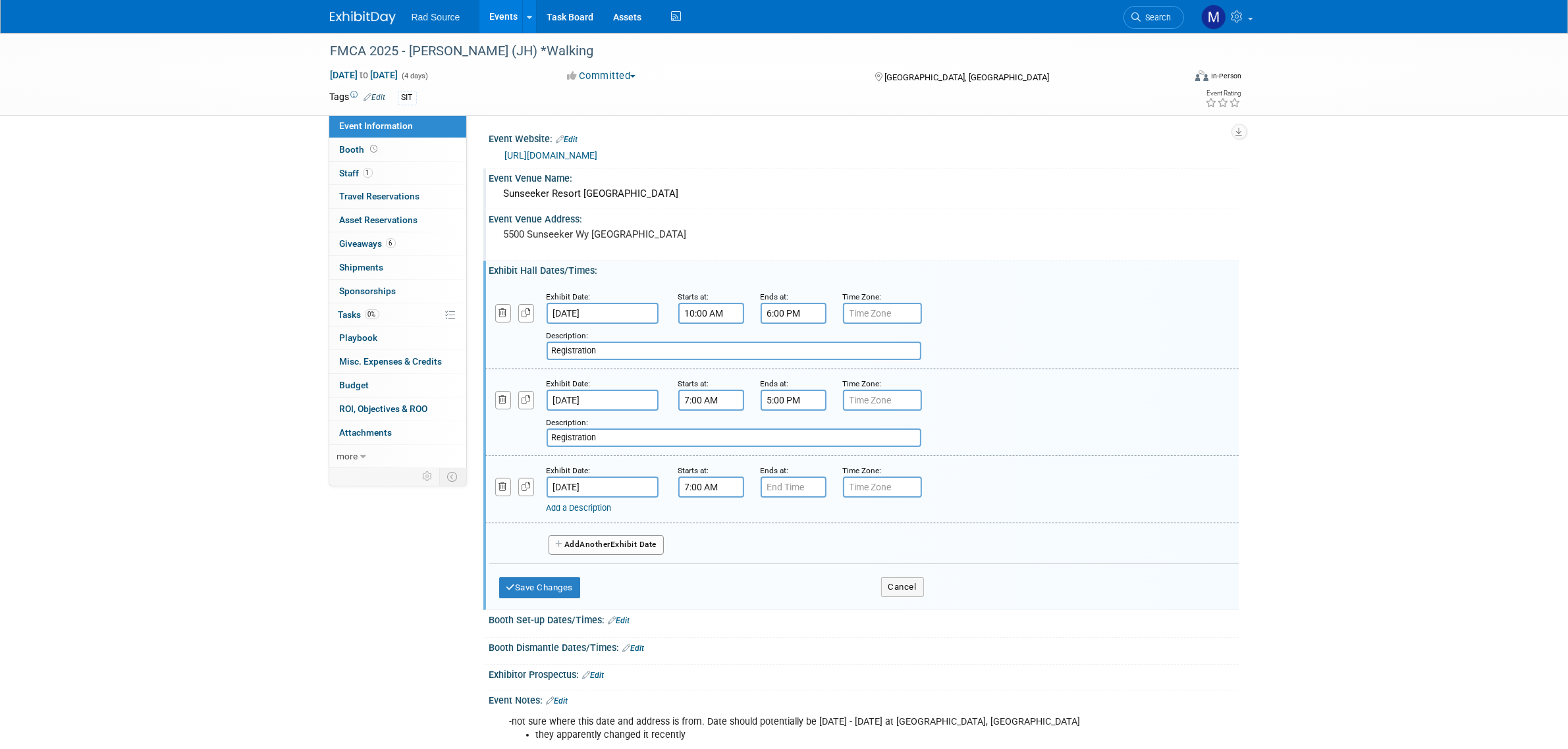
click at [715, 482] on input "7:00 AM" at bounding box center [711, 487] width 66 height 21
click at [715, 514] on span at bounding box center [709, 519] width 23 height 23
type input "8:00 AM"
click at [791, 476] on input "7:00 PM" at bounding box center [794, 487] width 66 height 21
click at [789, 572] on span at bounding box center [791, 576] width 23 height 23
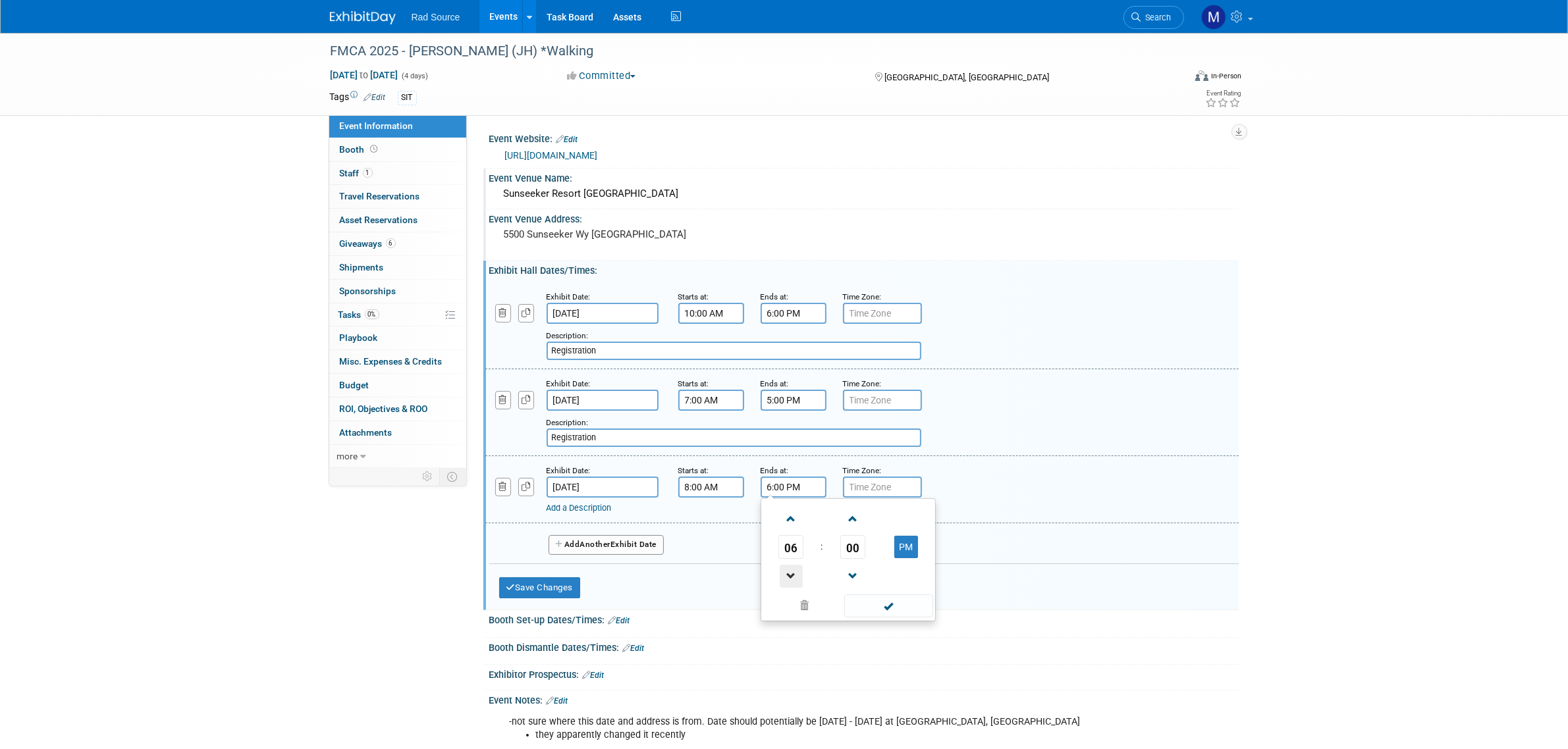
click at [789, 572] on span at bounding box center [791, 576] width 23 height 23
type input "4:00 PM"
click at [650, 510] on div "Exhibit Date: [DATE] Starts at: 8:00 AM Ends at: 4:00 PM 04 : 00 PM 12 01 02 03…" at bounding box center [862, 489] width 753 height 67
click at [612, 504] on link "Add a Description" at bounding box center [579, 508] width 65 height 10
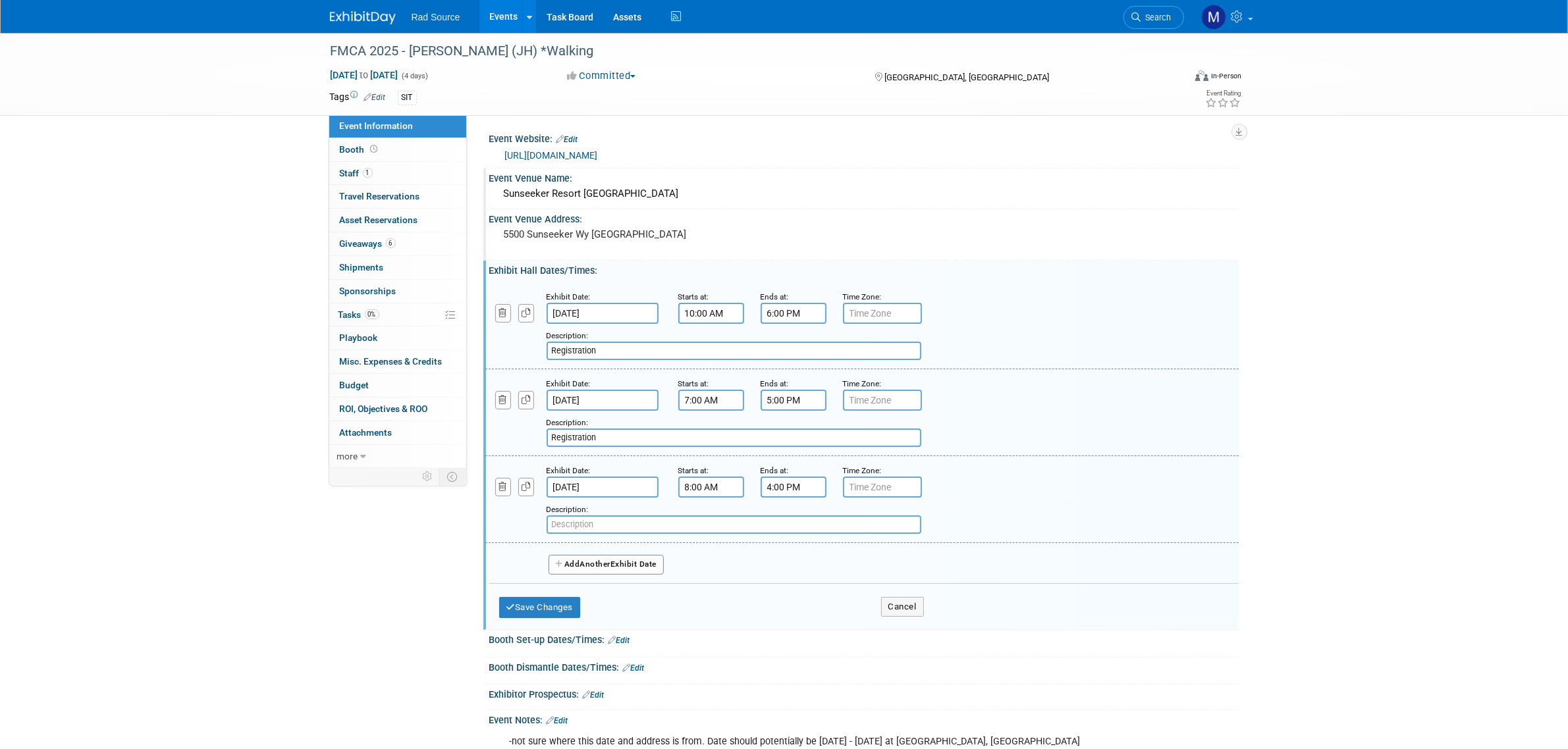
click at [679, 517] on input "text" at bounding box center [734, 524] width 375 height 18
paste input "Registration"
type input "Registration"
click at [621, 561] on button "Add Another Exhibit Date" at bounding box center [607, 564] width 116 height 20
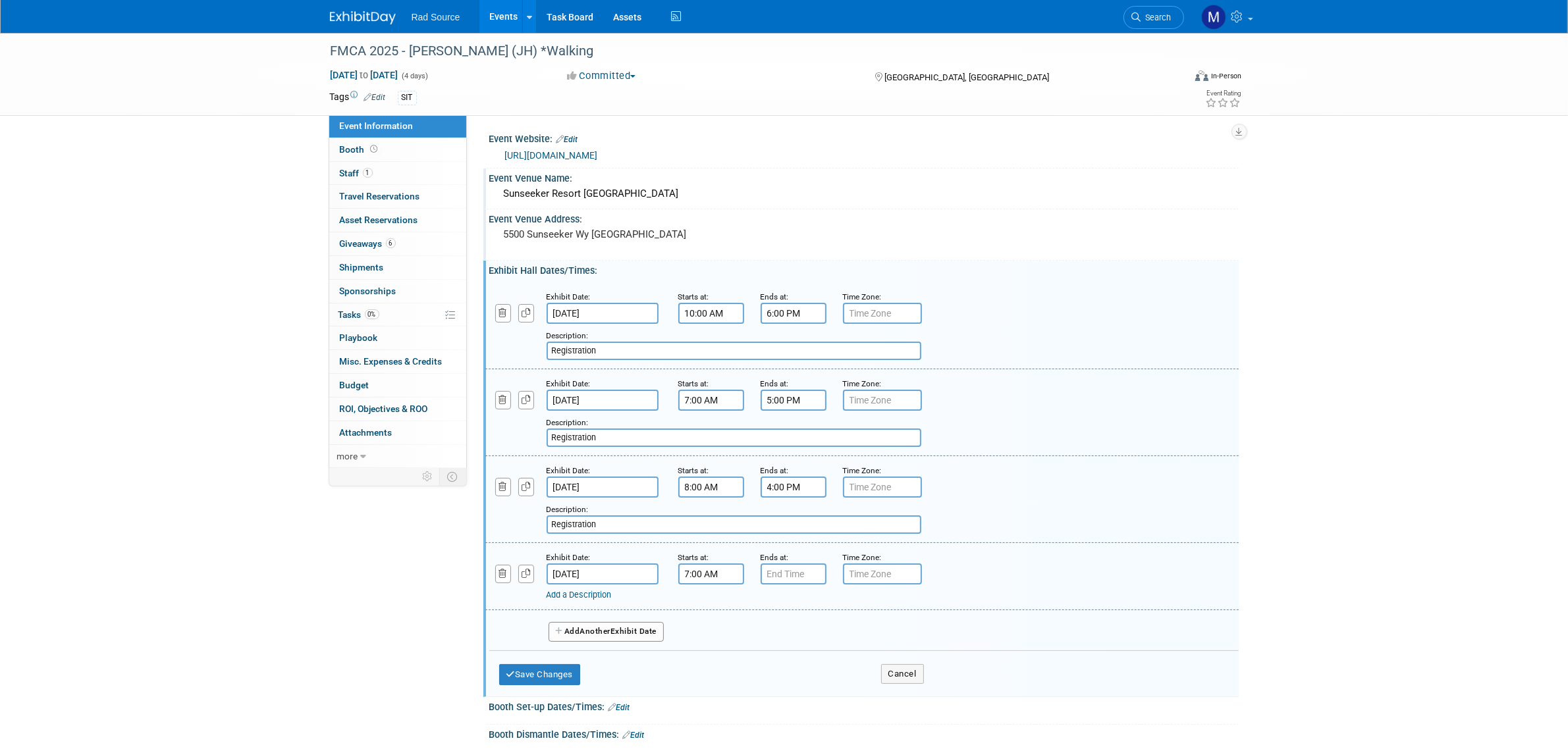
click at [695, 563] on input "7:00 AM" at bounding box center [711, 574] width 66 height 21
click at [704, 595] on span at bounding box center [709, 606] width 23 height 23
type input "8:00 AM"
click at [796, 571] on input "7:00 PM" at bounding box center [794, 574] width 66 height 21
click at [790, 597] on span at bounding box center [791, 606] width 23 height 23
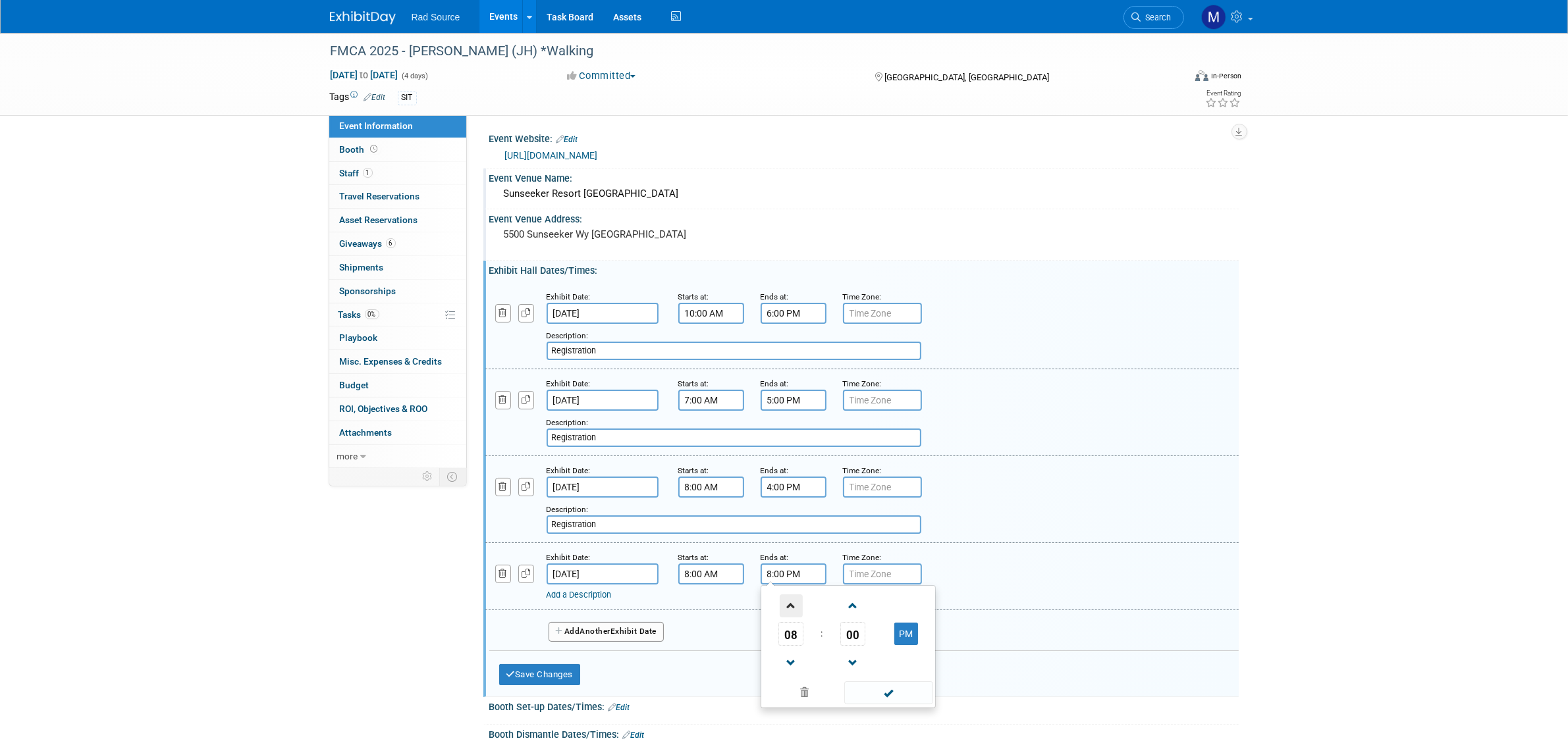
click at [790, 597] on span at bounding box center [791, 606] width 23 height 23
click at [789, 652] on span at bounding box center [791, 663] width 23 height 23
click at [794, 596] on span at bounding box center [791, 606] width 23 height 23
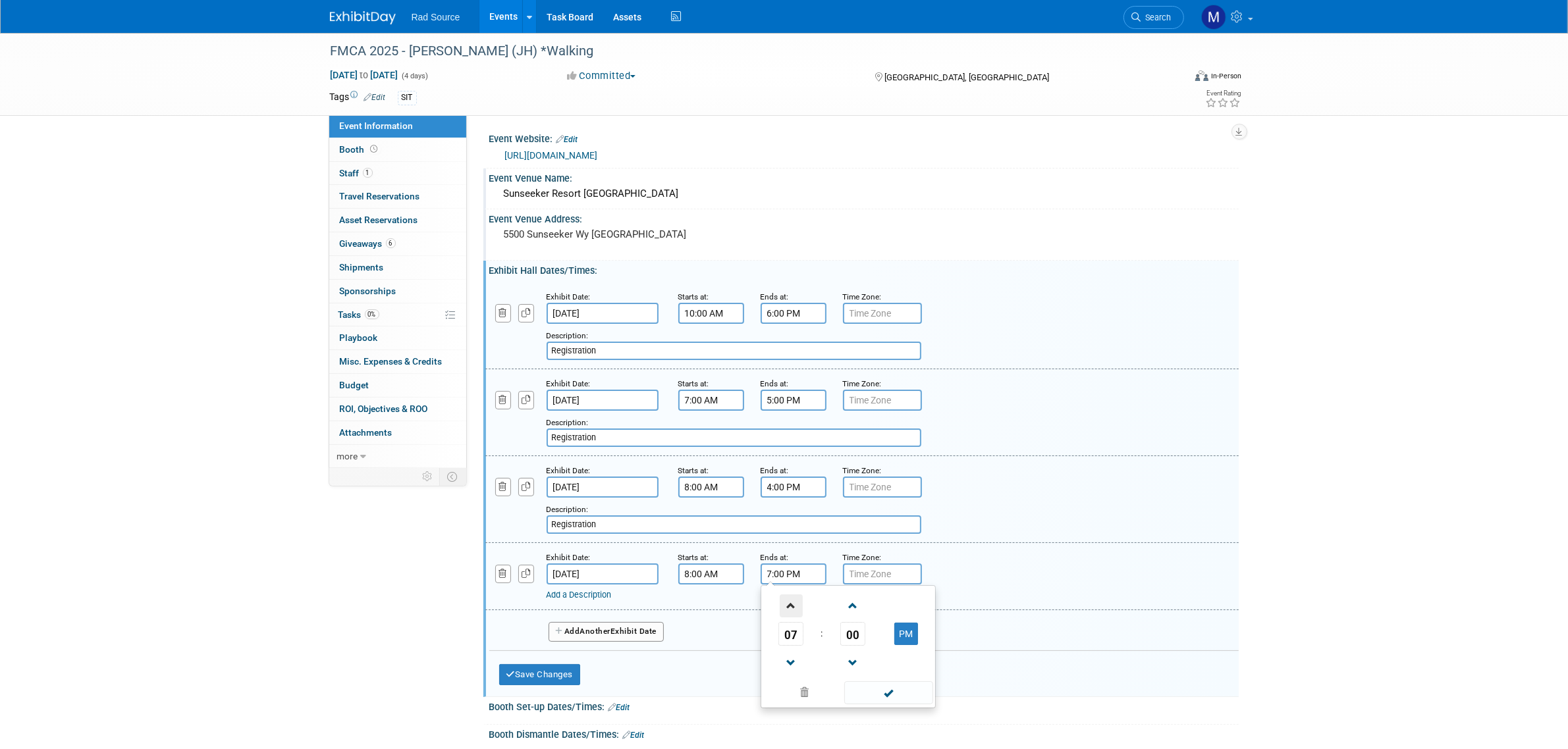
click at [794, 596] on span at bounding box center [791, 606] width 23 height 23
click at [910, 637] on button "PM" at bounding box center [906, 633] width 24 height 22
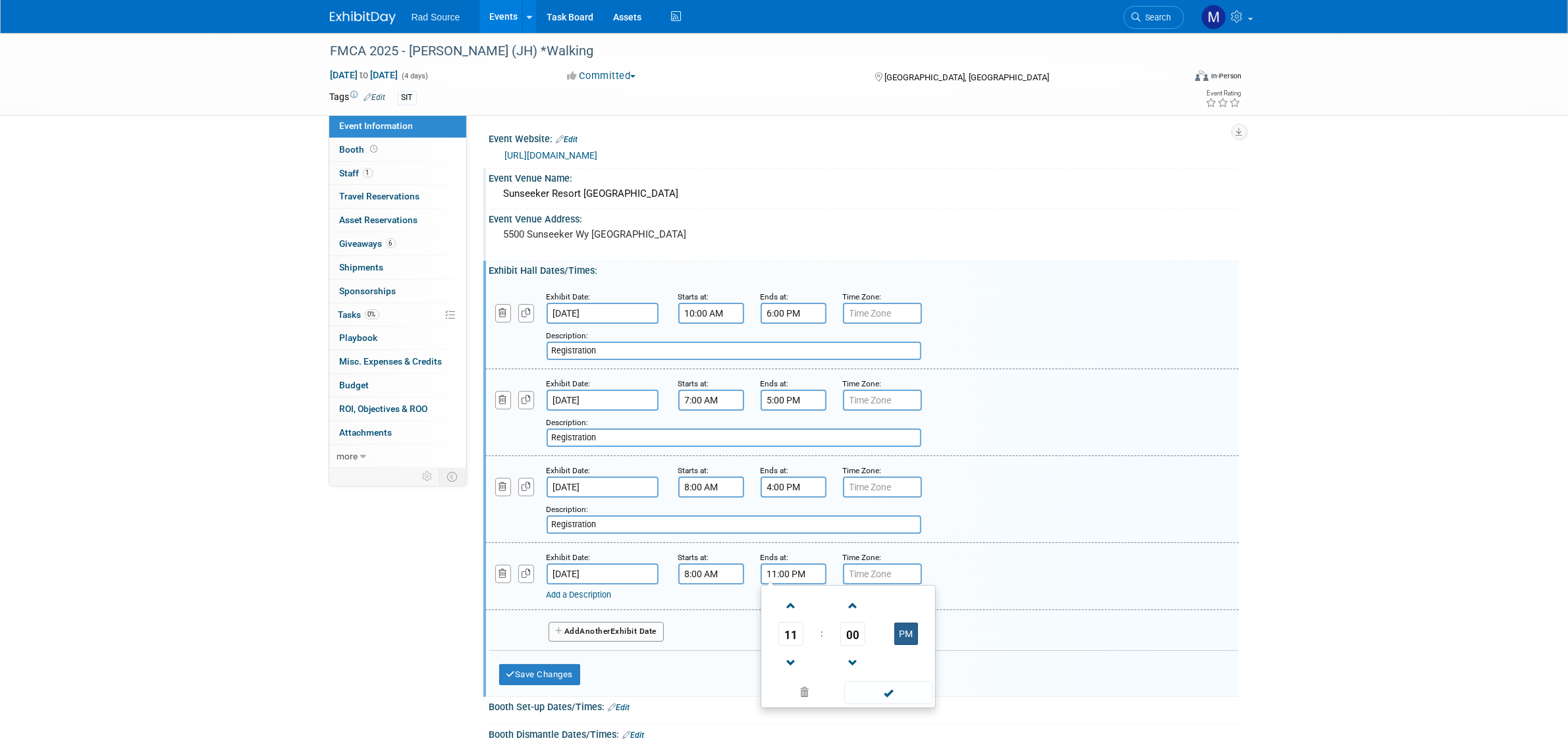
type input "11:00 AM"
click at [612, 590] on link "Add a Description" at bounding box center [579, 595] width 65 height 10
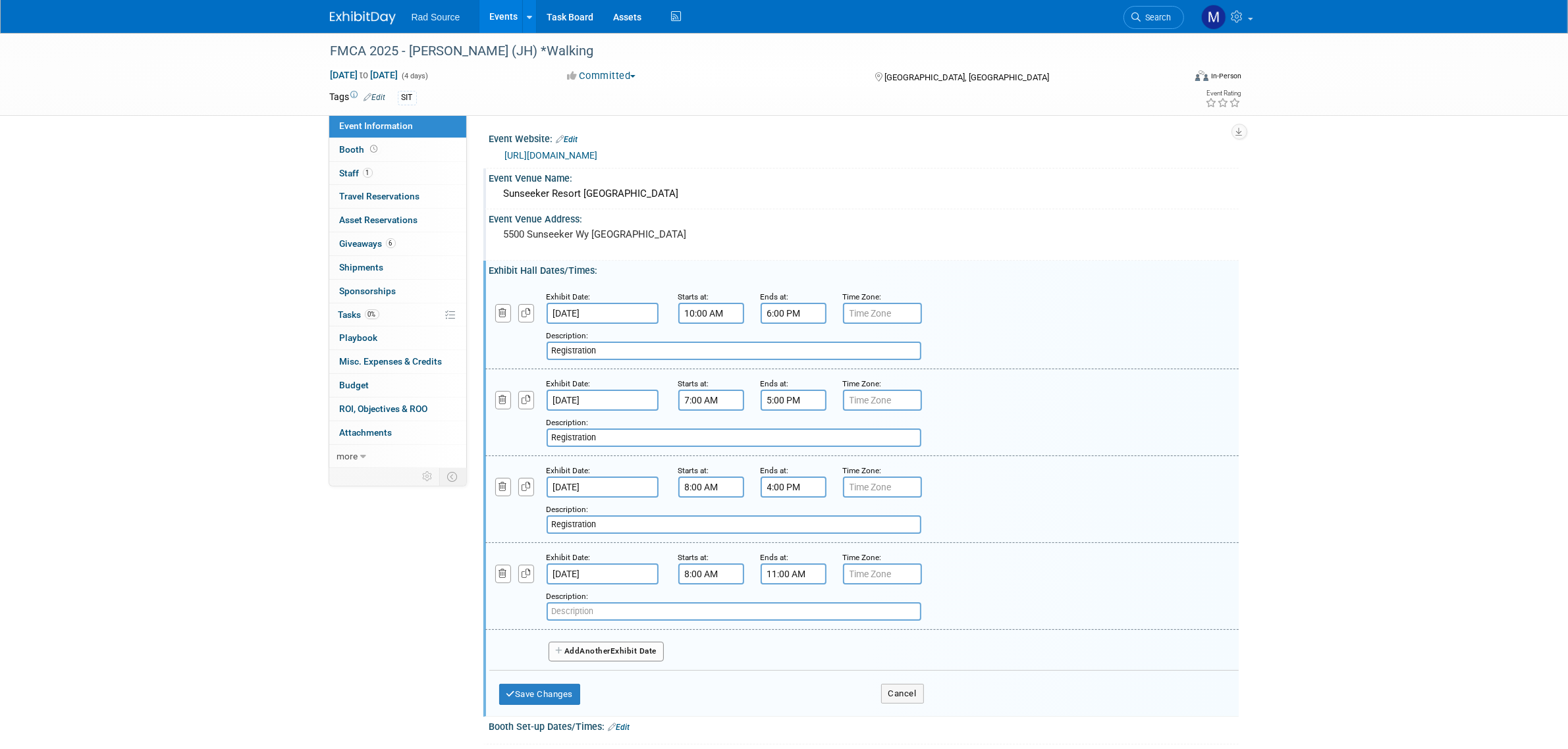
paste input "Registration"
type input "Registration"
click at [558, 686] on button "Save Changes" at bounding box center [540, 694] width 82 height 21
